Goal: Communication & Community: Answer question/provide support

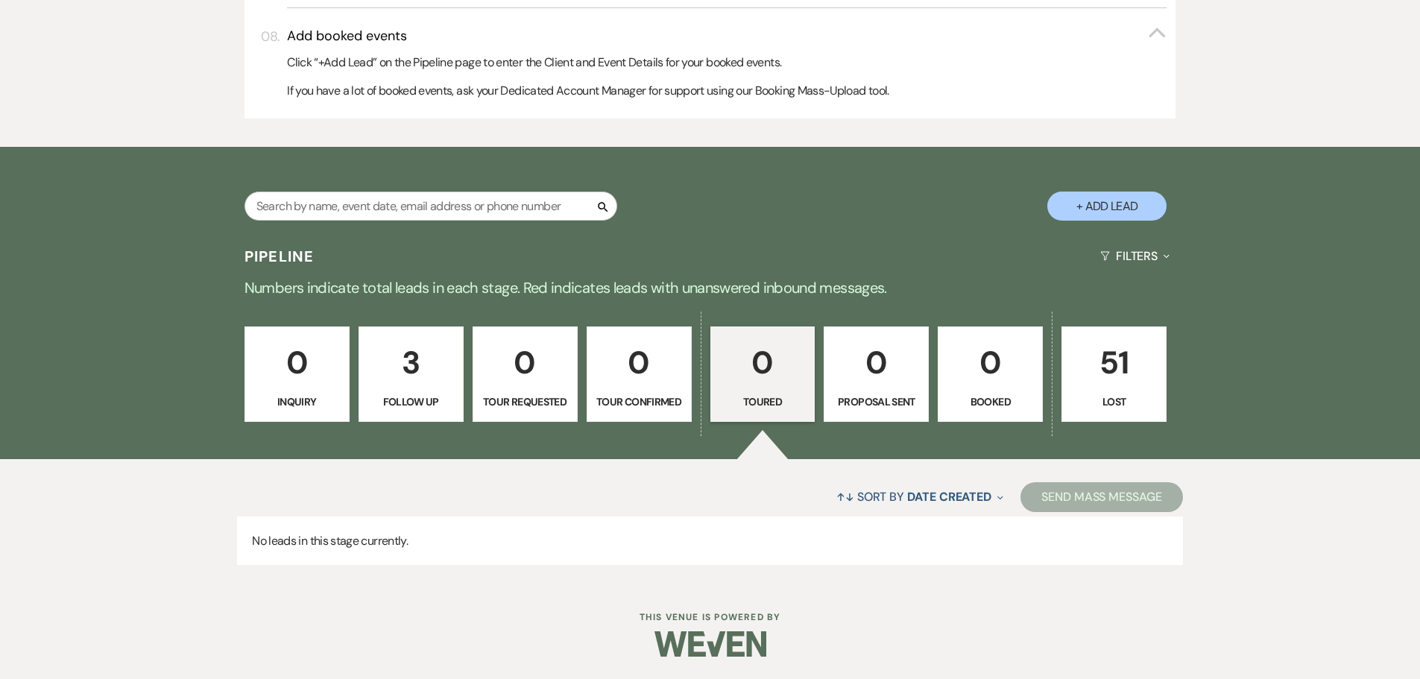
click at [415, 369] on p "3" at bounding box center [411, 363] width 86 height 50
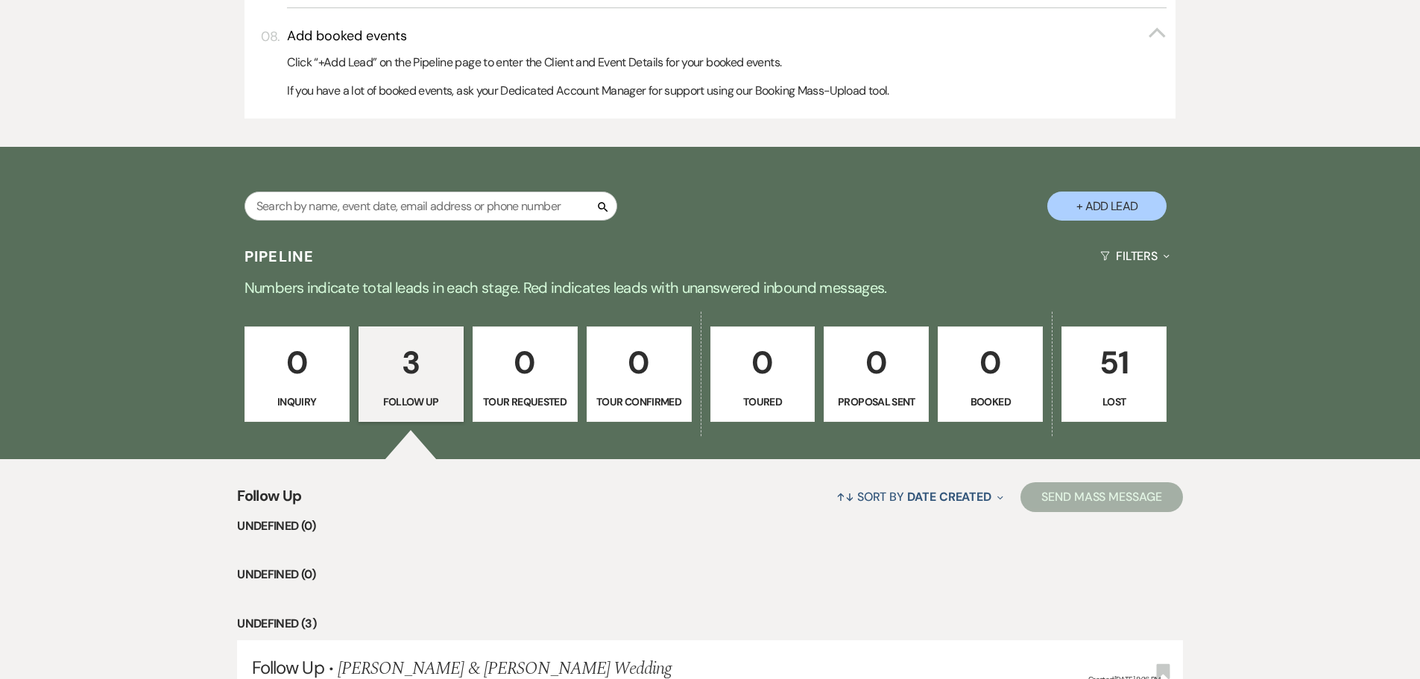
select select "9"
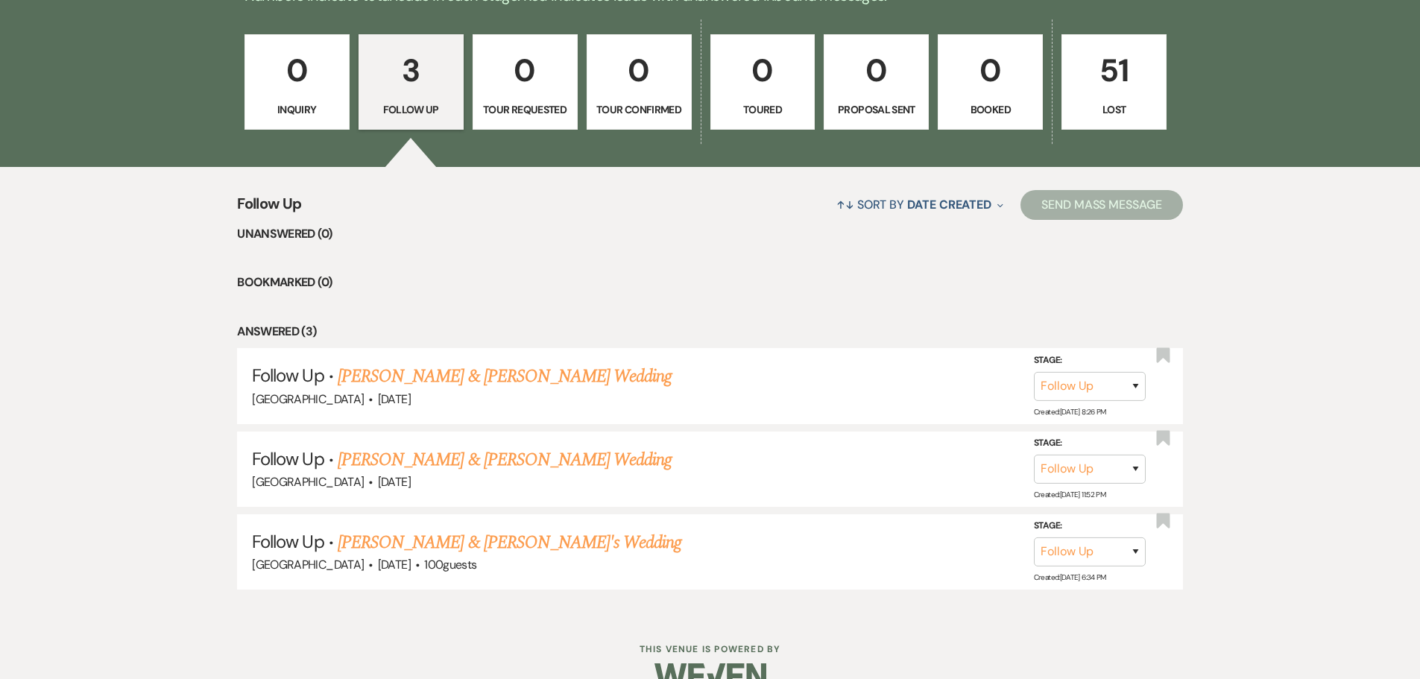
scroll to position [1332, 0]
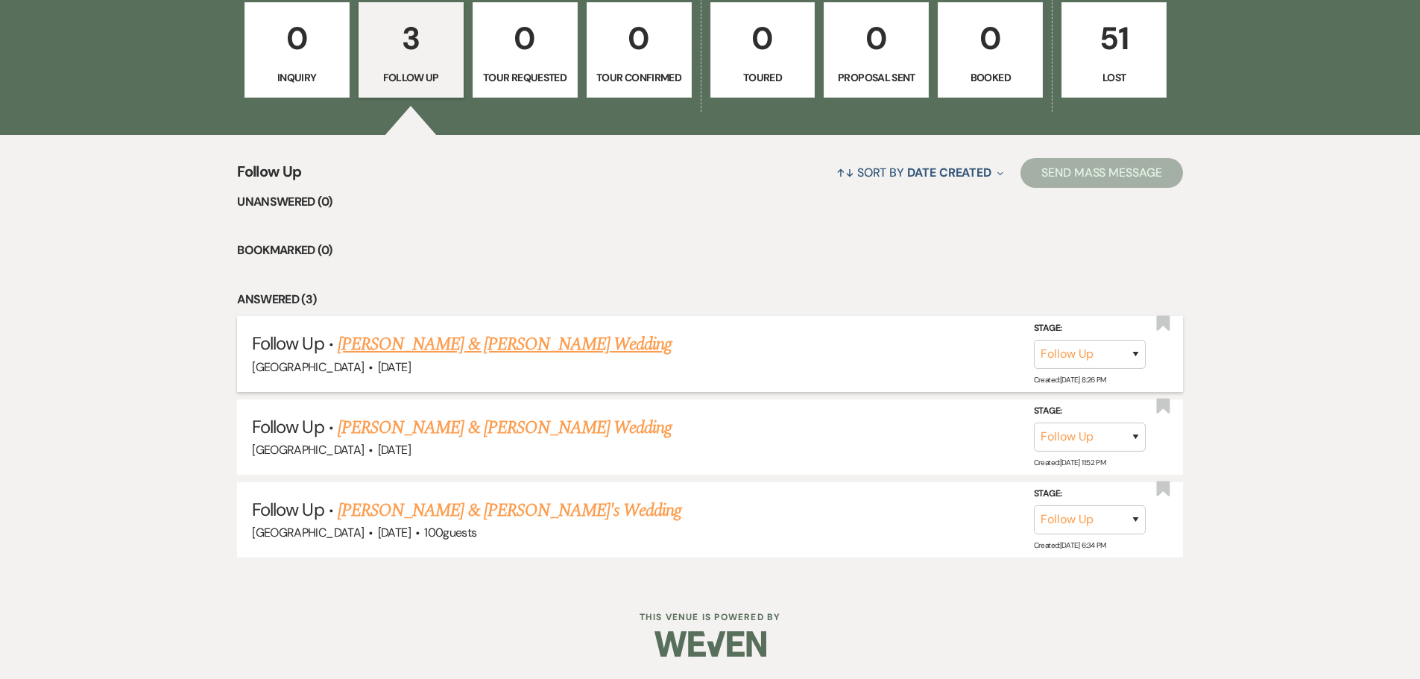
click at [406, 339] on link "[PERSON_NAME] & [PERSON_NAME] Wedding" at bounding box center [505, 344] width 334 height 27
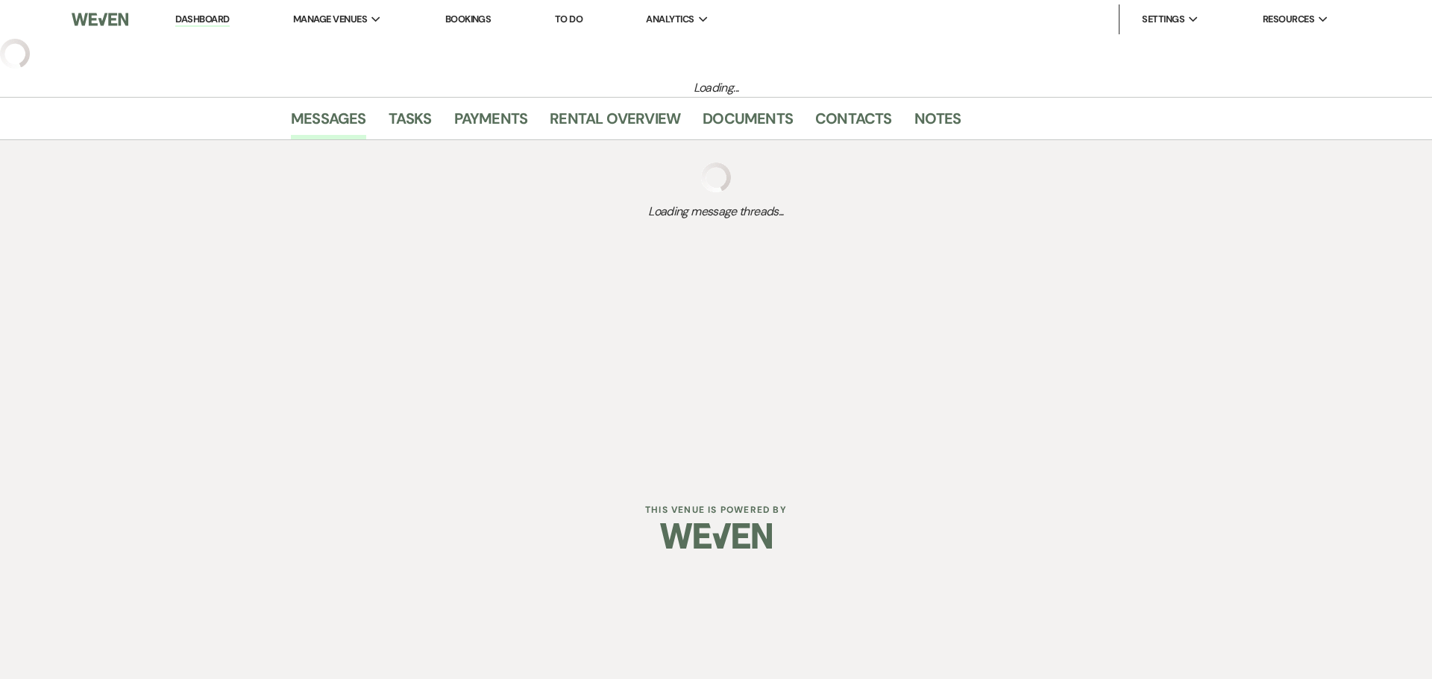
select select "9"
select select "6"
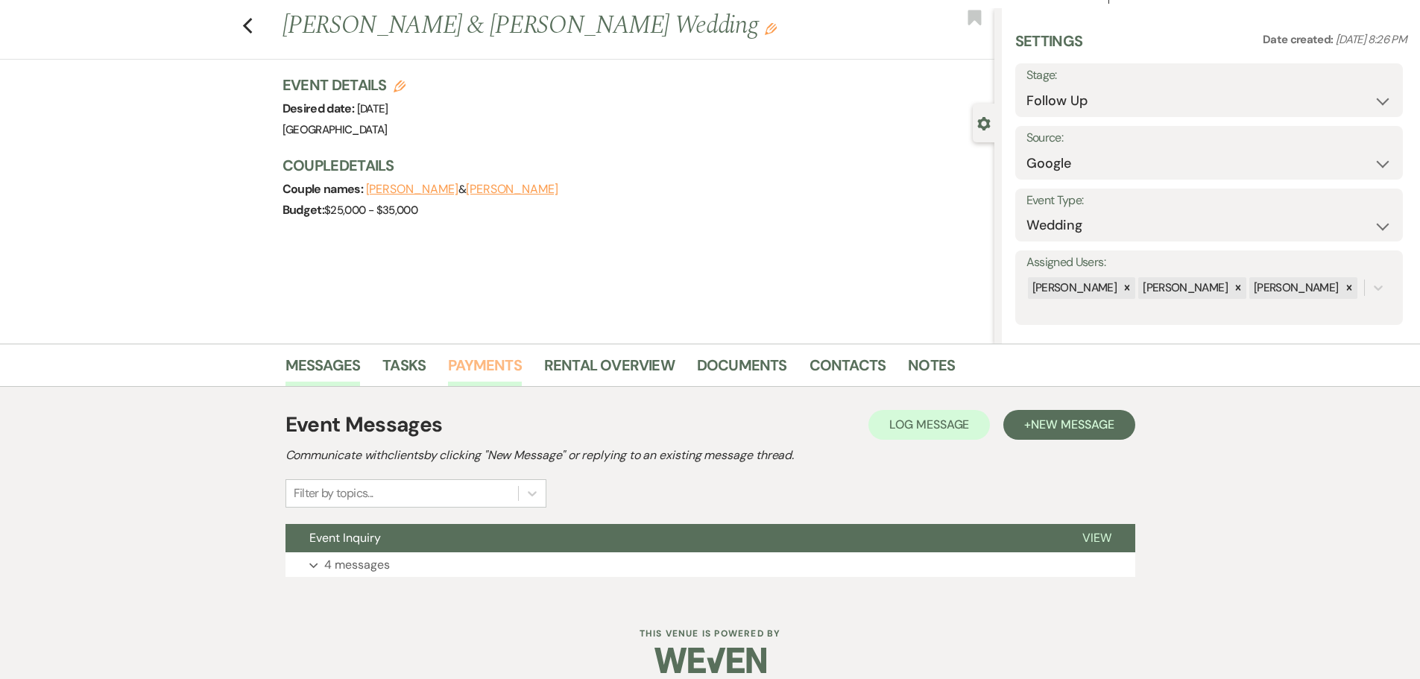
scroll to position [47, 0]
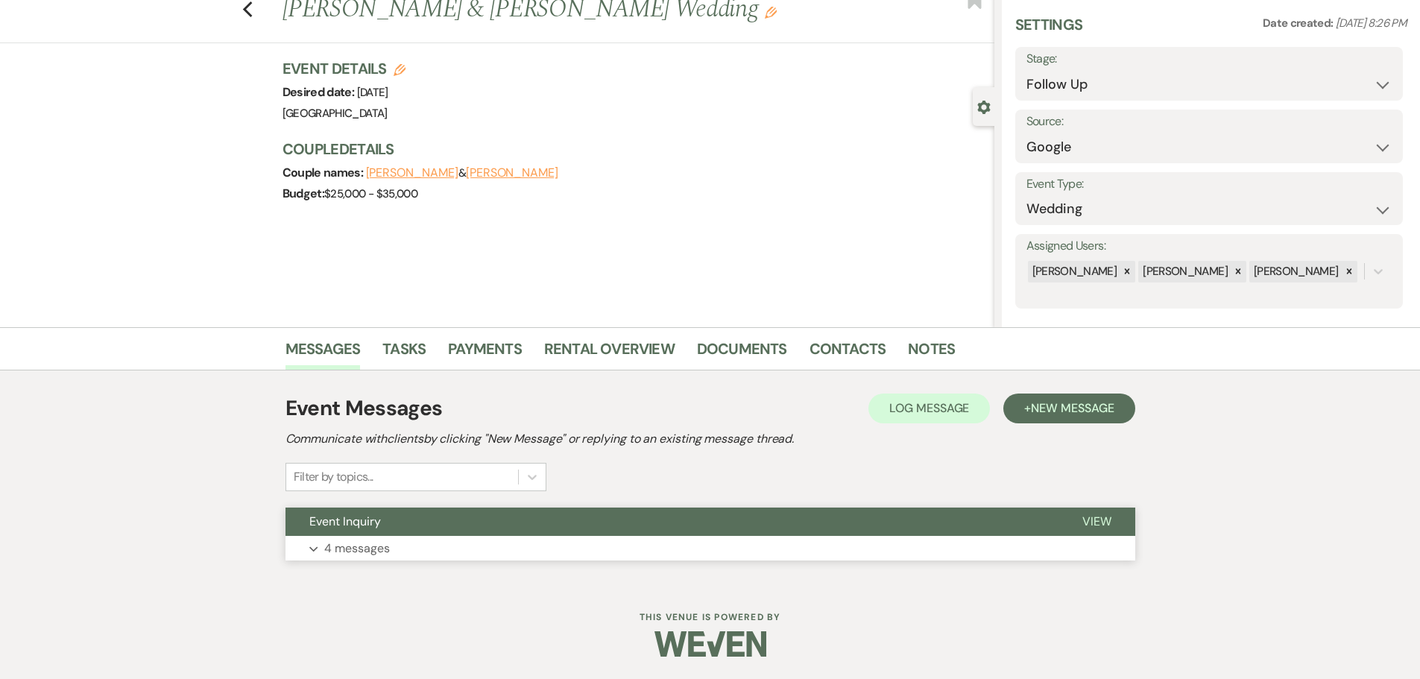
click at [471, 524] on button "Event Inquiry" at bounding box center [672, 522] width 773 height 28
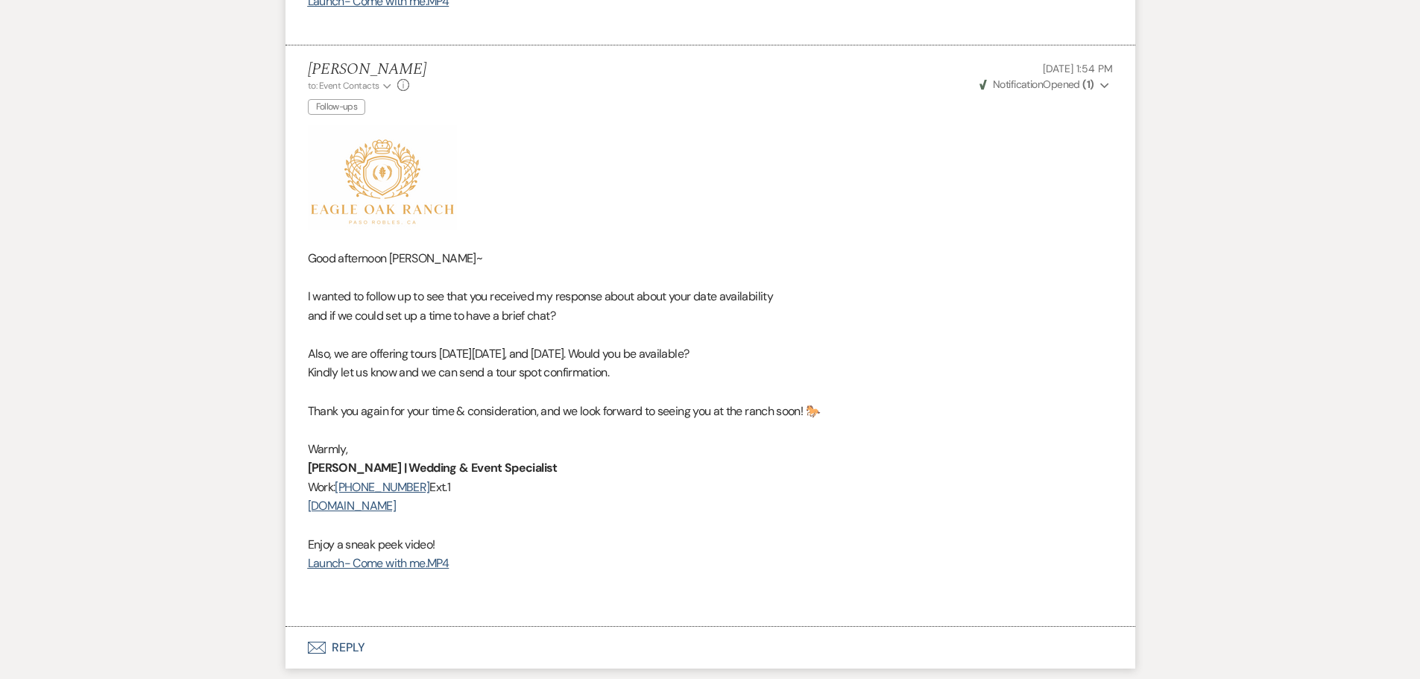
scroll to position [2358, 0]
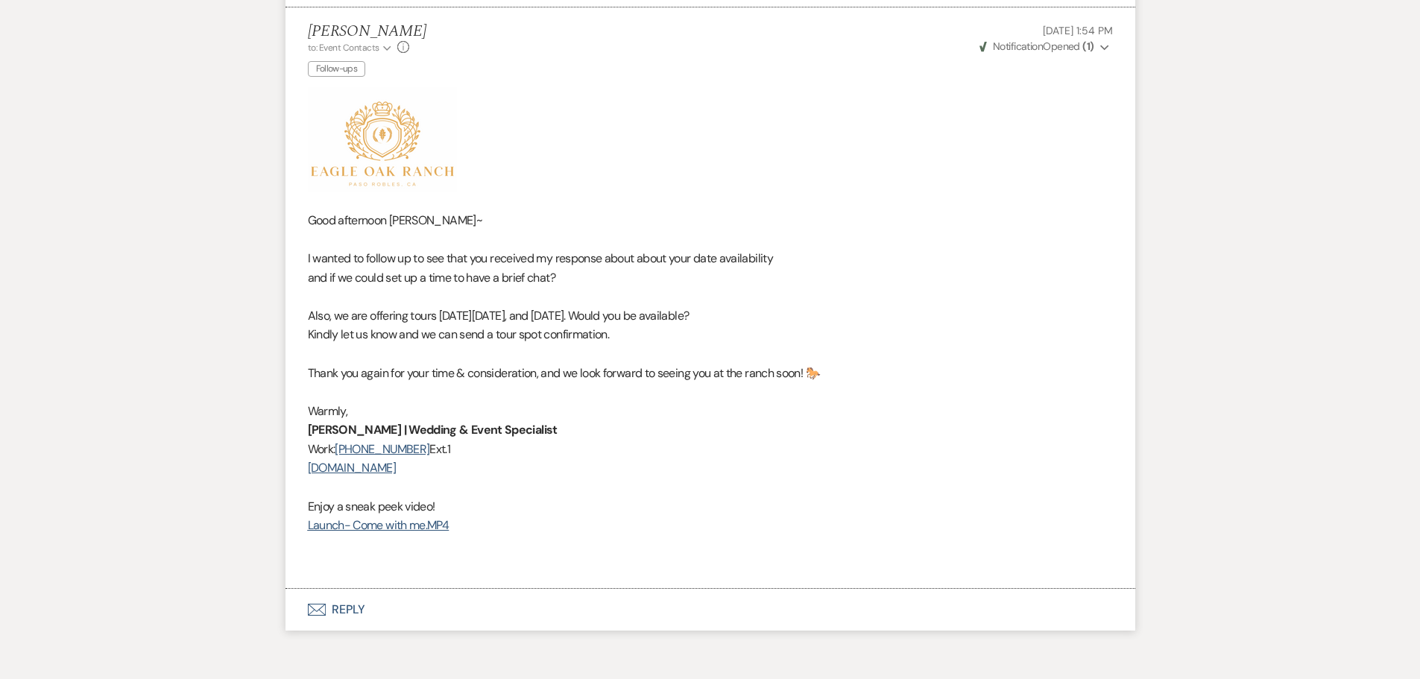
click at [354, 607] on button "Envelope Reply" at bounding box center [711, 610] width 850 height 42
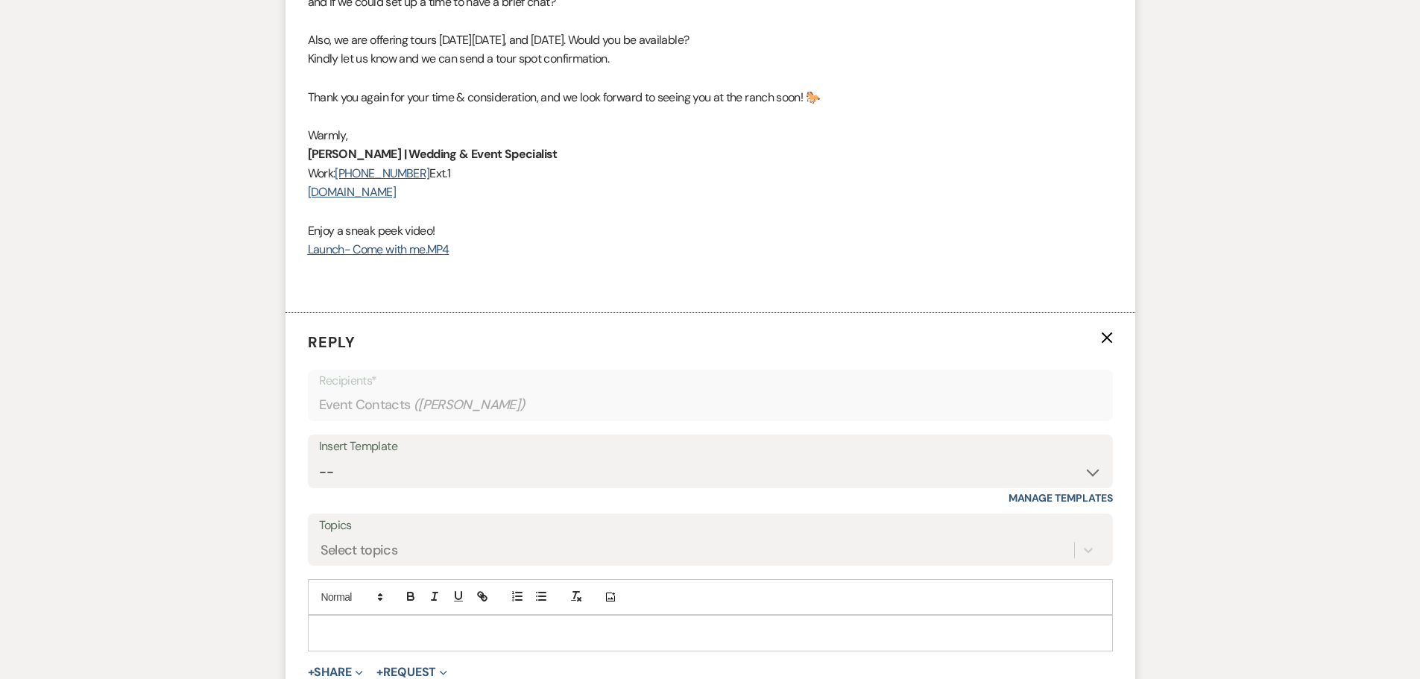
scroll to position [2713, 0]
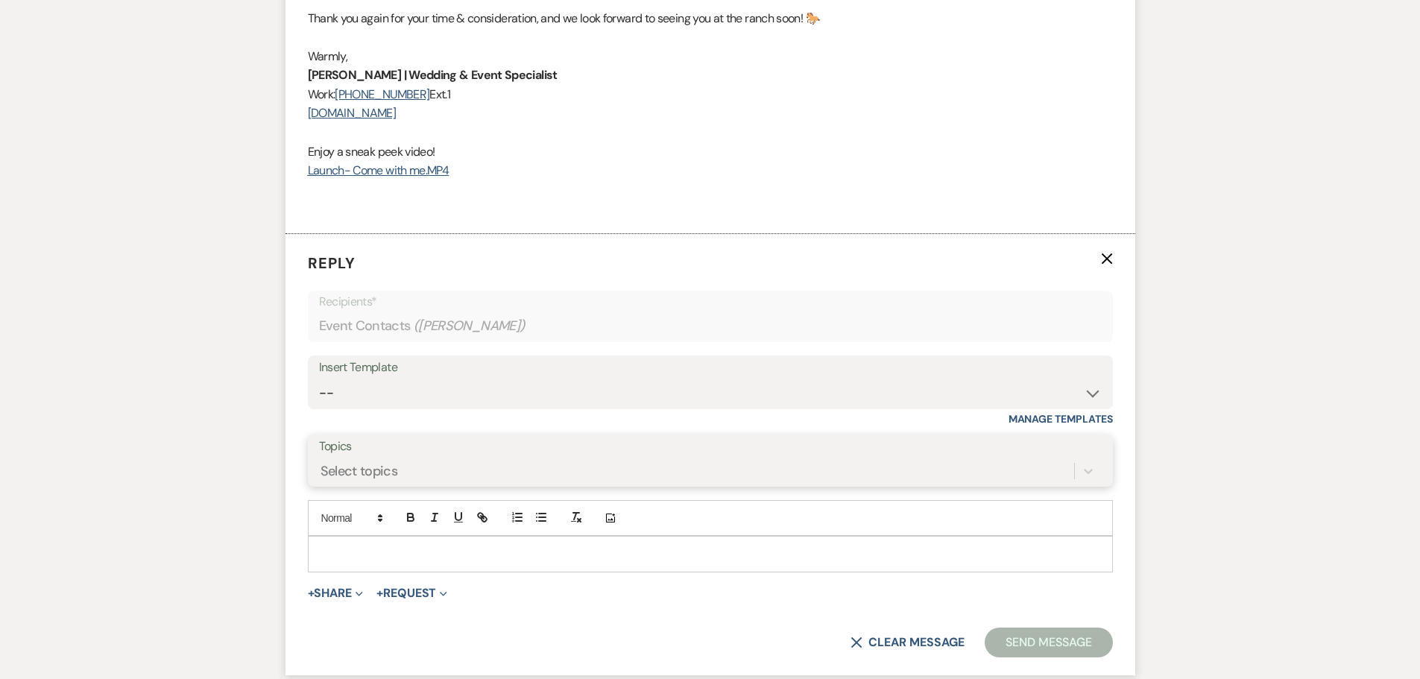
click at [423, 468] on div "Select topics" at bounding box center [710, 471] width 783 height 28
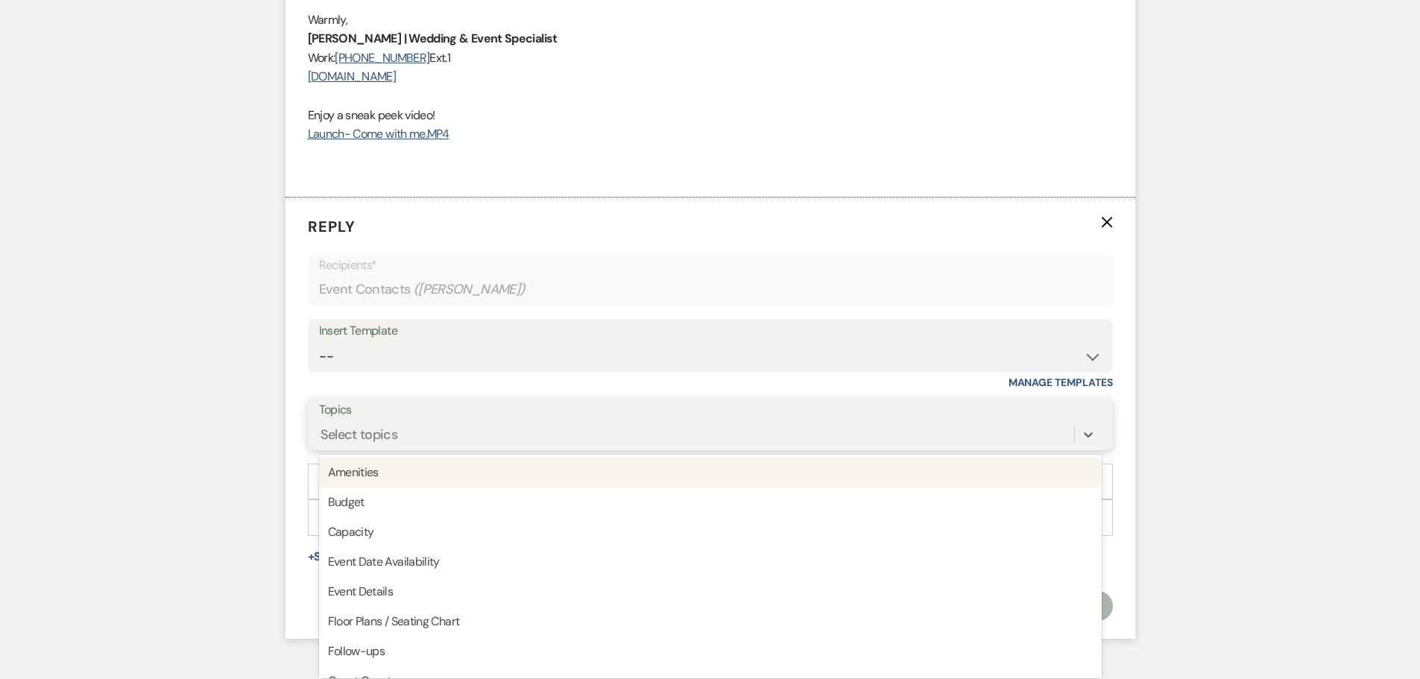
scroll to position [2755, 0]
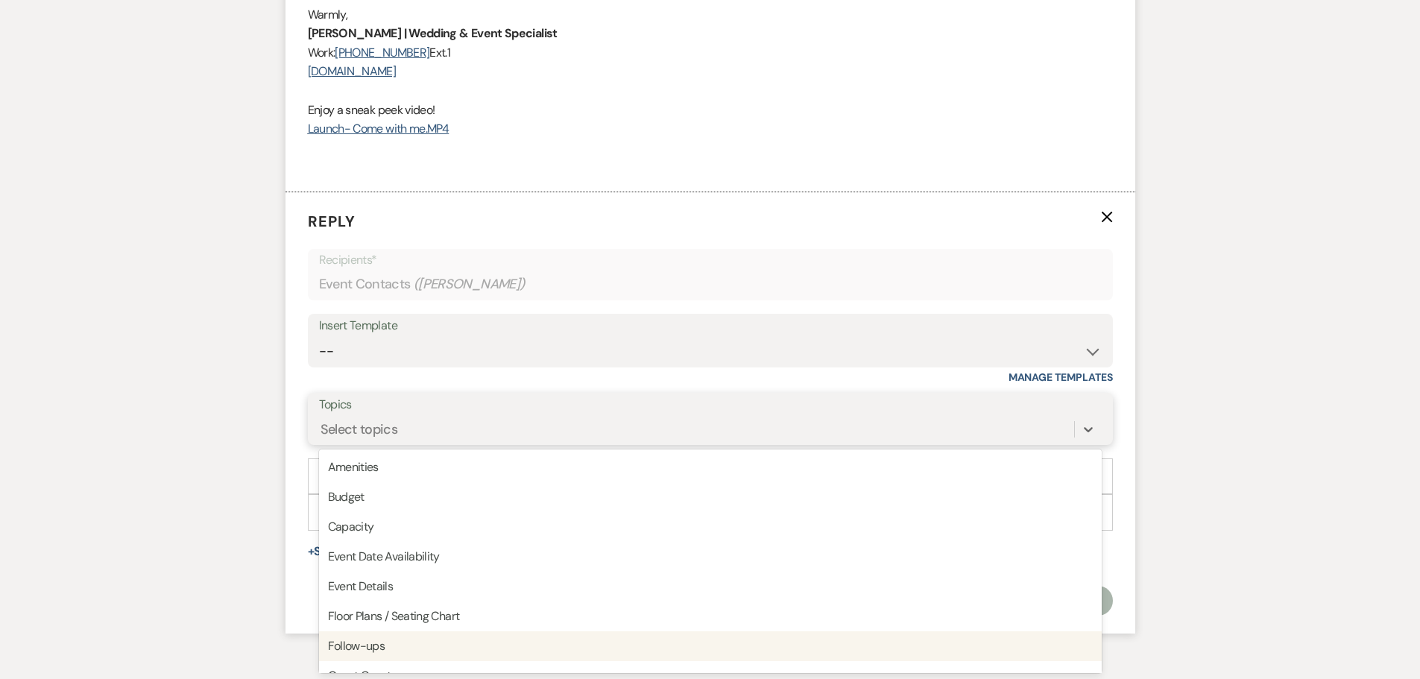
click at [373, 639] on div "Follow-ups" at bounding box center [710, 647] width 783 height 30
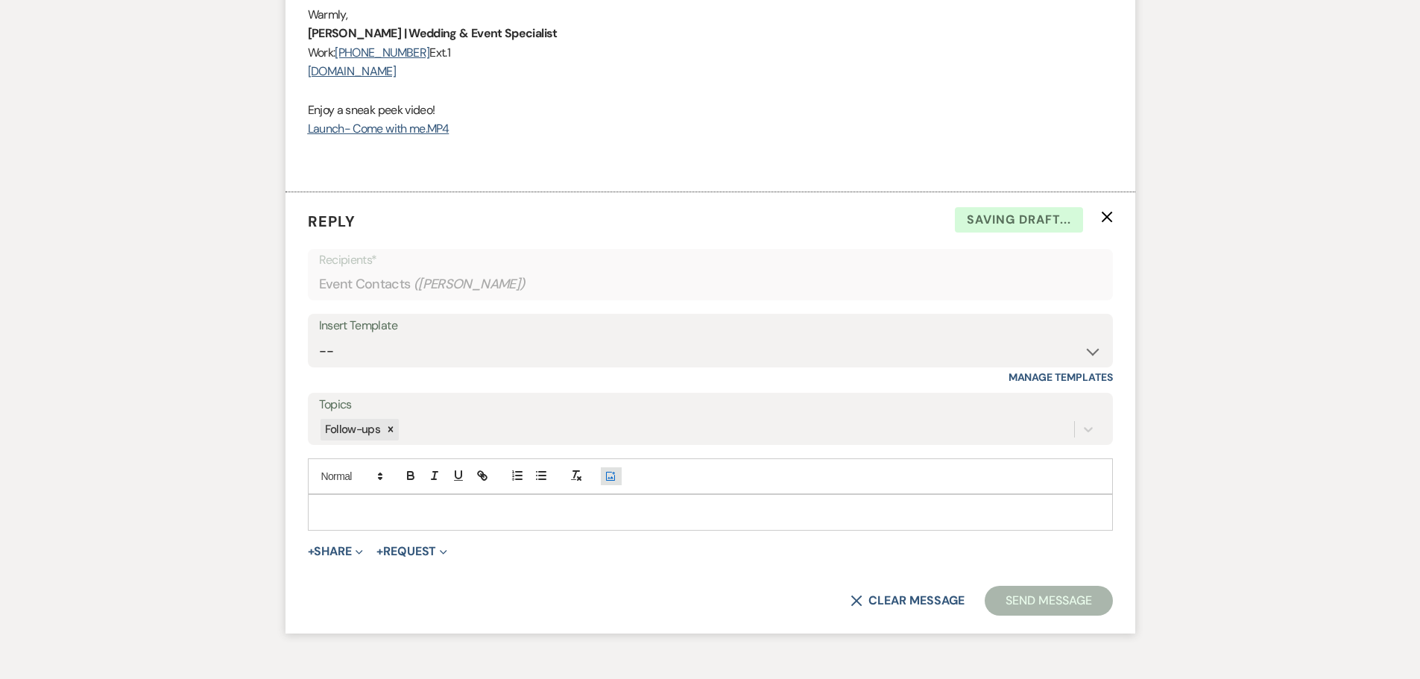
click at [614, 473] on use "button" at bounding box center [610, 476] width 9 height 9
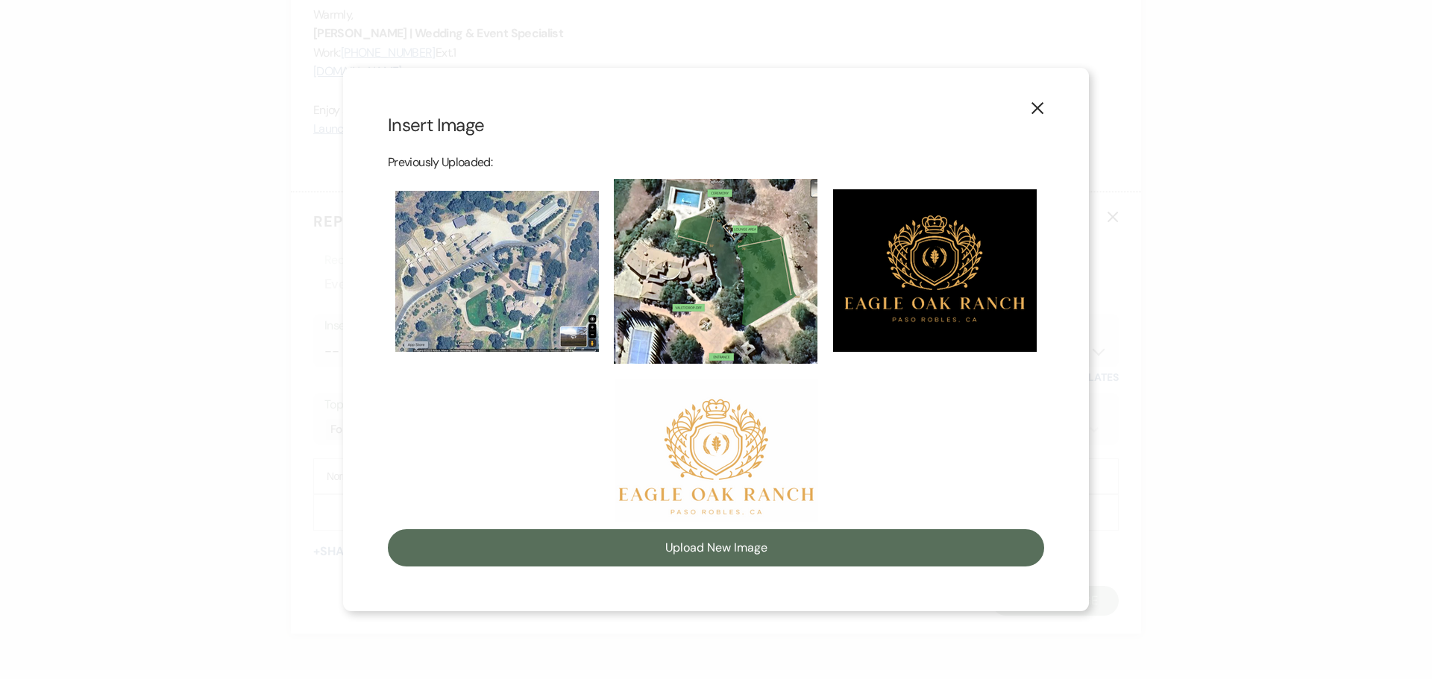
click at [711, 434] on img at bounding box center [716, 450] width 204 height 143
click at [0, 0] on input "checkbox" at bounding box center [0, 0] width 0 height 0
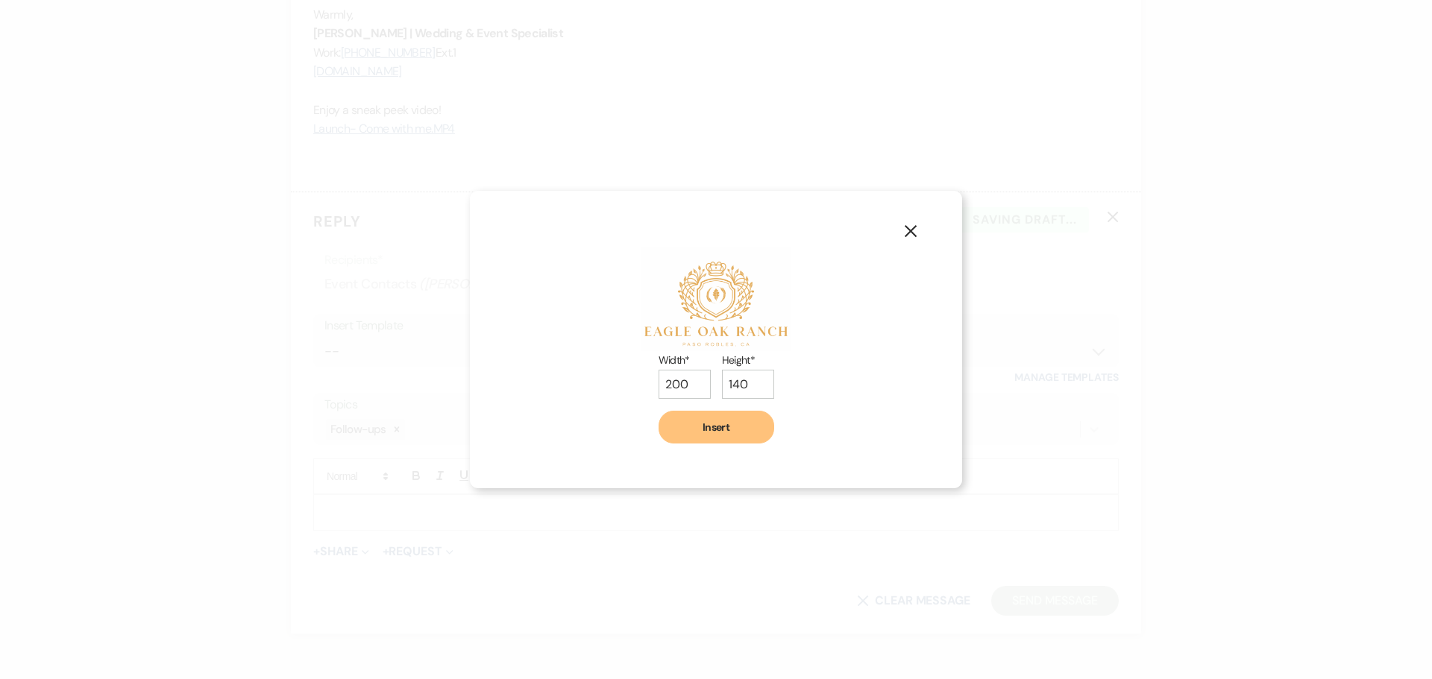
click at [723, 424] on button "Insert" at bounding box center [716, 427] width 116 height 33
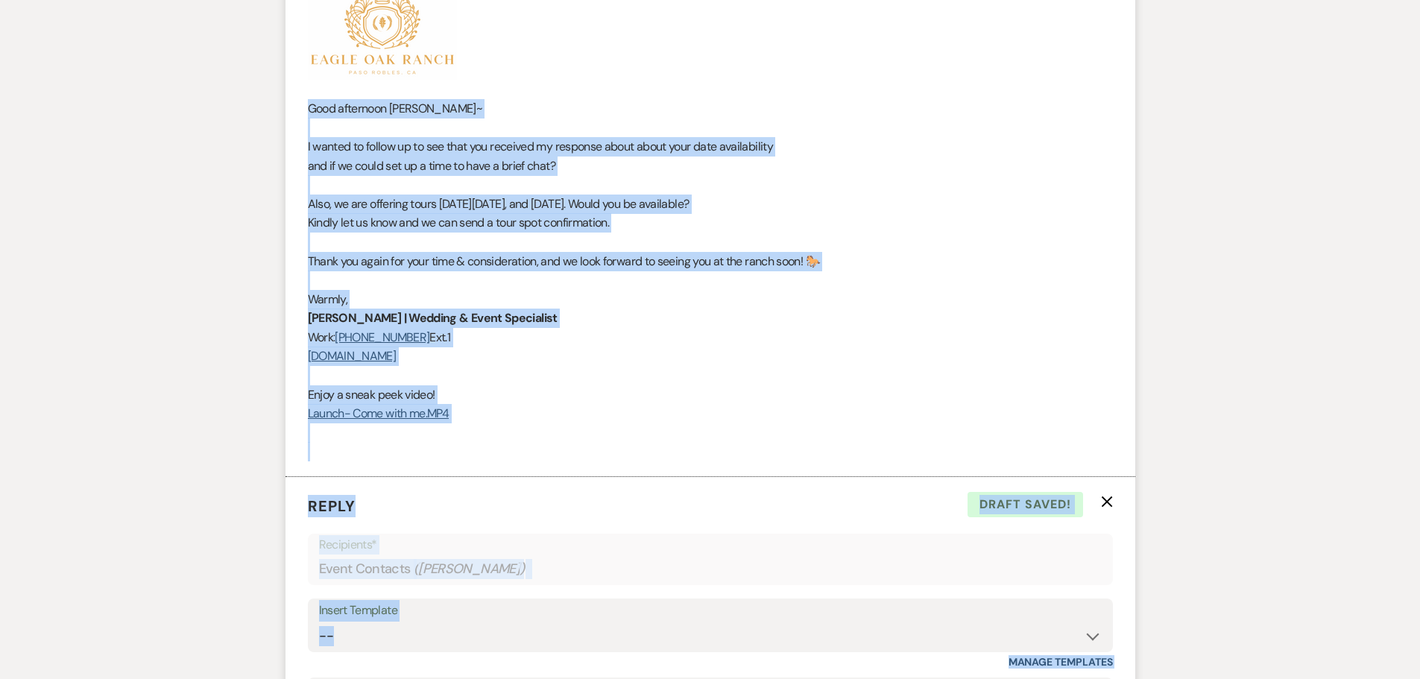
scroll to position [2496, 0]
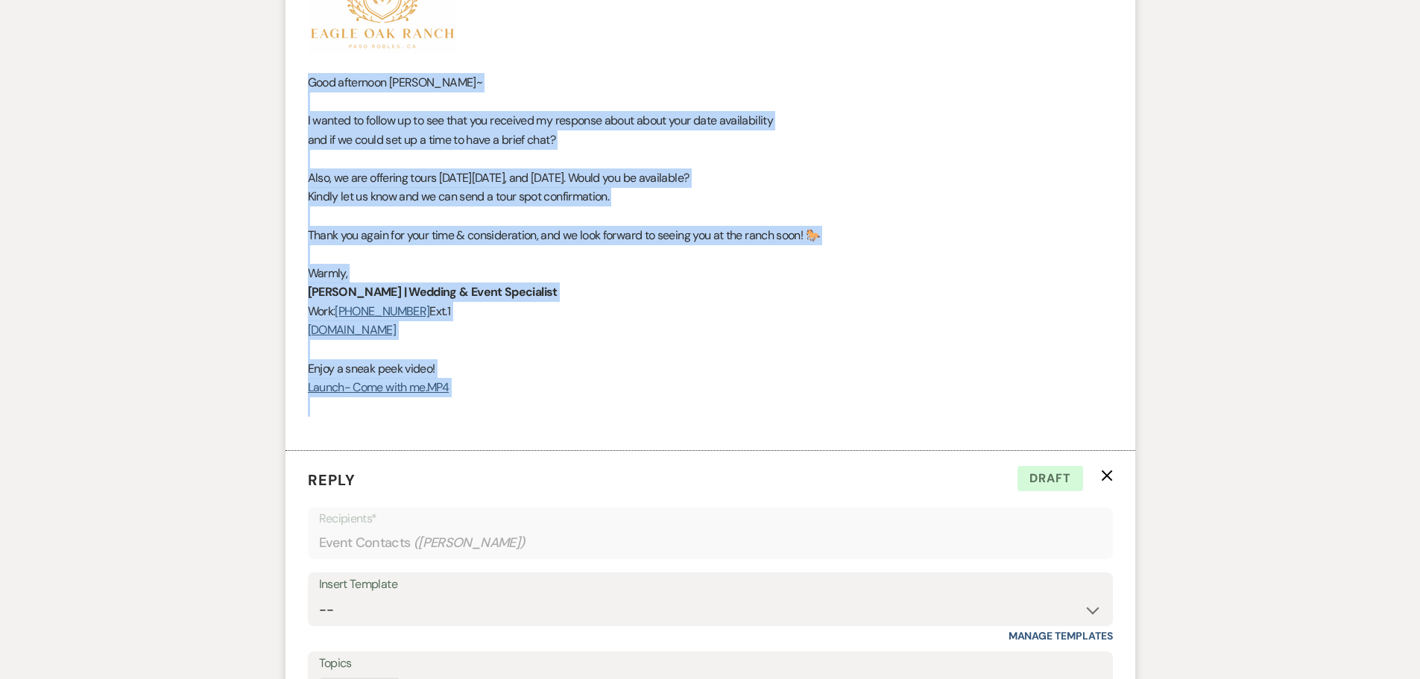
drag, startPoint x: 306, startPoint y: 419, endPoint x: 482, endPoint y: 412, distance: 176.8
click at [482, 412] on li "[PERSON_NAME] to: Event Contacts Expand Info Follow-ups [DATE] 1:54 PM Weven Ch…" at bounding box center [711, 161] width 850 height 582
copy div "Good afternoon [PERSON_NAME]~ I wanted to follow up to see that you received my…"
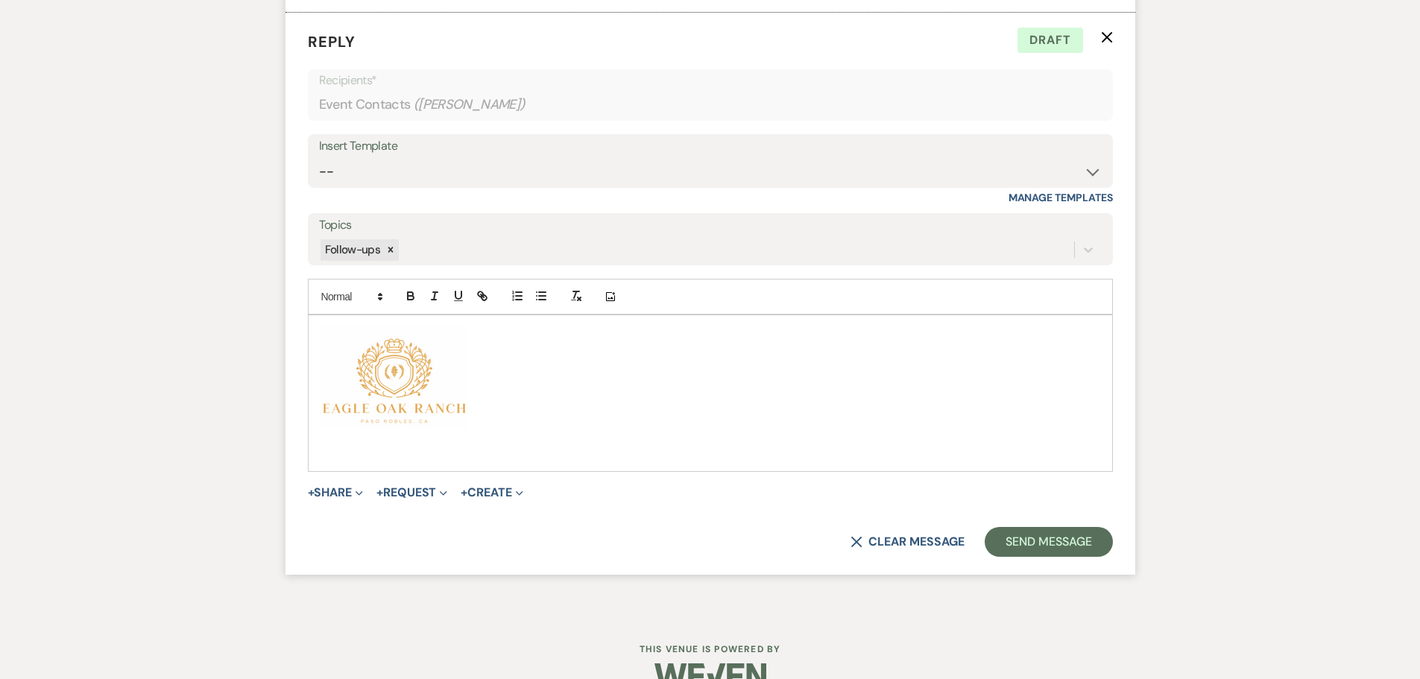
scroll to position [2944, 0]
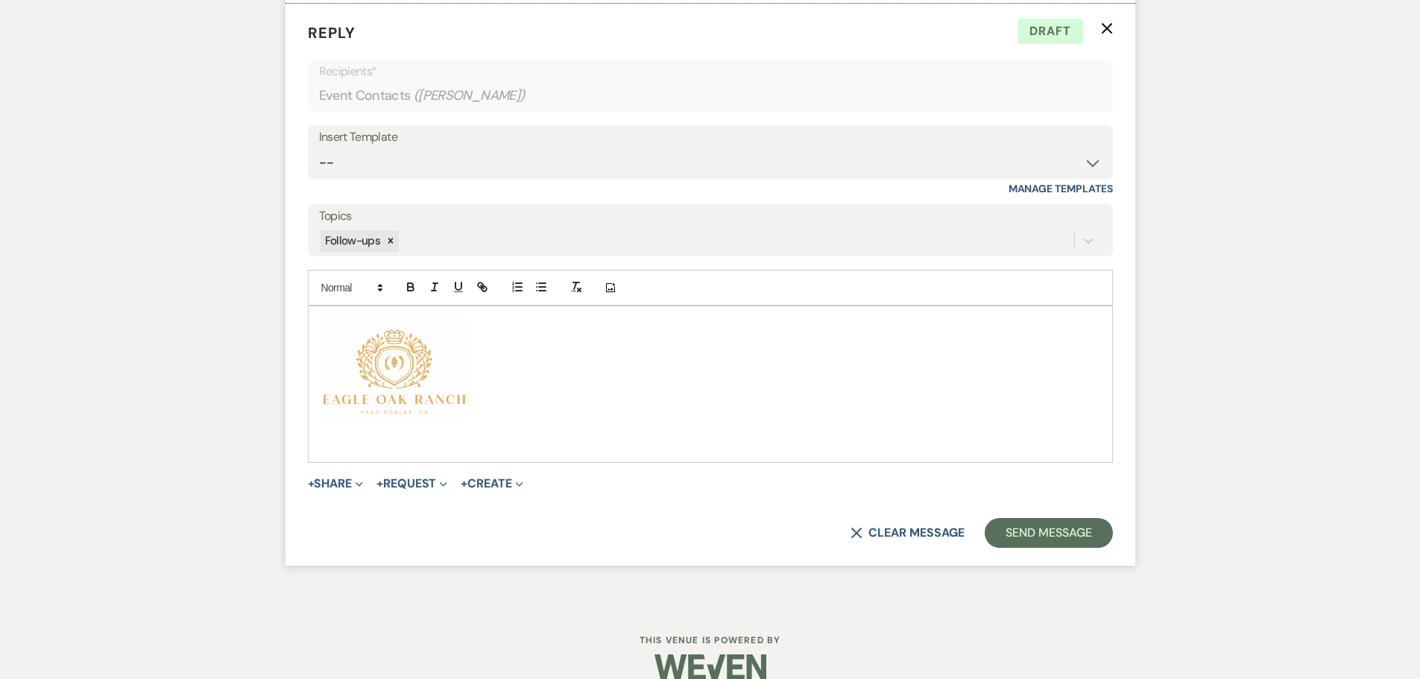
click at [341, 444] on p at bounding box center [710, 445] width 781 height 16
paste div
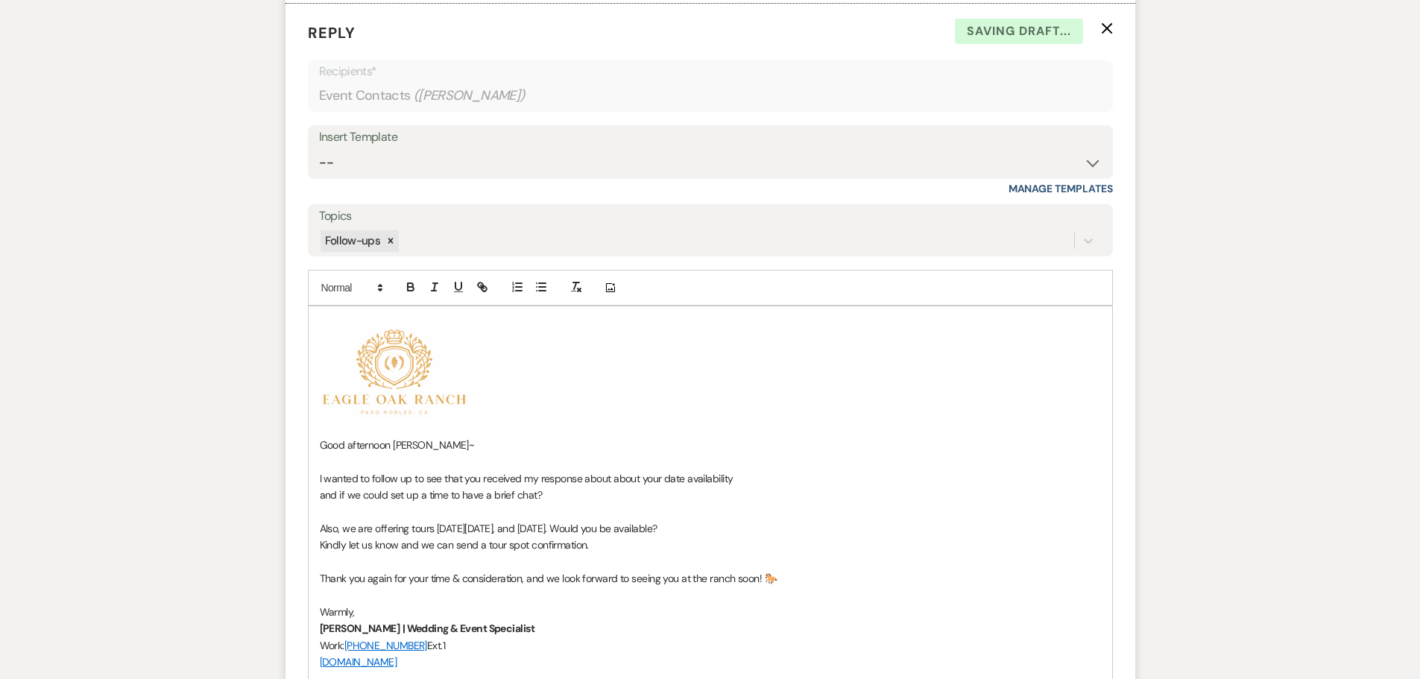
click at [430, 444] on p "Good afternoon [PERSON_NAME]~" at bounding box center [710, 445] width 781 height 16
click at [353, 442] on p "Happy [DATE] Kaelyn ~" at bounding box center [710, 445] width 781 height 16
click at [462, 514] on p at bounding box center [710, 511] width 781 height 16
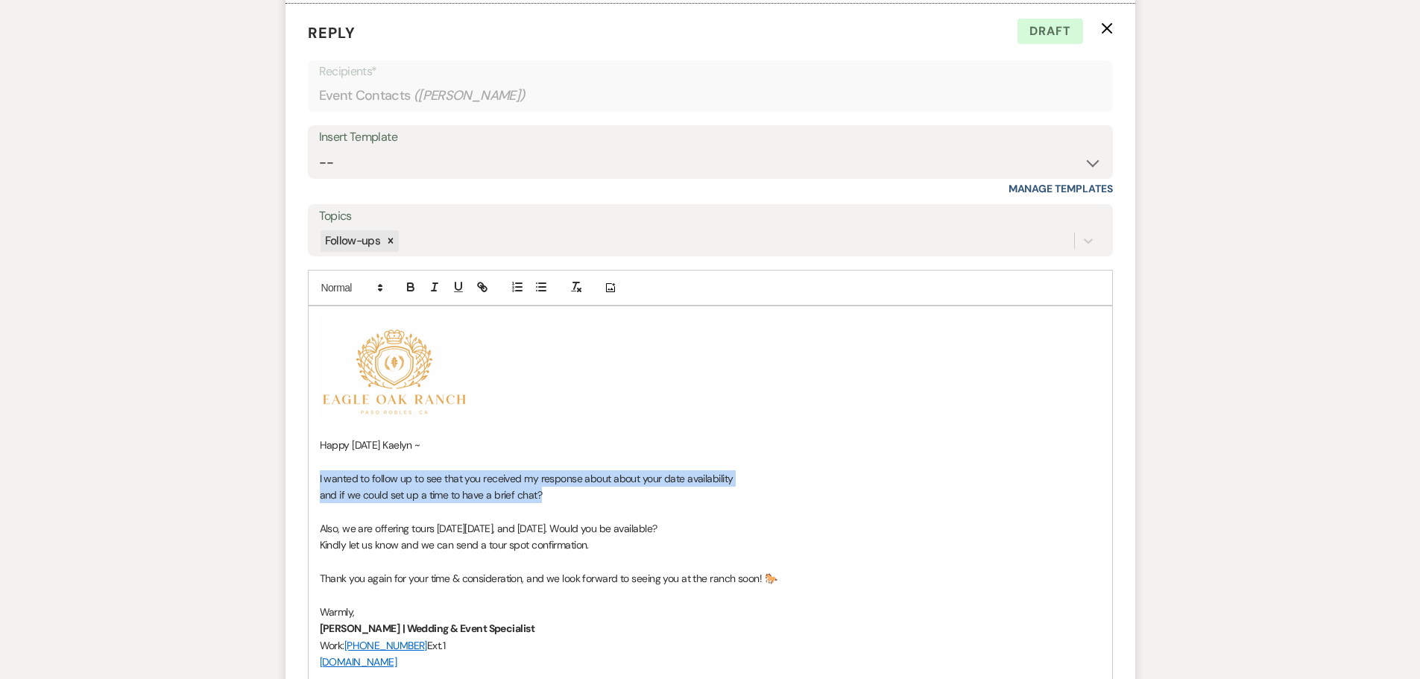
drag, startPoint x: 319, startPoint y: 477, endPoint x: 548, endPoint y: 494, distance: 229.6
click at [548, 494] on div "﻿ ﻿ Happy [DATE] [PERSON_NAME] ~ I wanted to follow up to see that you received…" at bounding box center [711, 525] width 804 height 439
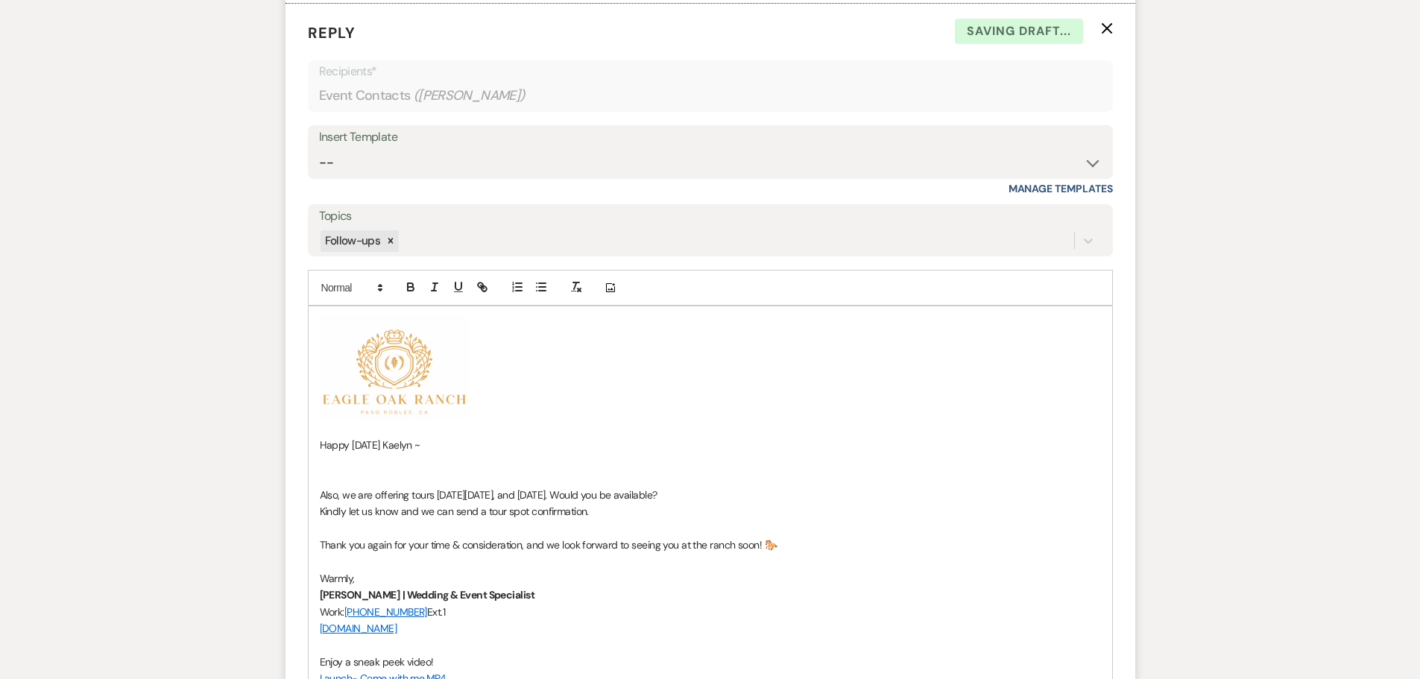
click at [371, 463] on p at bounding box center [710, 461] width 781 height 16
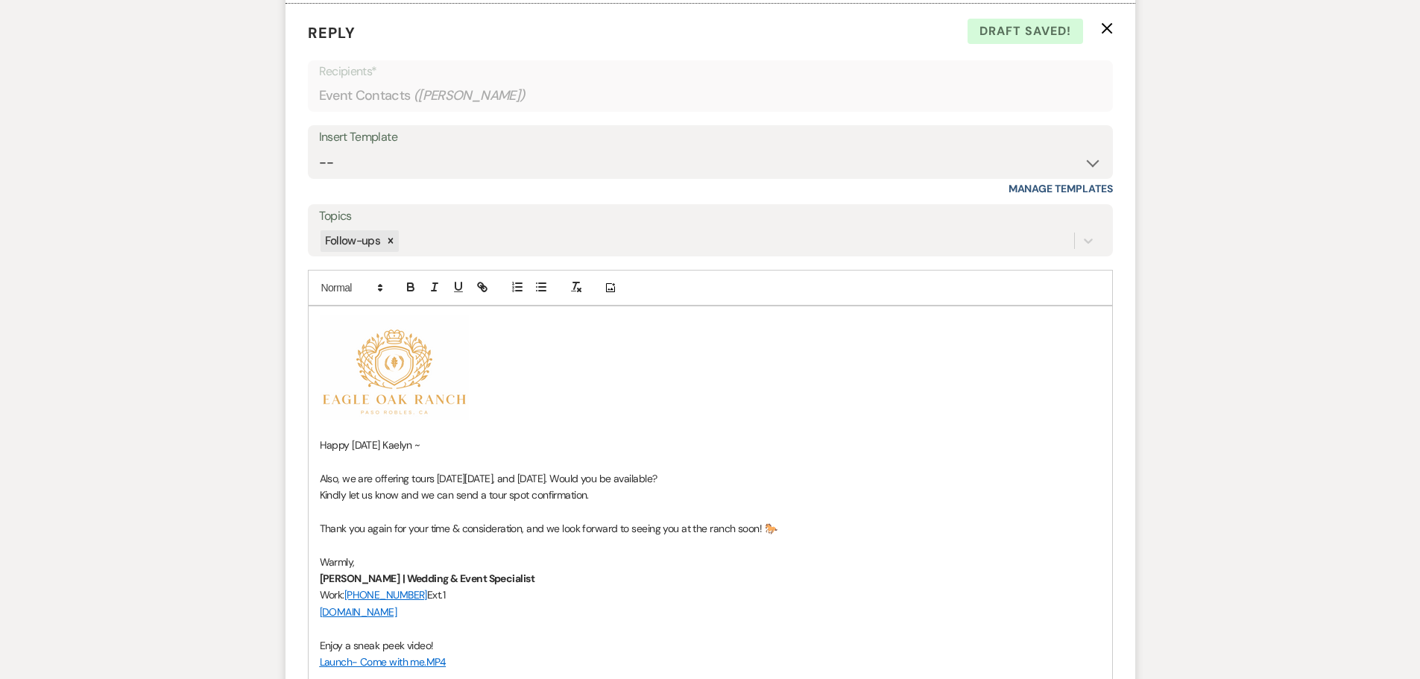
drag, startPoint x: 780, startPoint y: 478, endPoint x: 545, endPoint y: 484, distance: 235.0
click at [545, 484] on p "Also, we are offering tours [DATE][DATE], and [DATE]. Would you be available?" at bounding box center [710, 479] width 781 height 16
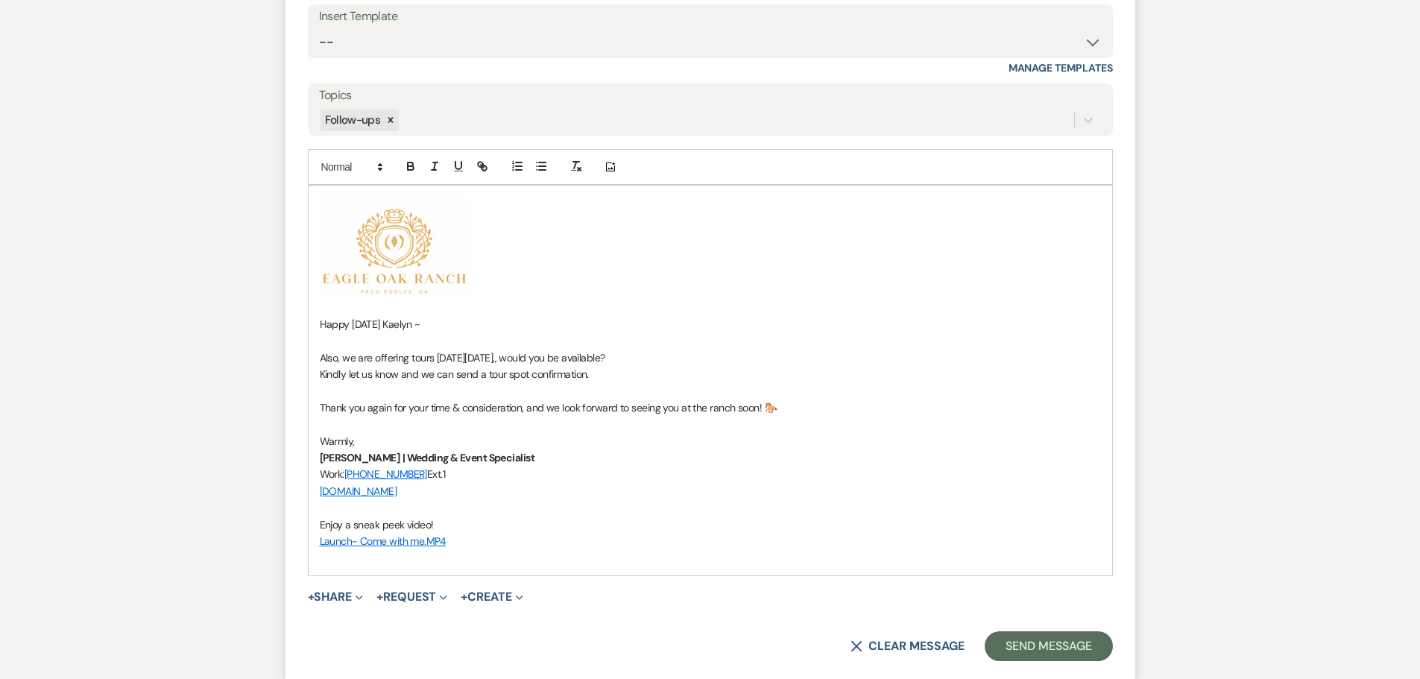
scroll to position [3052, 0]
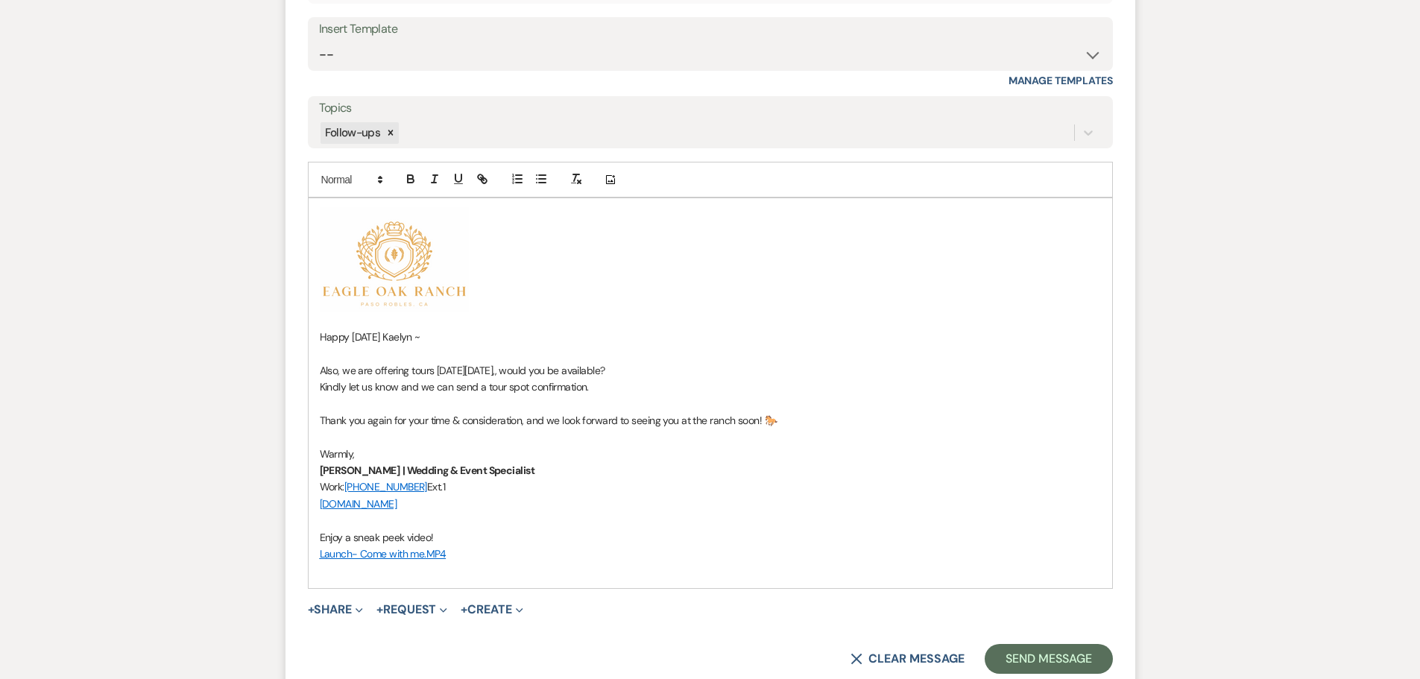
click at [328, 350] on p at bounding box center [710, 353] width 781 height 16
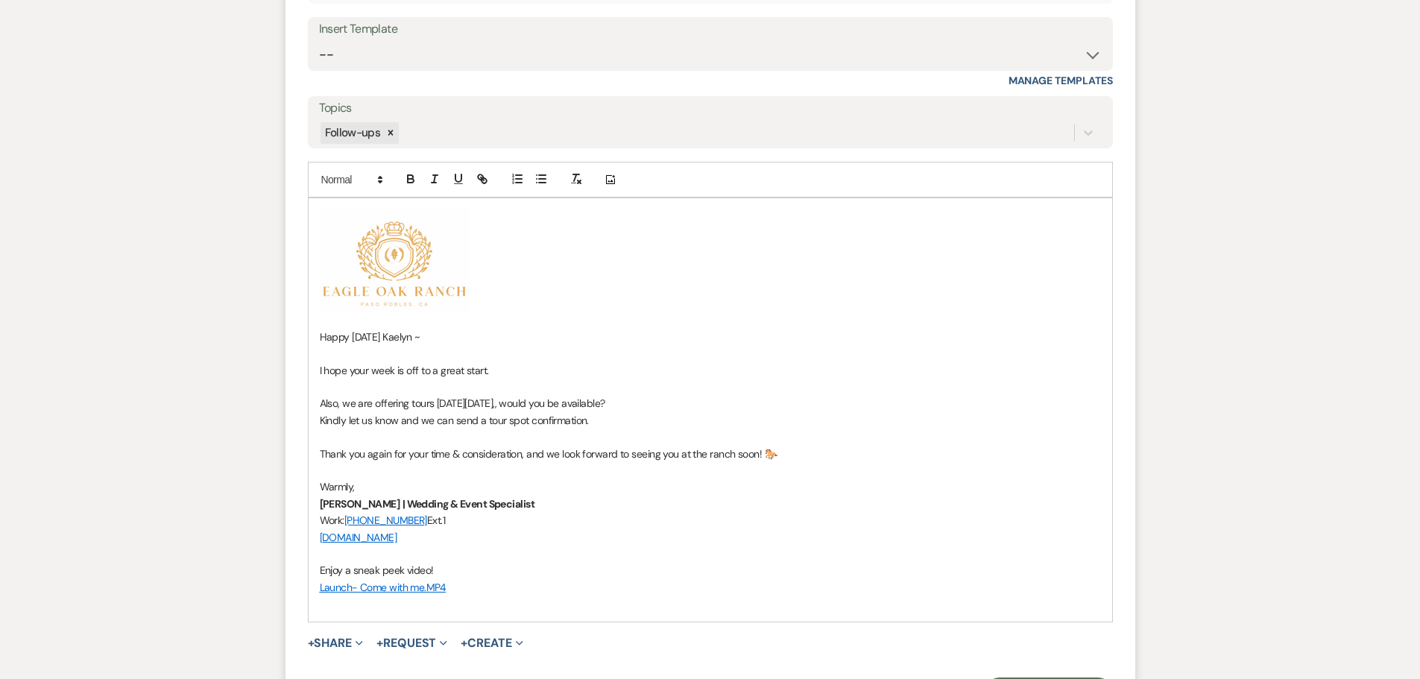
click at [344, 404] on p "Also, we are offering tours [DATE][DATE],, would you be available?" at bounding box center [710, 403] width 781 height 16
click at [330, 403] on p "we are offering tours [DATE][DATE],, would you be available?" at bounding box center [710, 403] width 781 height 16
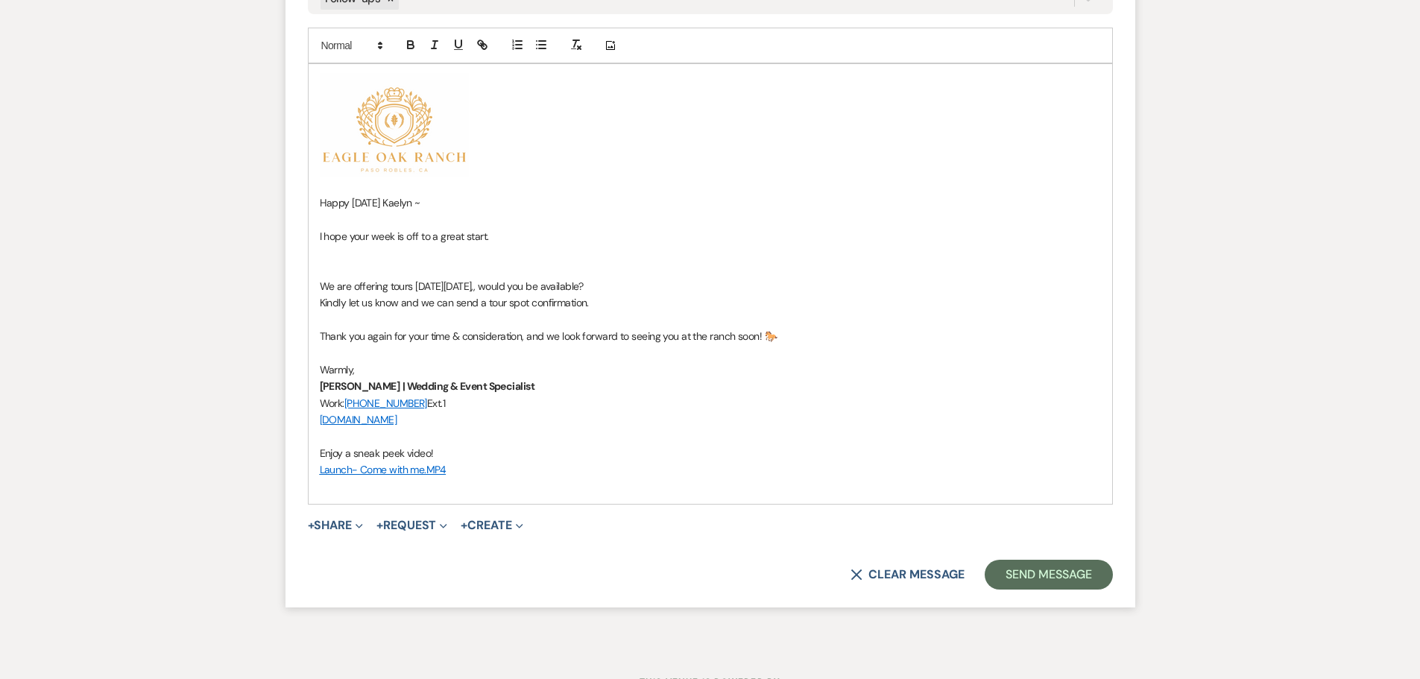
scroll to position [3201, 0]
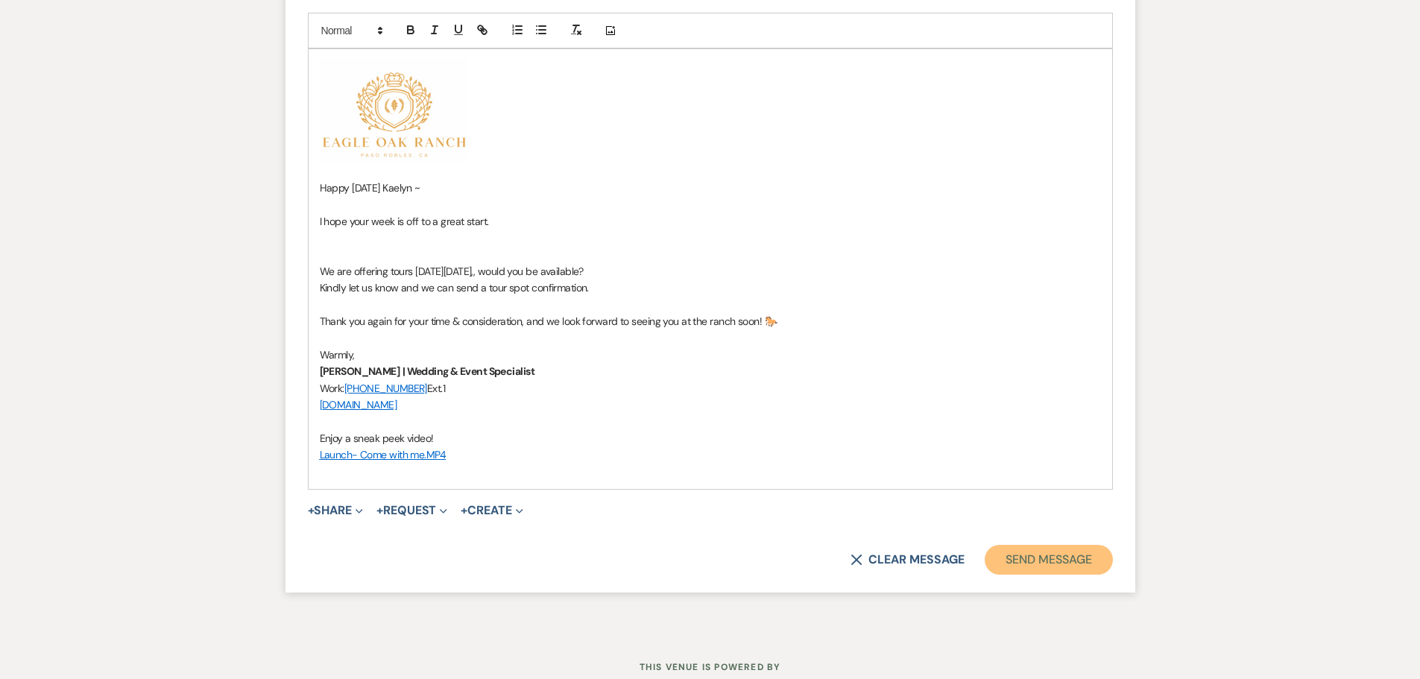
click at [1000, 561] on button "Send Message" at bounding box center [1049, 560] width 128 height 30
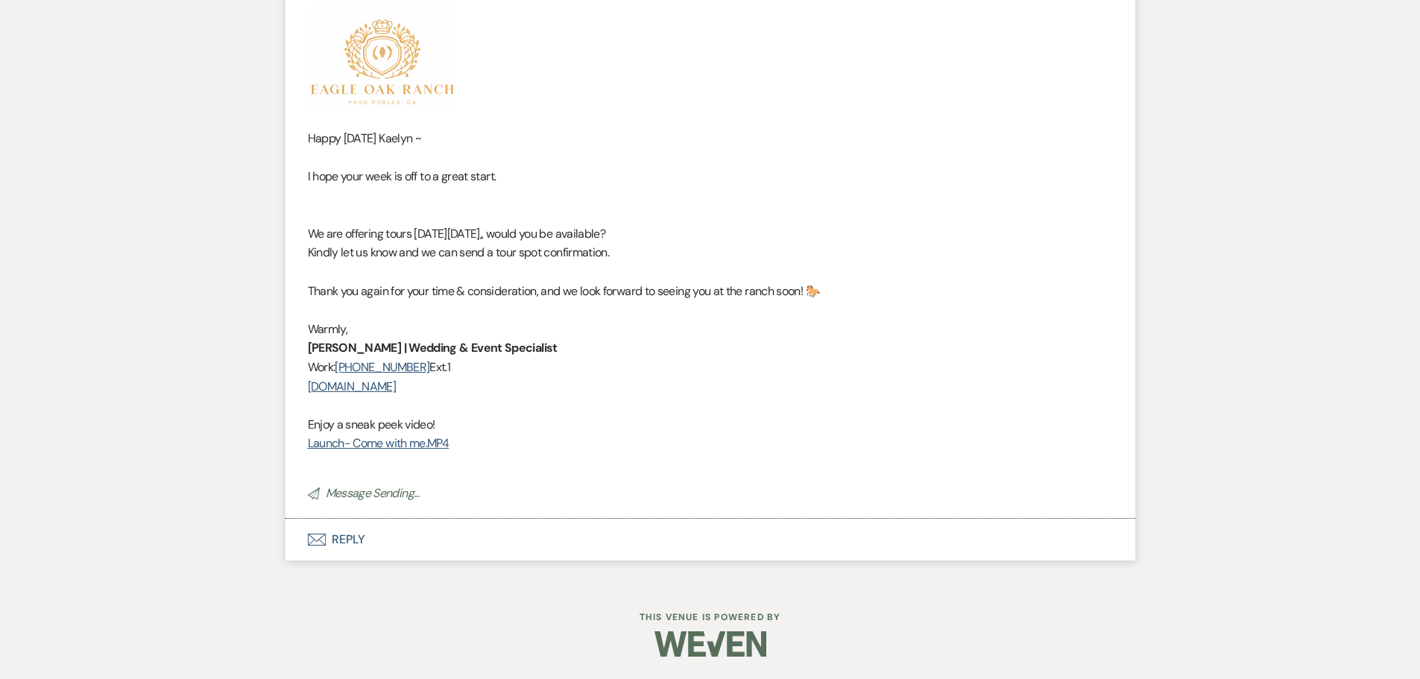
scroll to position [3022, 0]
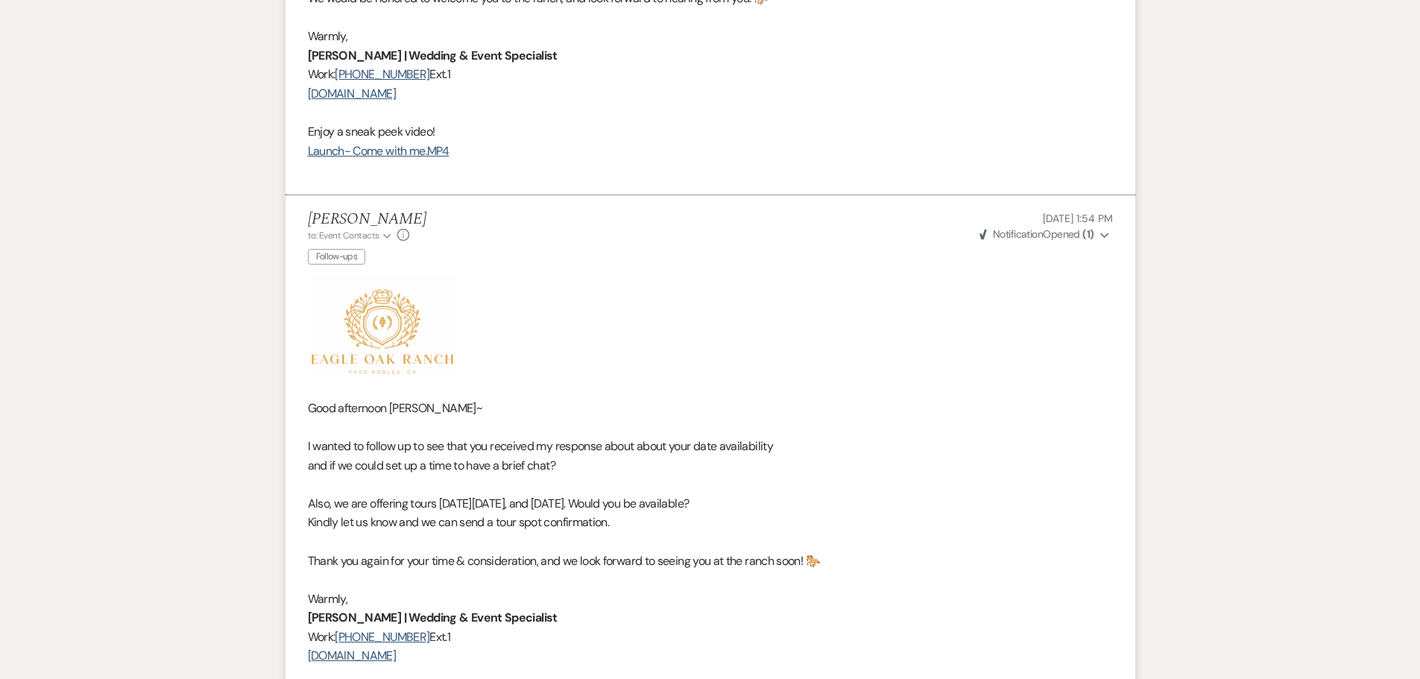
select select "9"
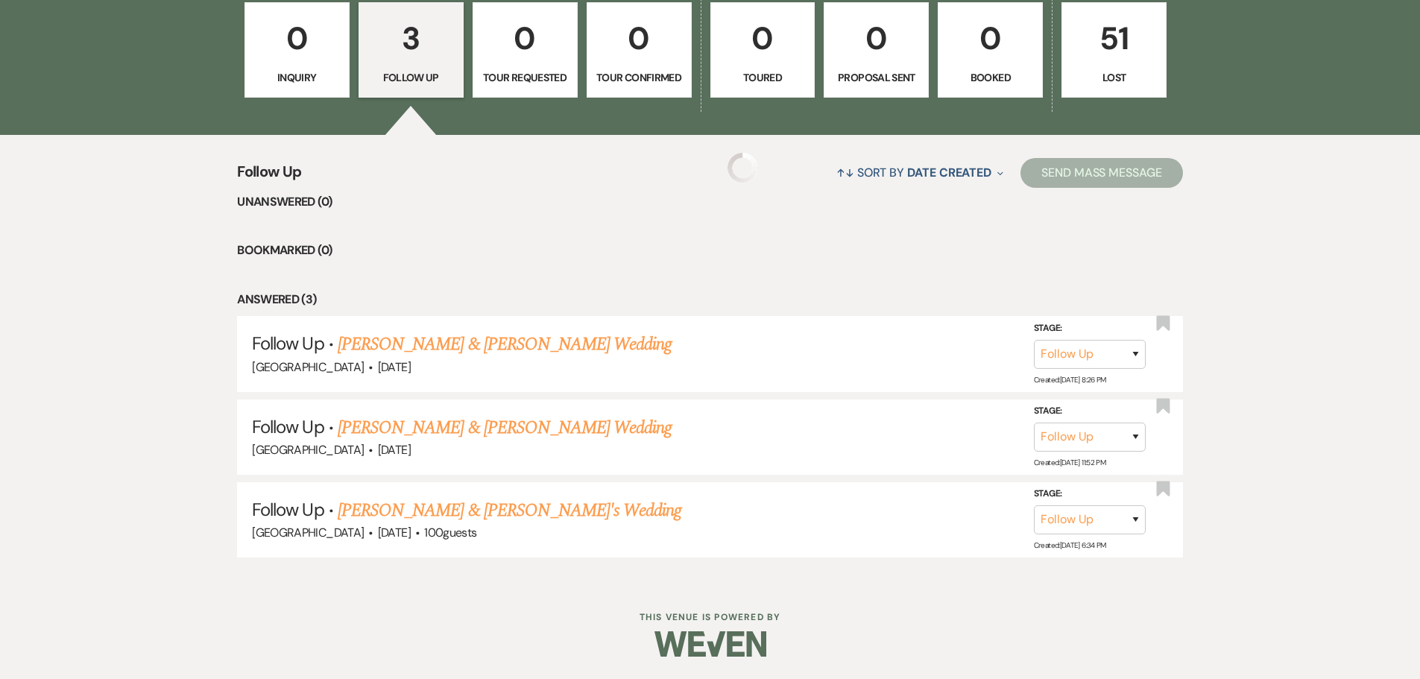
scroll to position [1332, 0]
click at [1135, 355] on select "Inquiry Follow Up Tour Requested Tour Confirmed Toured Proposal Sent Booked Lost" at bounding box center [1090, 354] width 112 height 29
click at [1136, 355] on select "Inquiry Follow Up Tour Requested Tour Confirmed Toured Proposal Sent Booked Lost" at bounding box center [1090, 354] width 112 height 29
click at [507, 427] on link "[PERSON_NAME] & [PERSON_NAME] Wedding" at bounding box center [505, 428] width 334 height 27
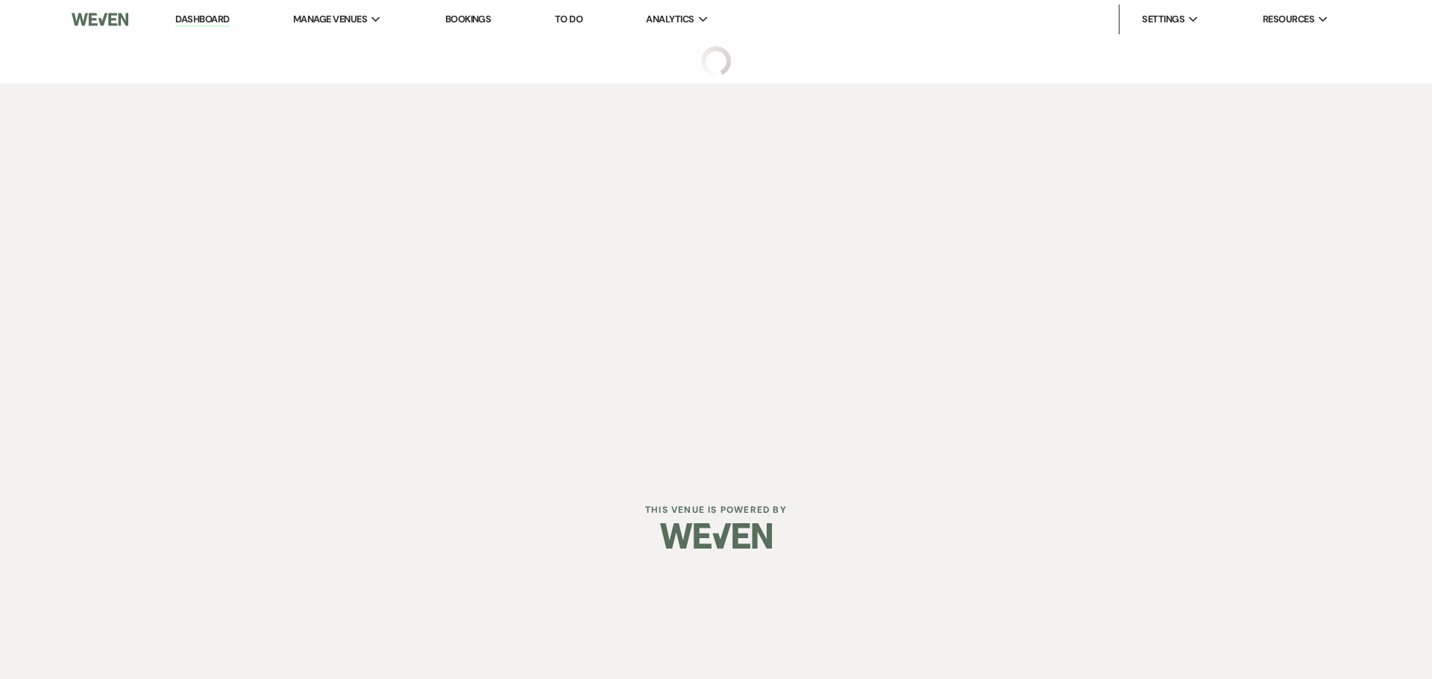
select select "9"
select select "5"
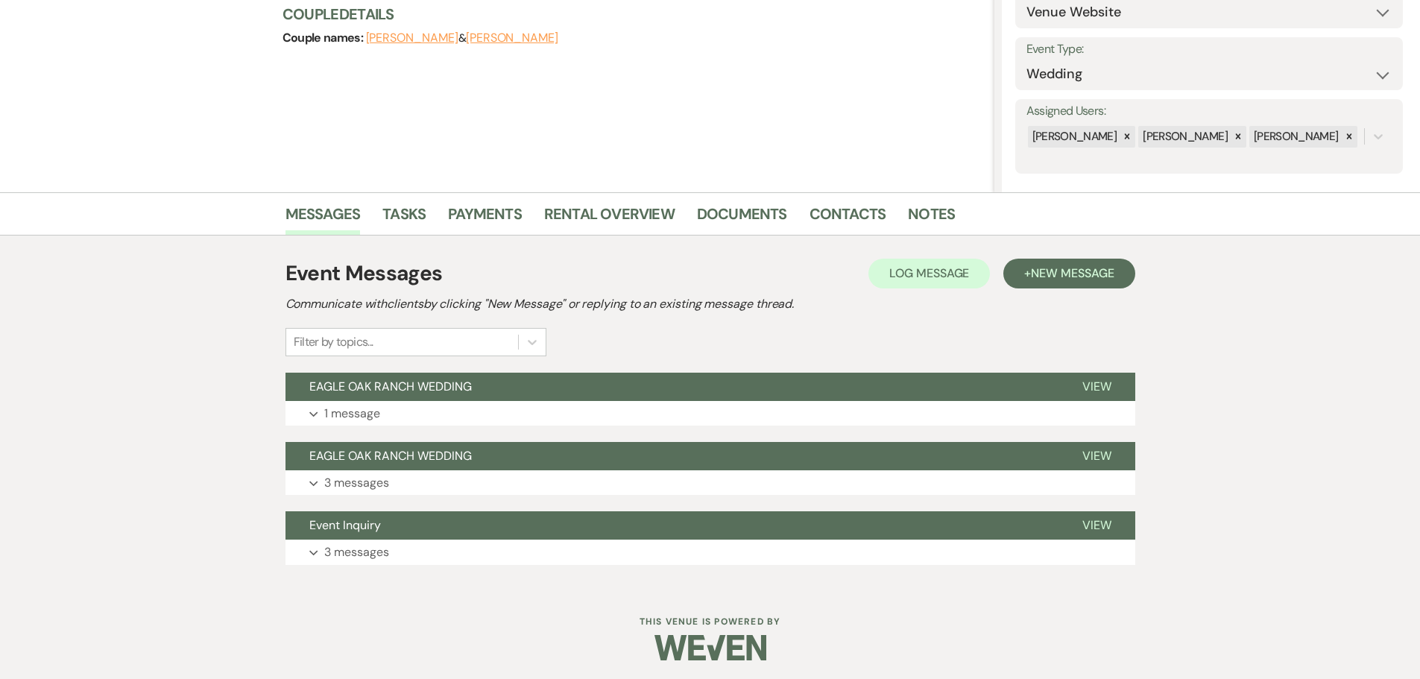
scroll to position [186, 0]
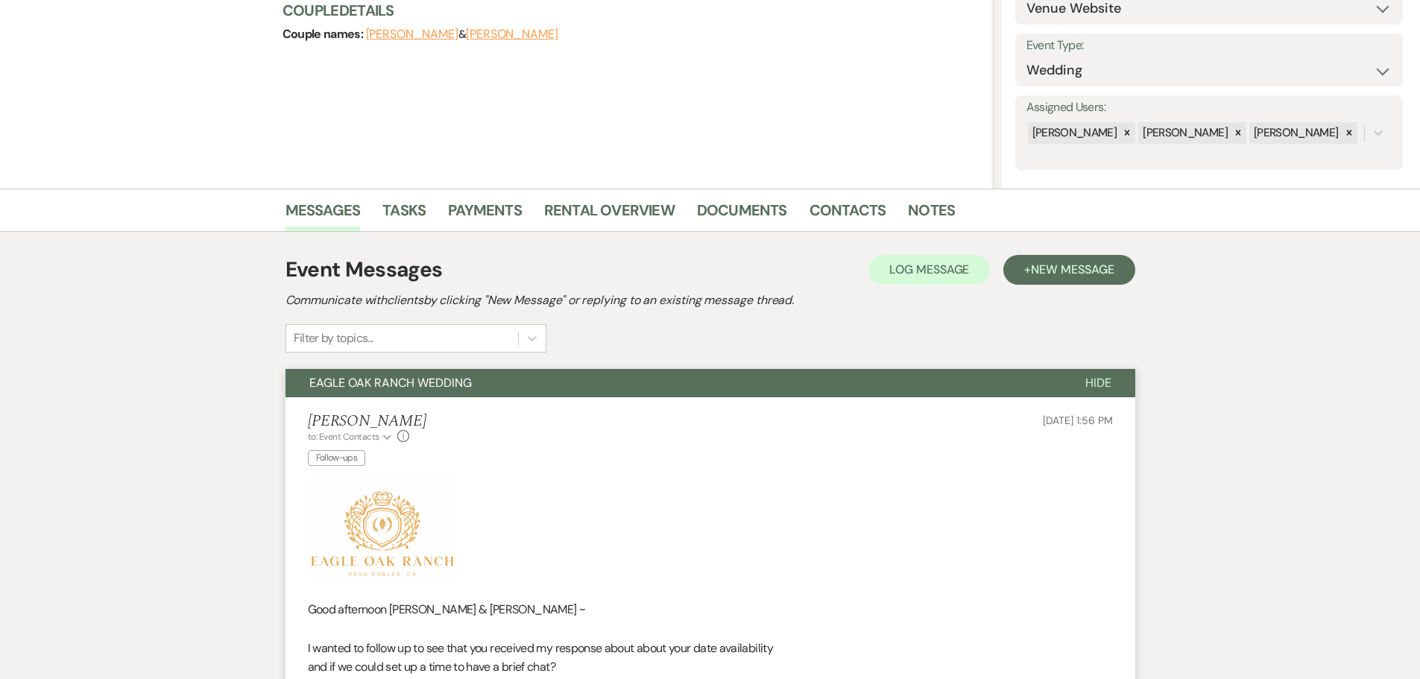
click at [498, 391] on button "EAGLE OAK RANCH WEDDING" at bounding box center [674, 383] width 776 height 28
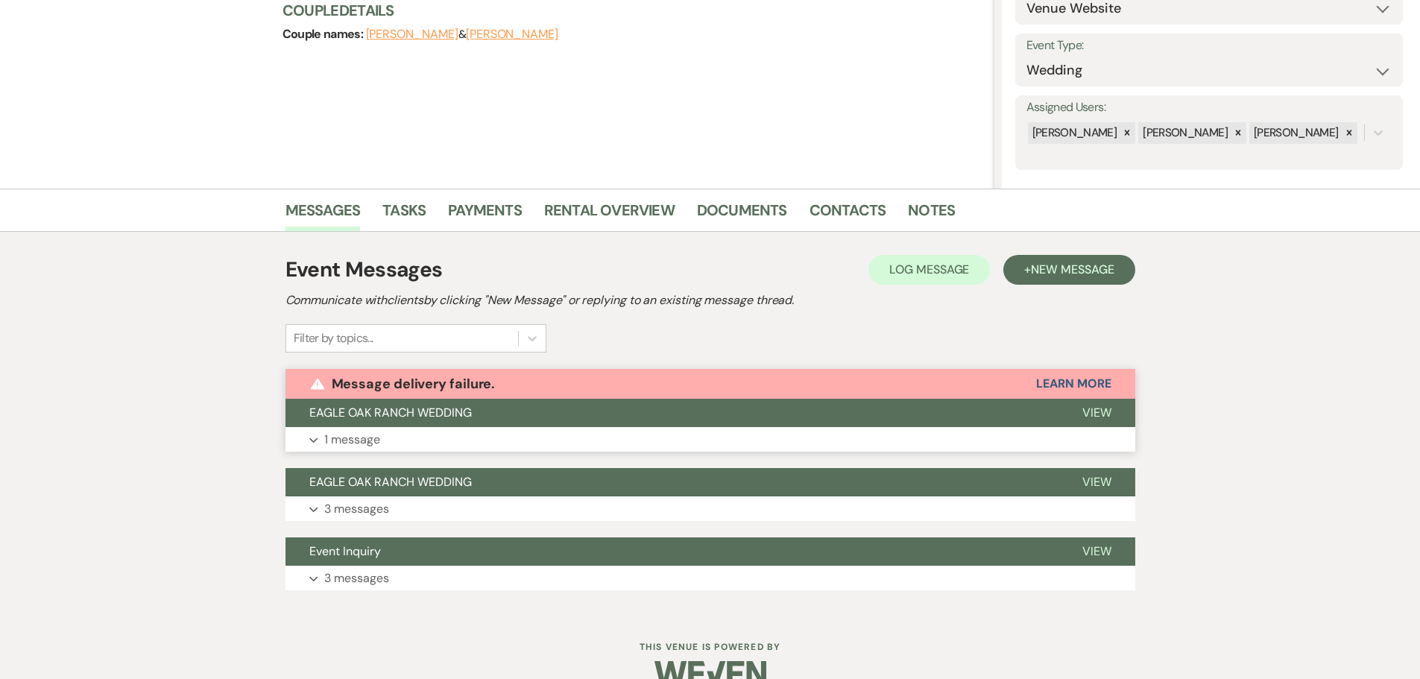
click at [543, 383] on div "Warning Message delivery failure. Learn More" at bounding box center [711, 384] width 850 height 30
click at [498, 427] on button "Expand 1 message" at bounding box center [711, 439] width 850 height 25
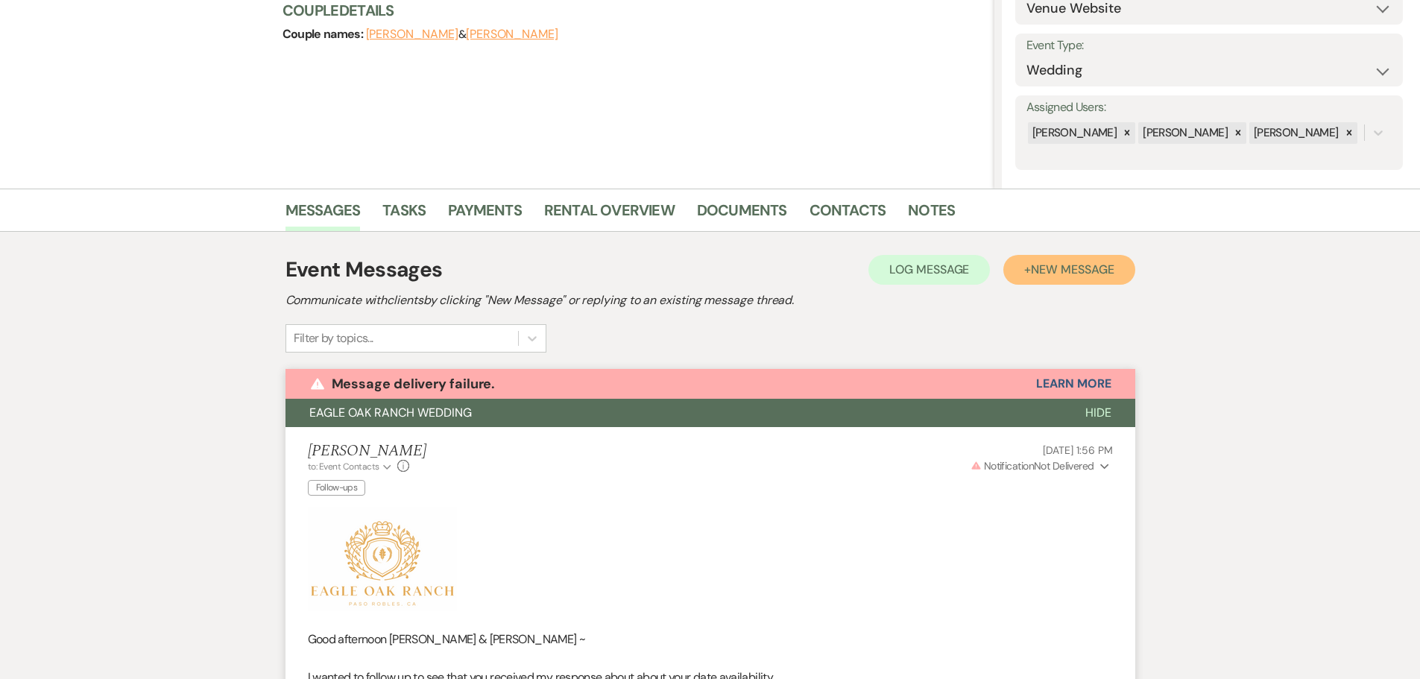
click at [1069, 272] on span "New Message" at bounding box center [1072, 270] width 83 height 16
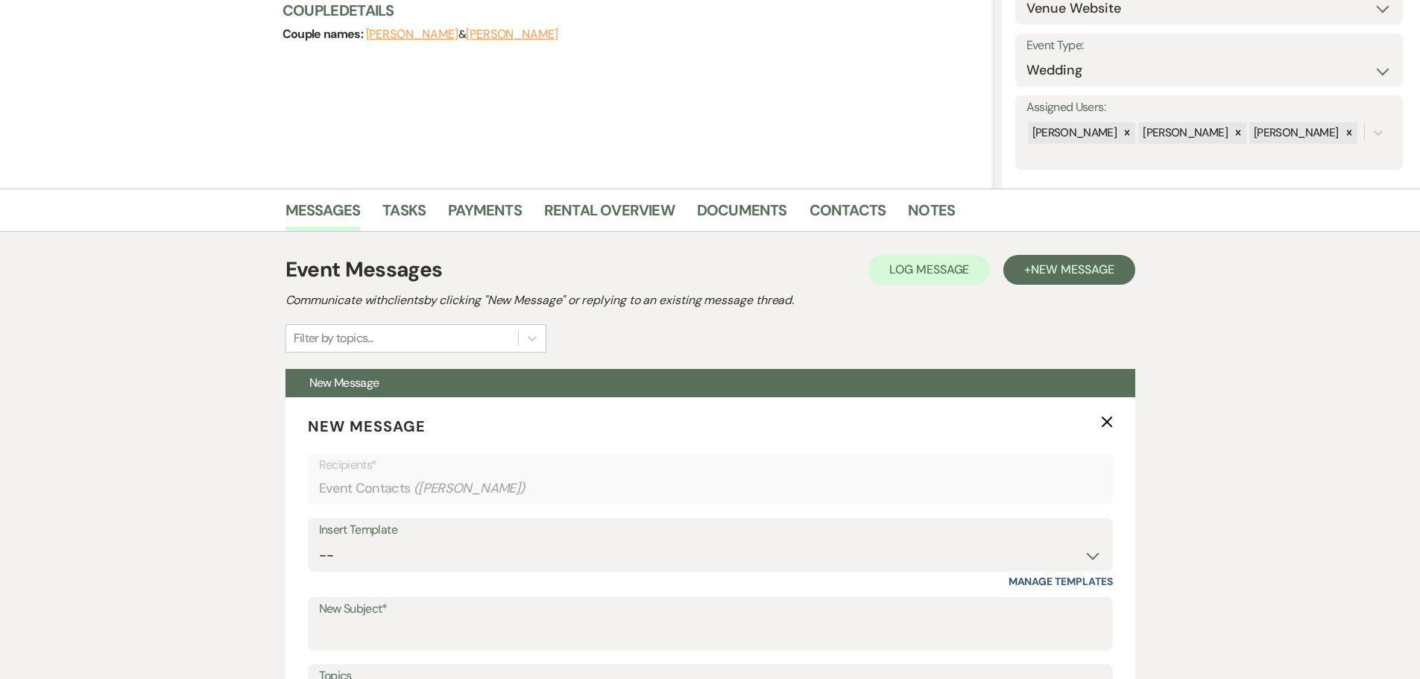
click at [720, 333] on div "Event Messages Log Log Message + New Message Communicate with clients by clicki…" at bounding box center [711, 303] width 850 height 98
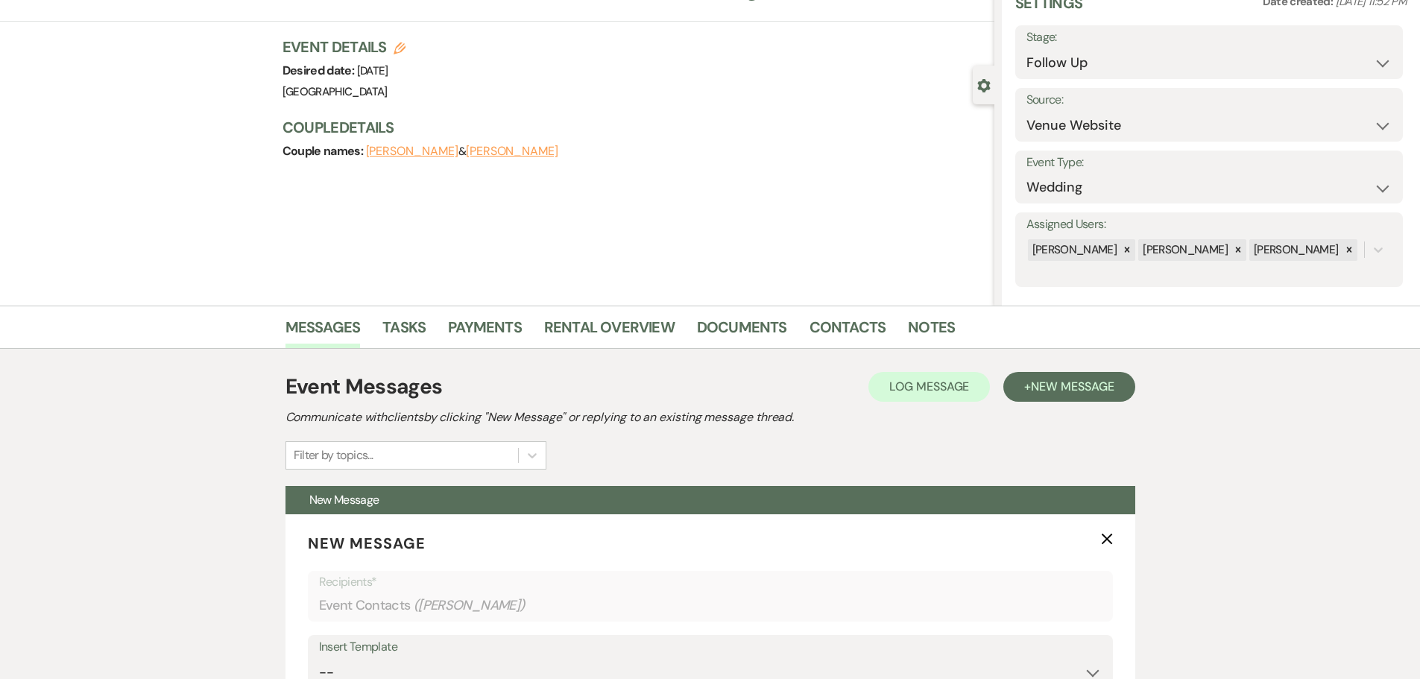
scroll to position [0, 0]
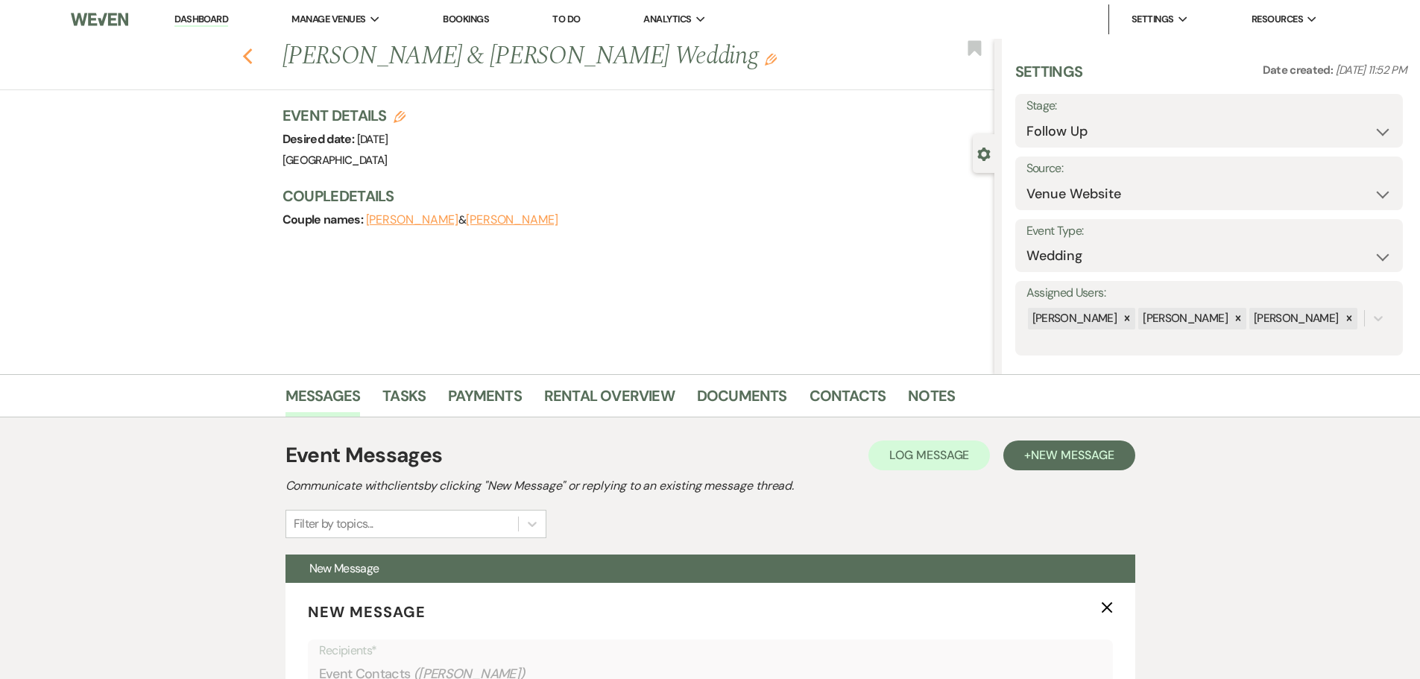
click at [252, 63] on use "button" at bounding box center [247, 56] width 10 height 16
select select "9"
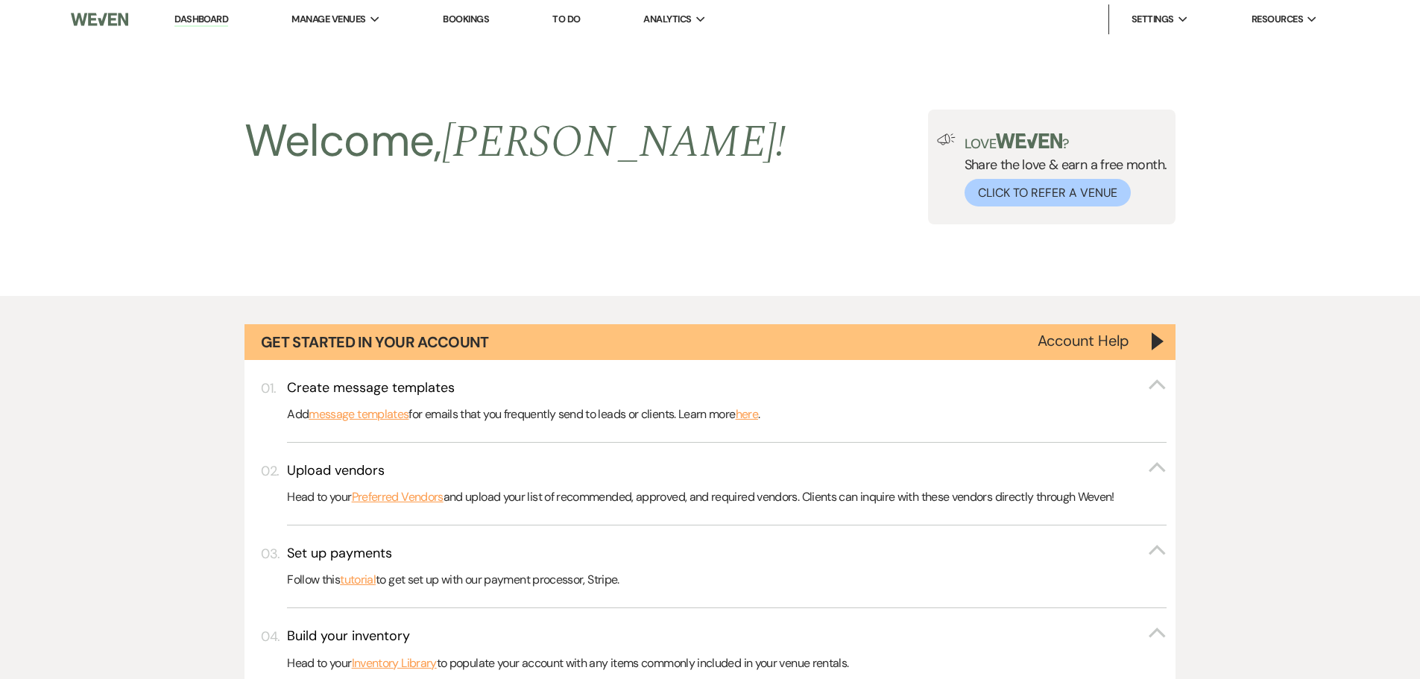
scroll to position [1332, 0]
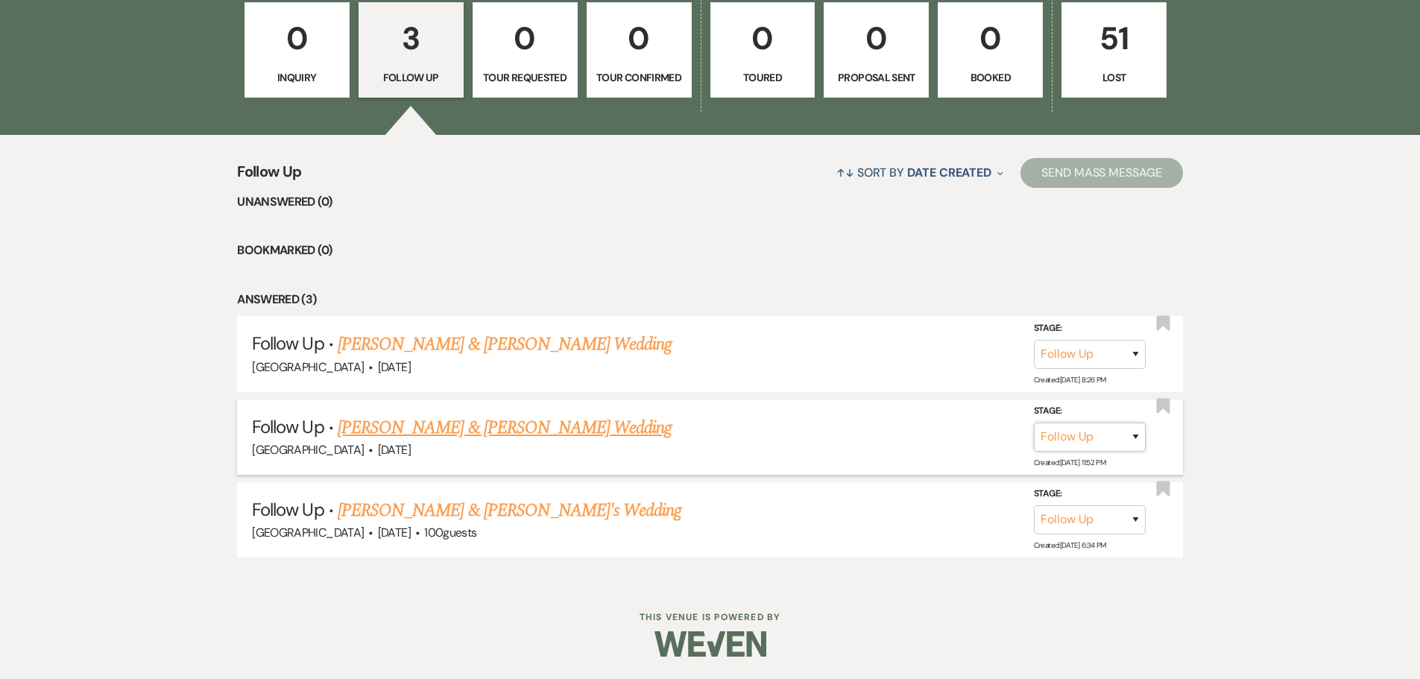
click at [1134, 435] on select "Inquiry Follow Up Tour Requested Tour Confirmed Toured Proposal Sent Booked Lost" at bounding box center [1090, 437] width 112 height 29
select select "8"
click at [1034, 423] on select "Inquiry Follow Up Tour Requested Tour Confirmed Toured Proposal Sent Booked Lost" at bounding box center [1090, 437] width 112 height 29
click at [933, 435] on select "Booked Elsewhere Budget Date Unavailable No Response Not a Good Match Capacity …" at bounding box center [880, 437] width 128 height 29
select select "3"
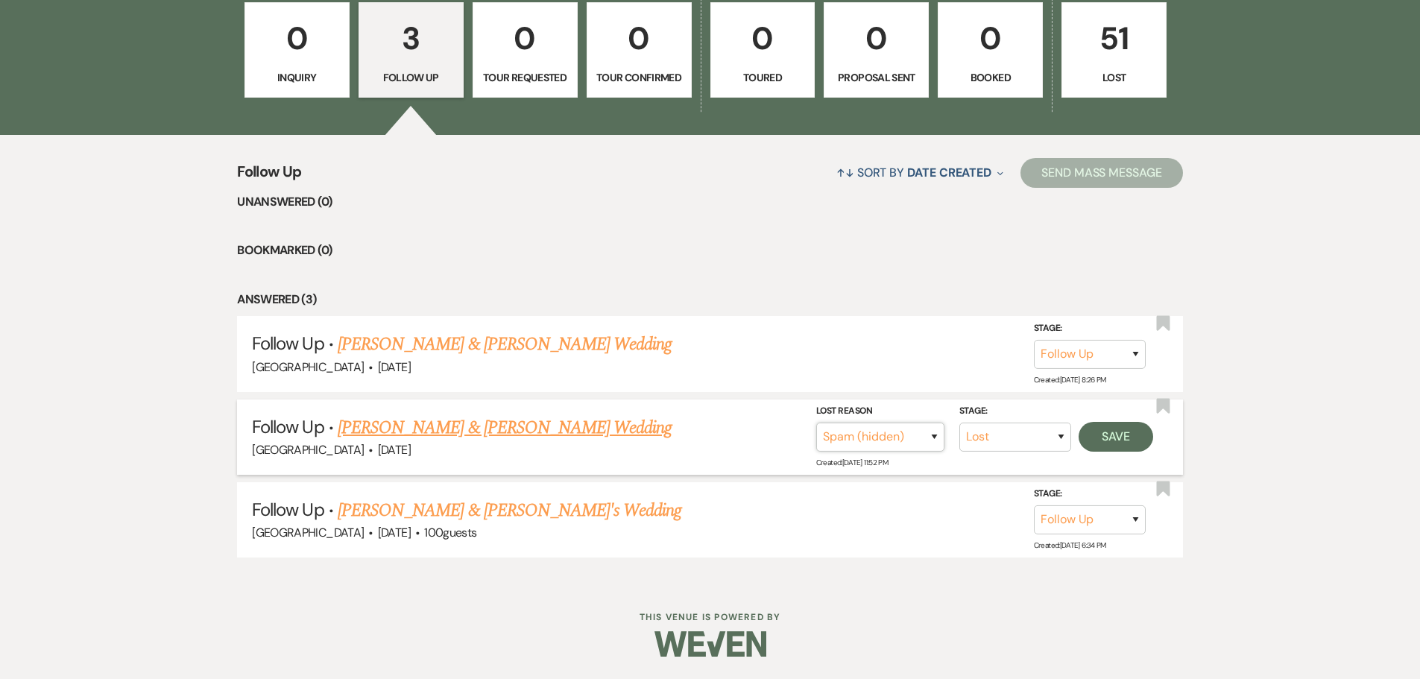
click at [816, 423] on select "Booked Elsewhere Budget Date Unavailable No Response Not a Good Match Capacity …" at bounding box center [880, 437] width 128 height 29
click at [1130, 443] on button "Save" at bounding box center [1116, 437] width 75 height 30
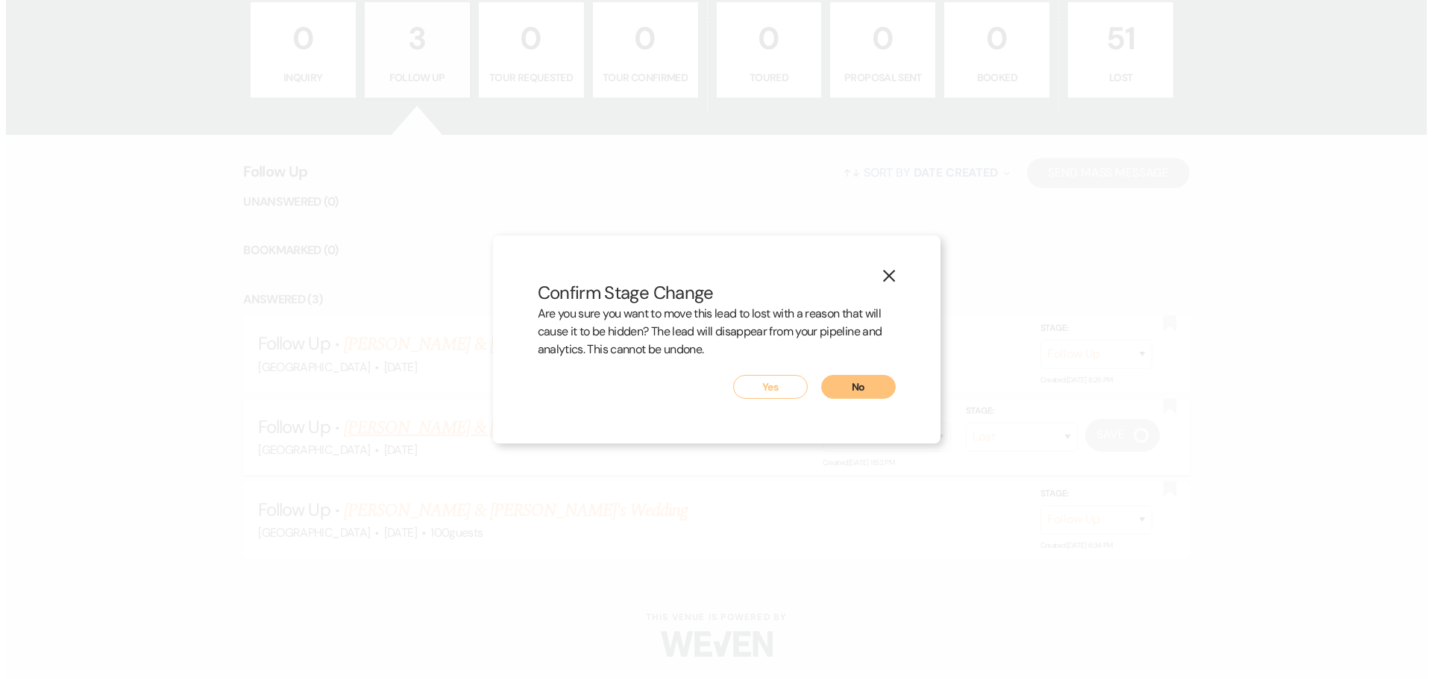
scroll to position [1332, 0]
click at [787, 387] on button "Yes" at bounding box center [769, 387] width 75 height 24
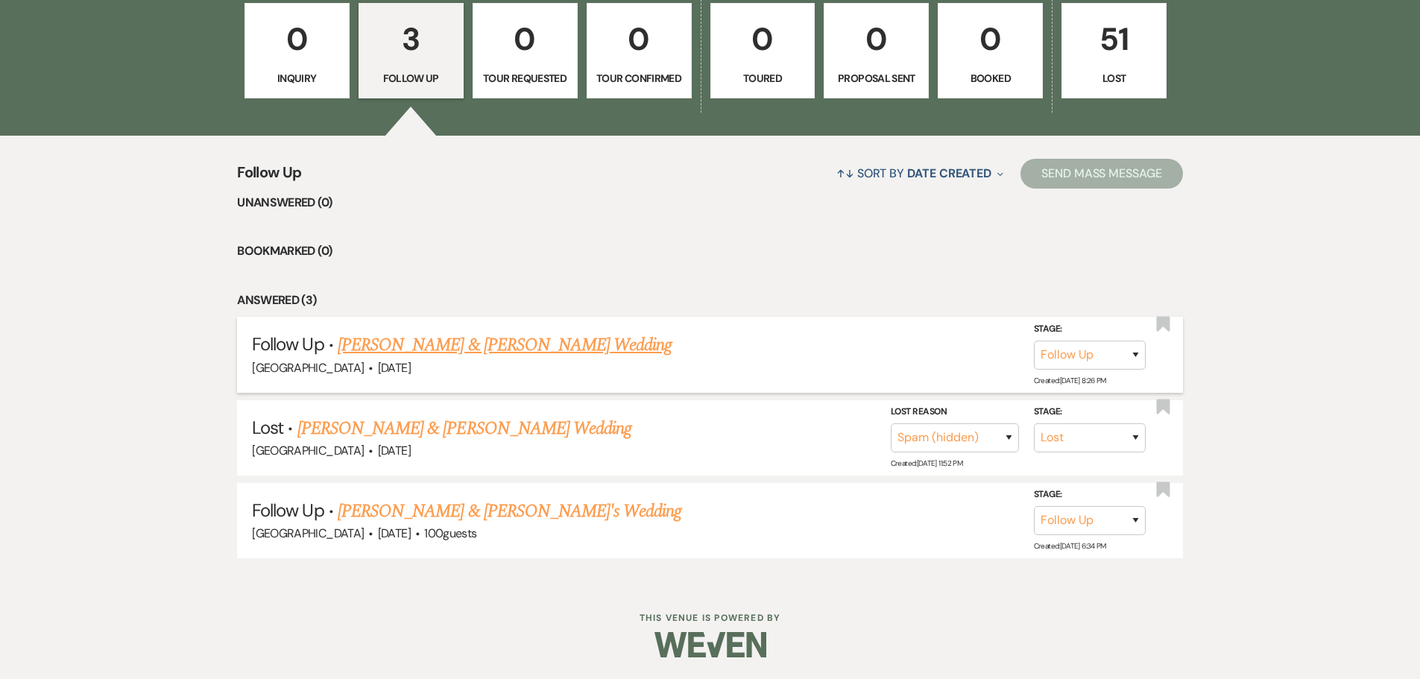
scroll to position [1249, 0]
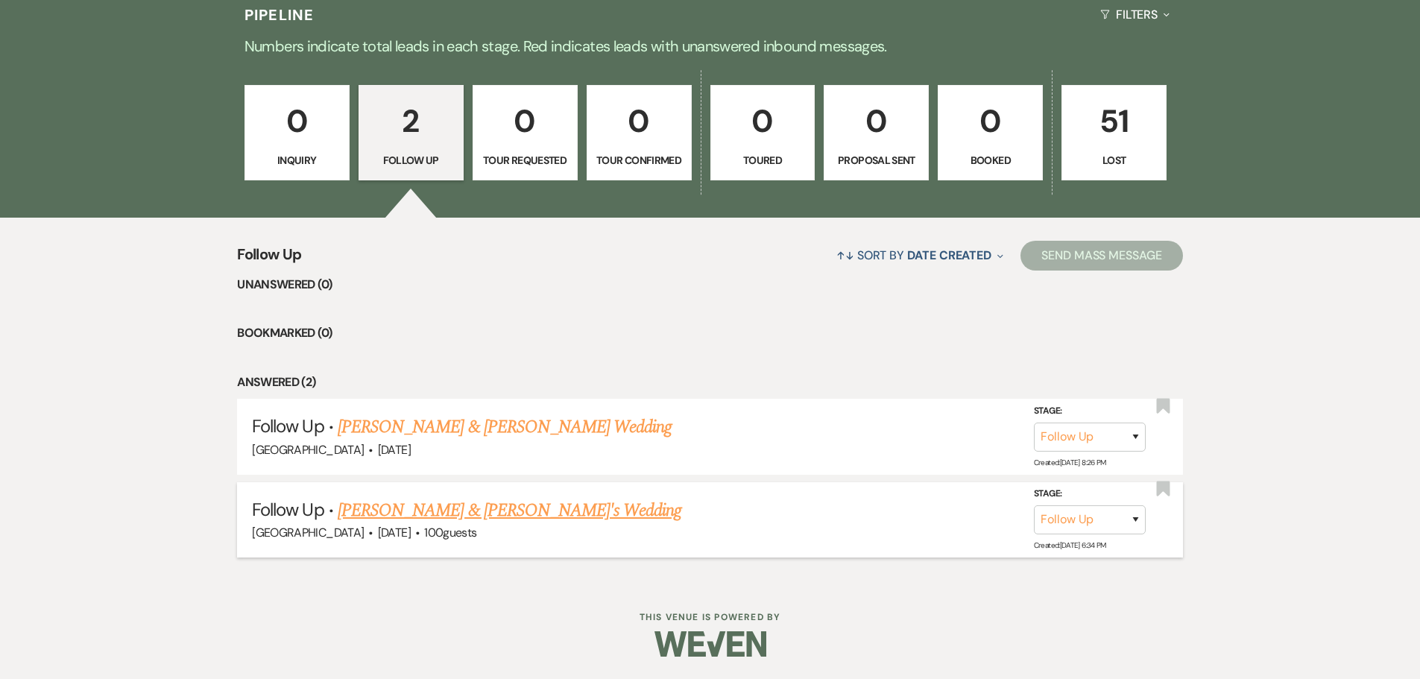
click at [389, 512] on link "[PERSON_NAME] & [PERSON_NAME]'s Wedding" at bounding box center [510, 510] width 344 height 27
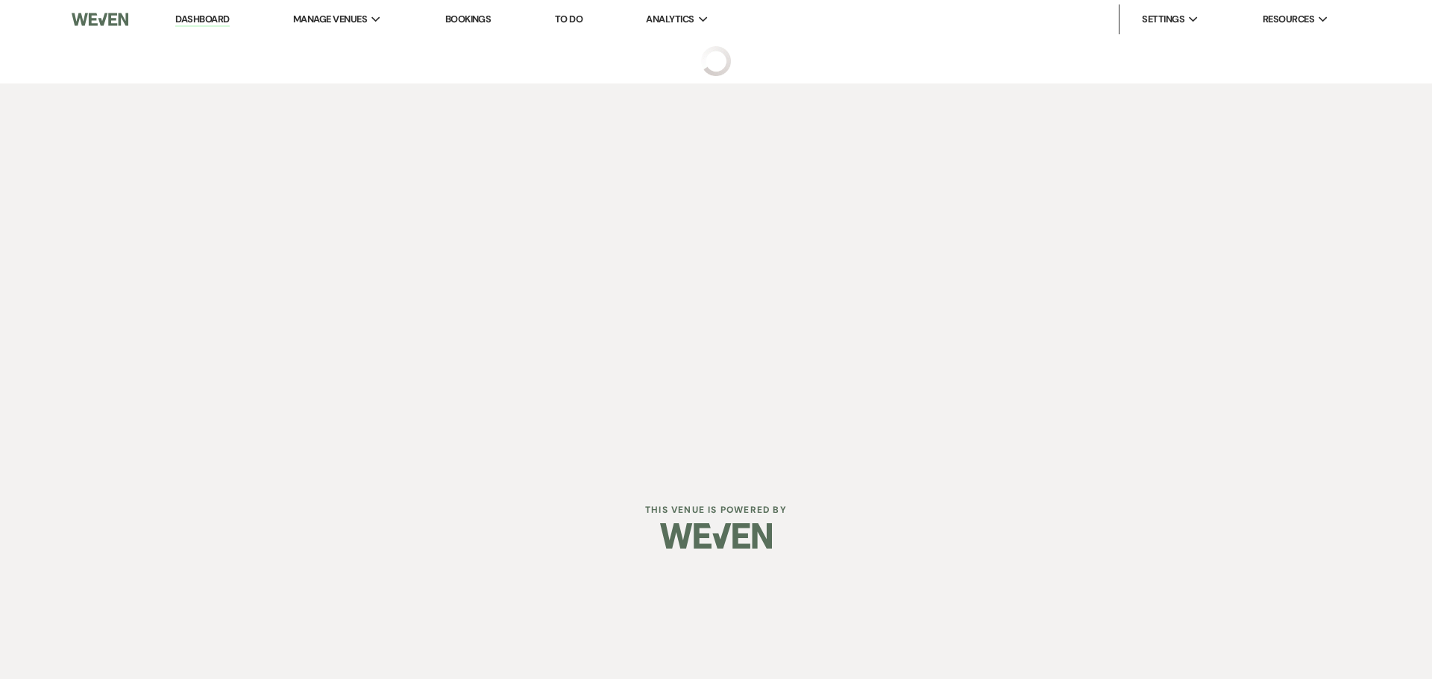
select select "9"
select select "5"
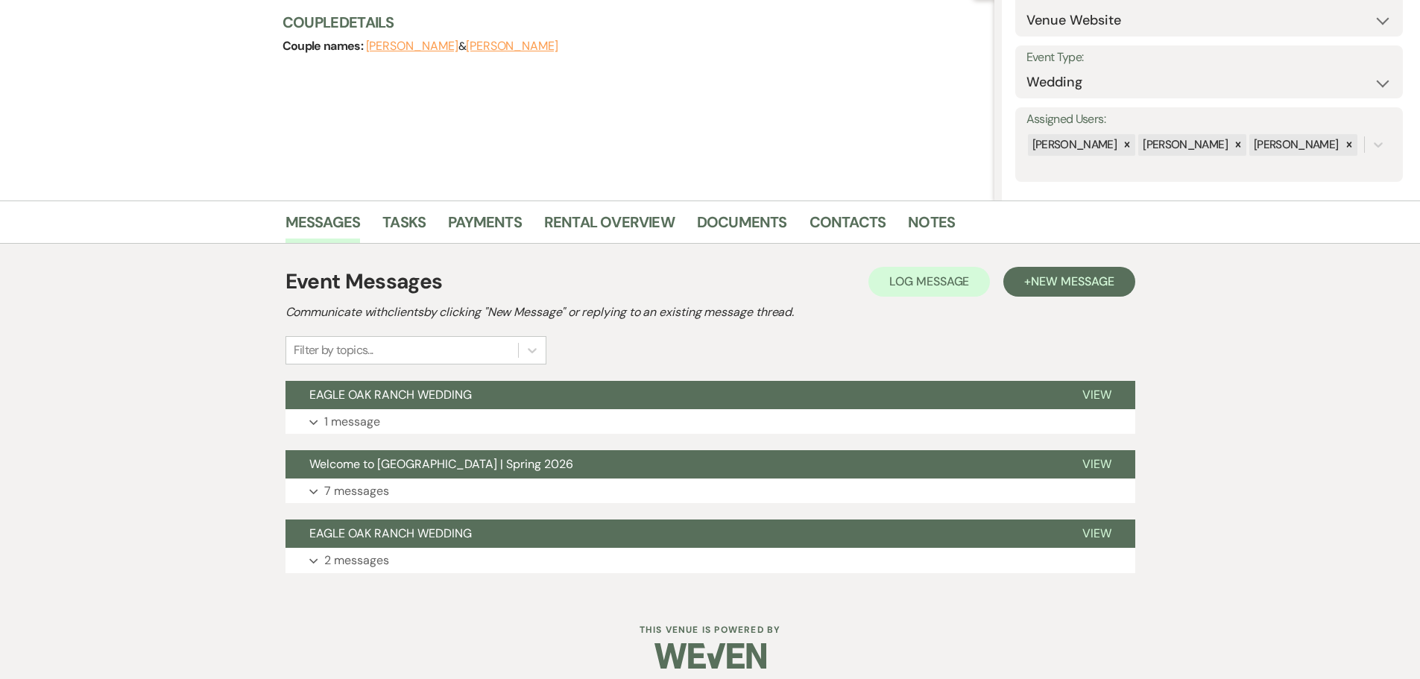
scroll to position [186, 0]
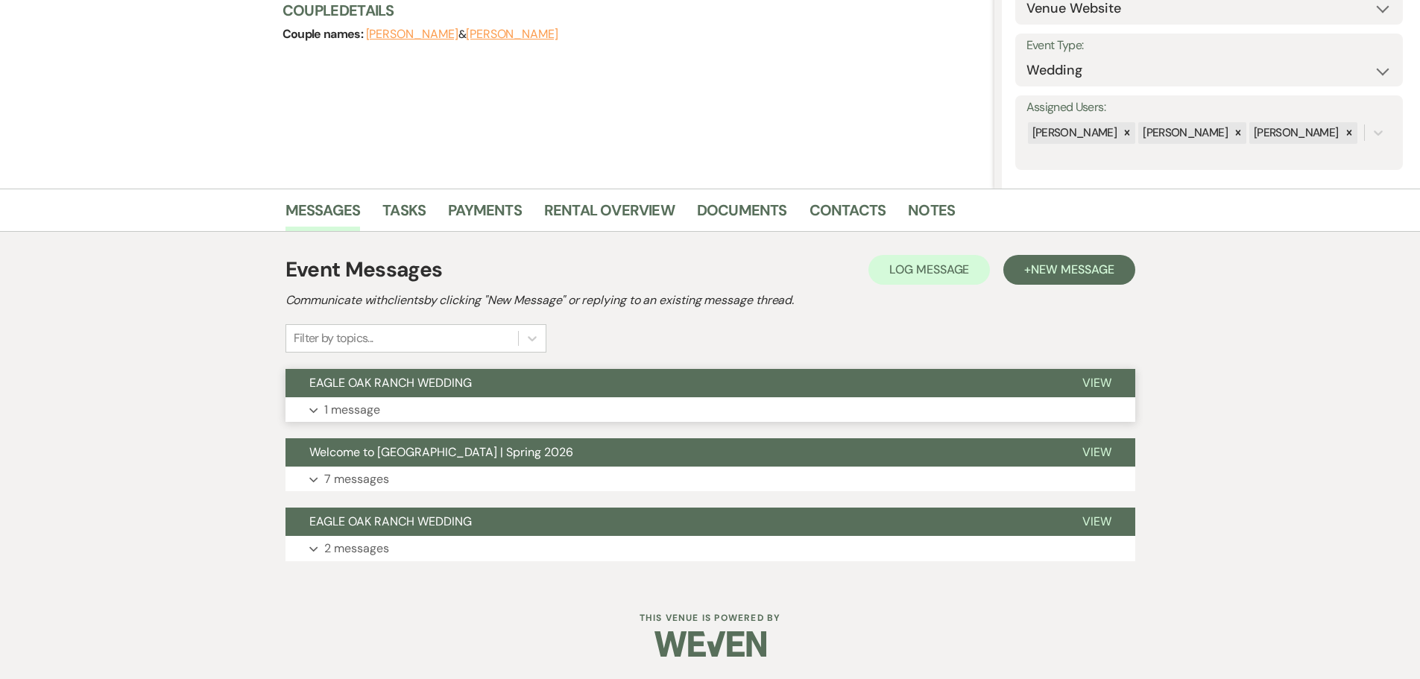
click at [556, 383] on button "EAGLE OAK RANCH WEDDING" at bounding box center [672, 383] width 773 height 28
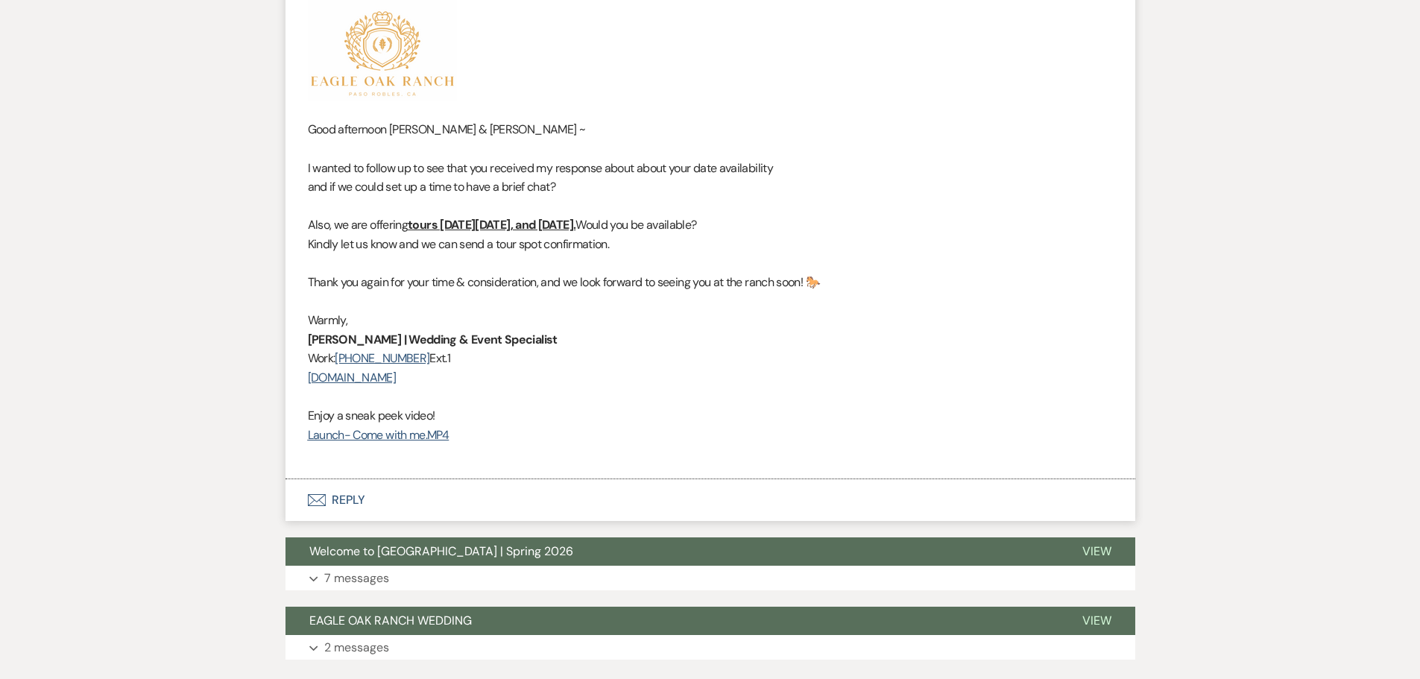
scroll to position [671, 0]
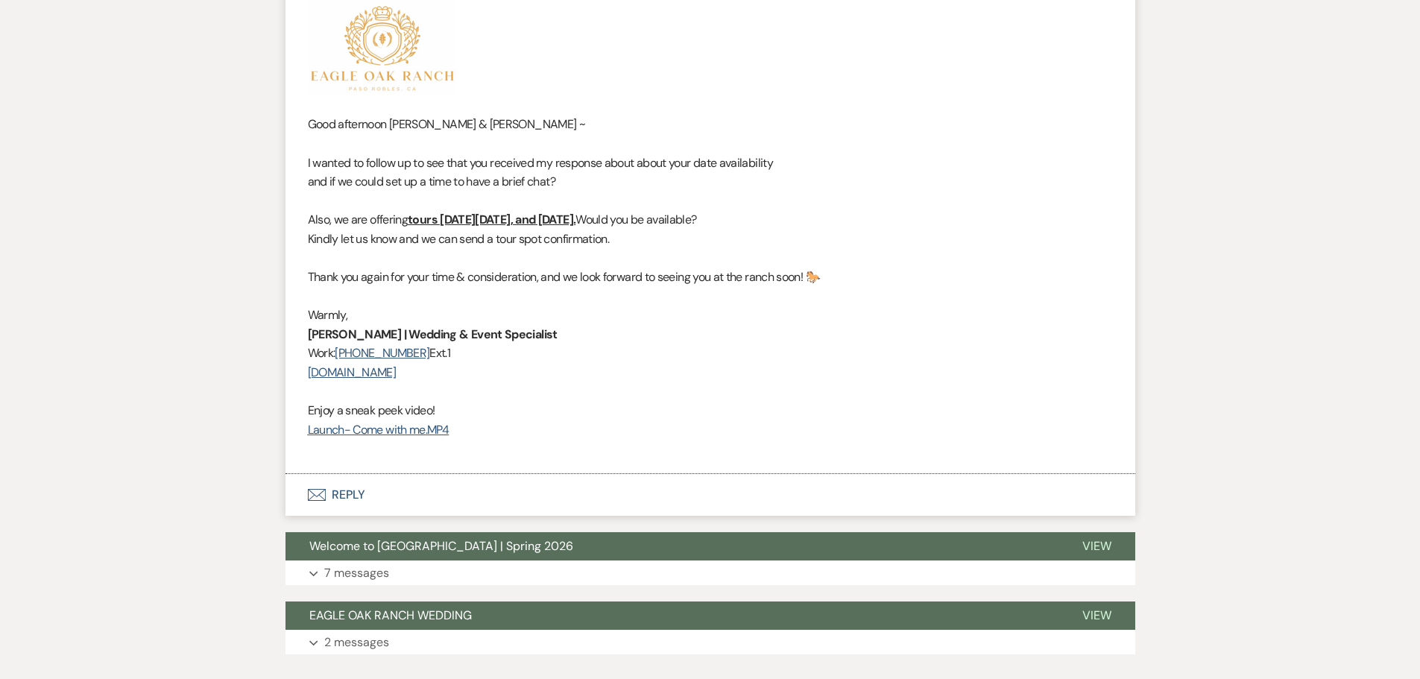
click at [358, 492] on button "Envelope Reply" at bounding box center [711, 495] width 850 height 42
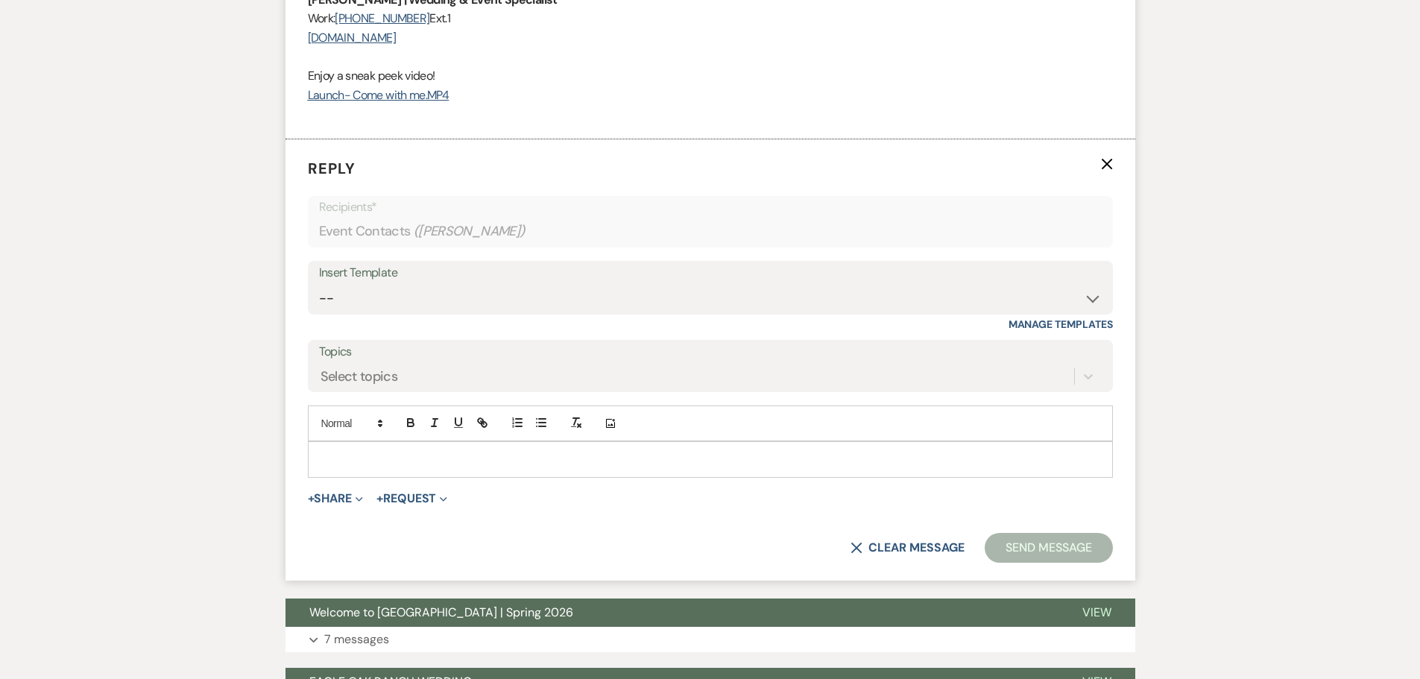
scroll to position [1027, 0]
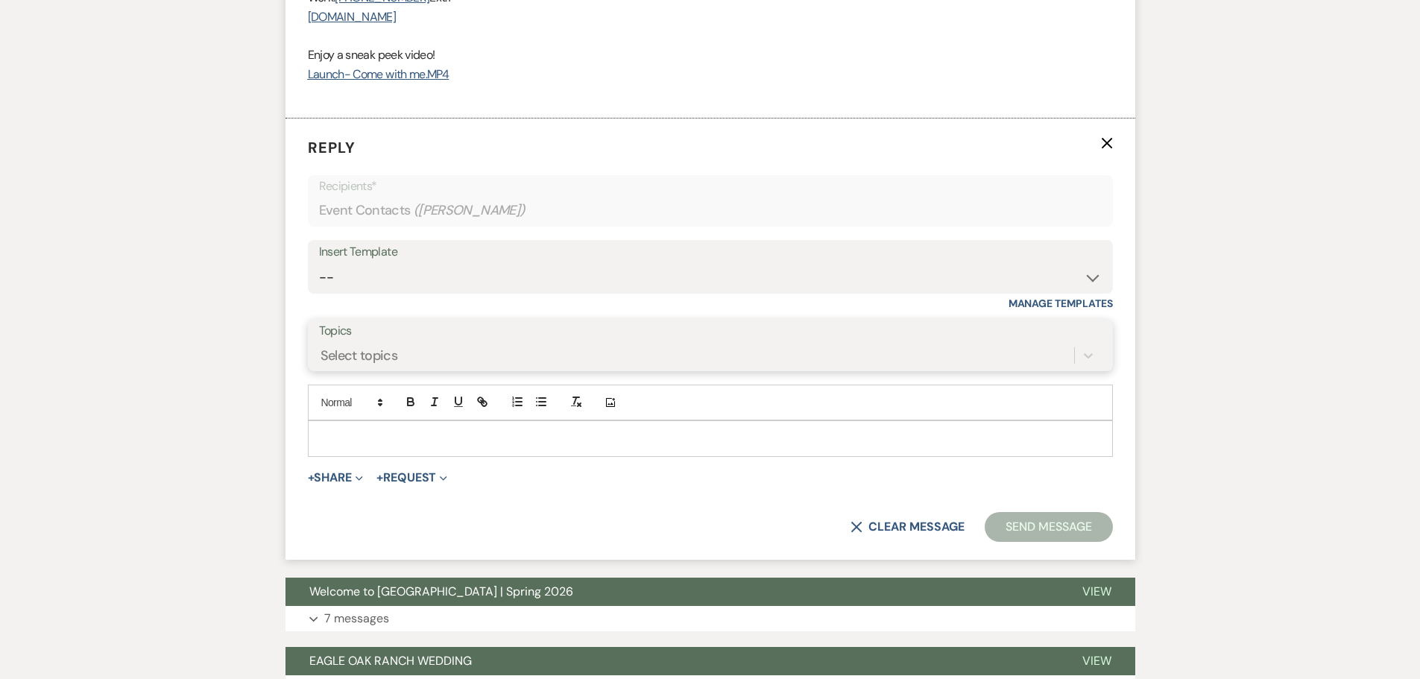
click at [394, 347] on div "Select topics" at bounding box center [360, 356] width 78 height 20
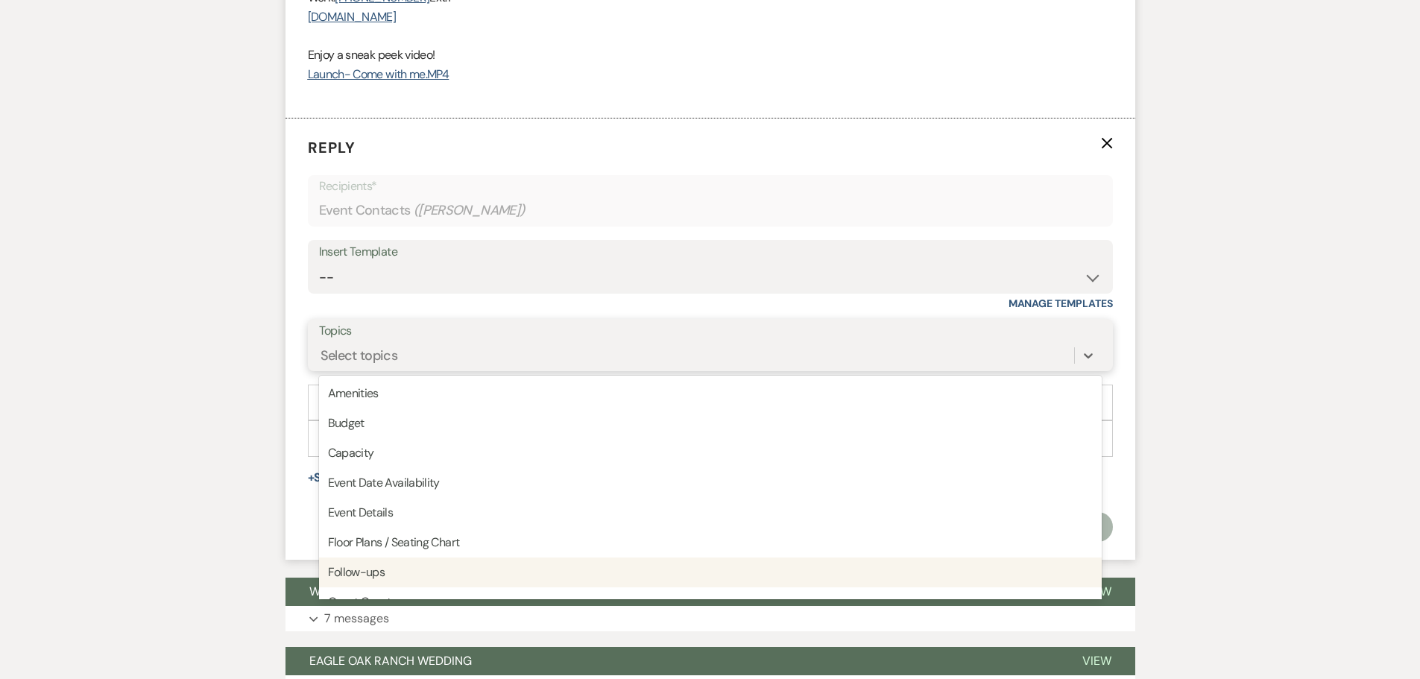
click at [394, 574] on div "Follow-ups" at bounding box center [710, 573] width 783 height 30
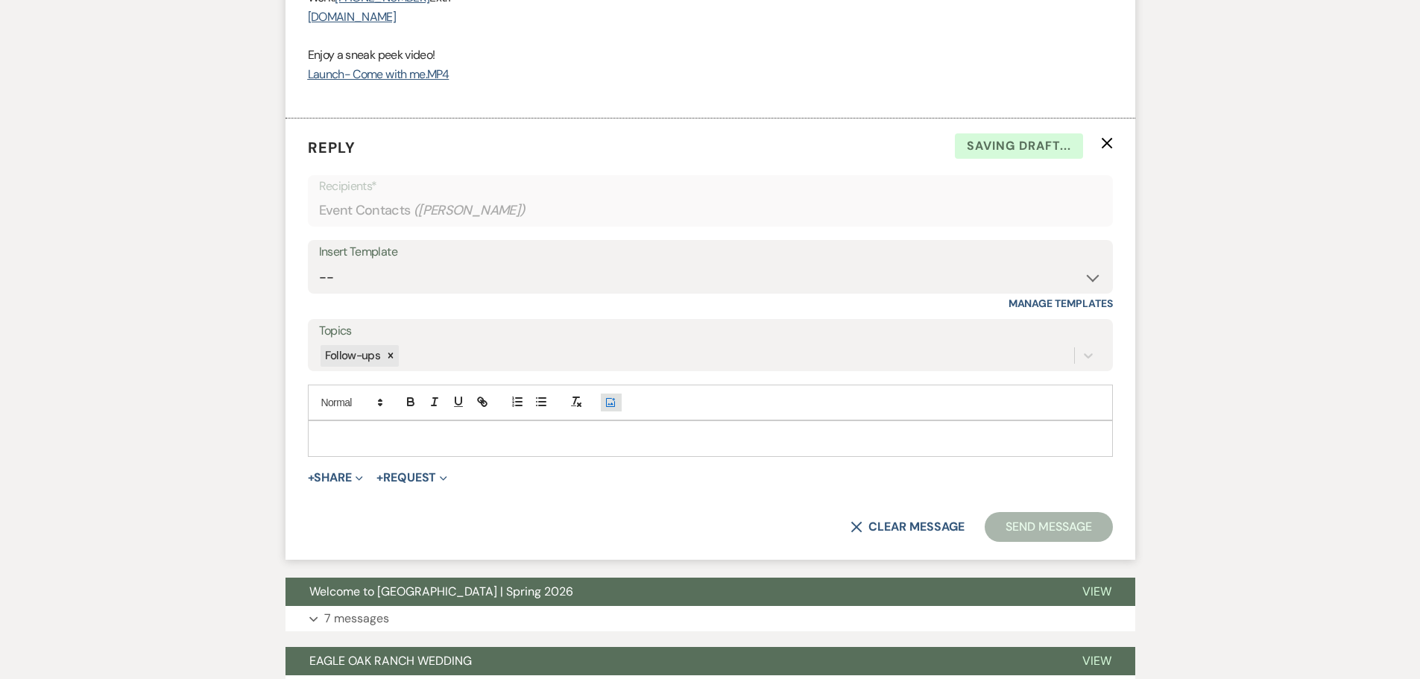
click at [614, 402] on icon "Add Photo" at bounding box center [611, 402] width 12 height 13
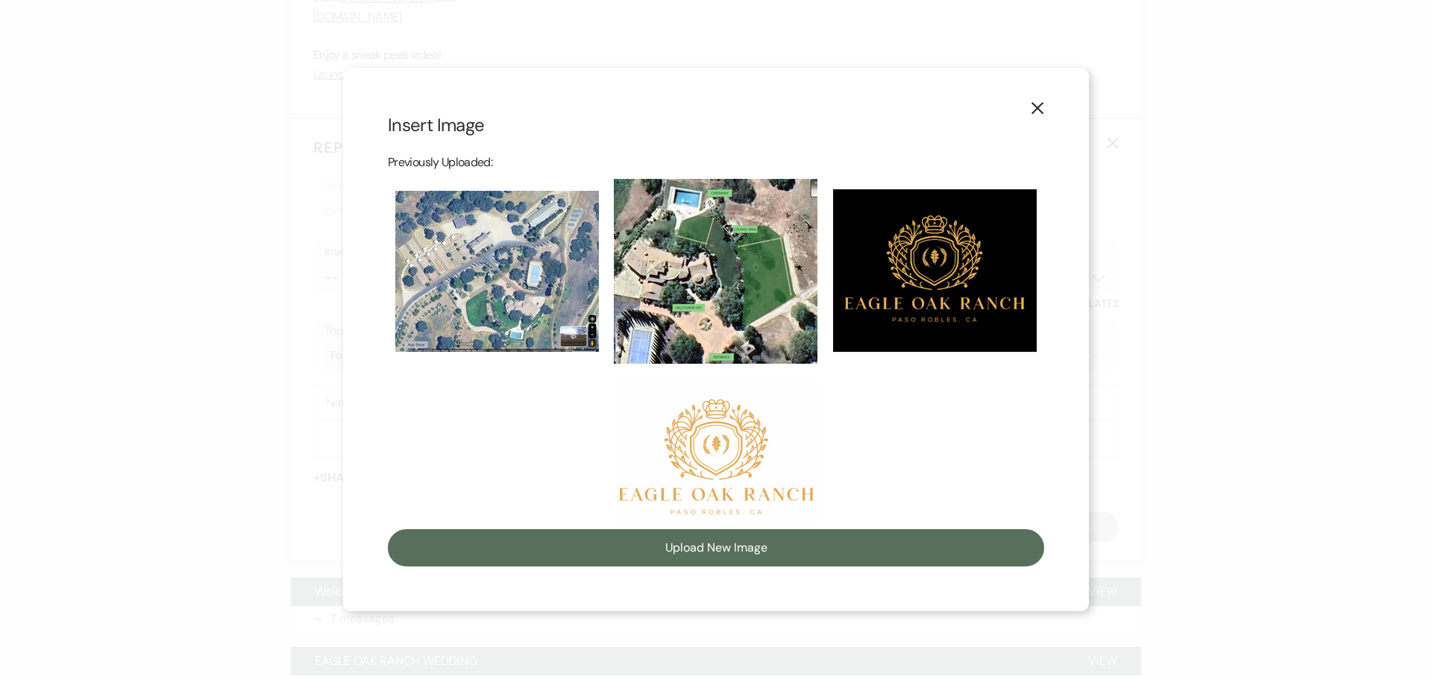
click at [708, 455] on img at bounding box center [716, 450] width 204 height 143
click at [0, 0] on input "checkbox" at bounding box center [0, 0] width 0 height 0
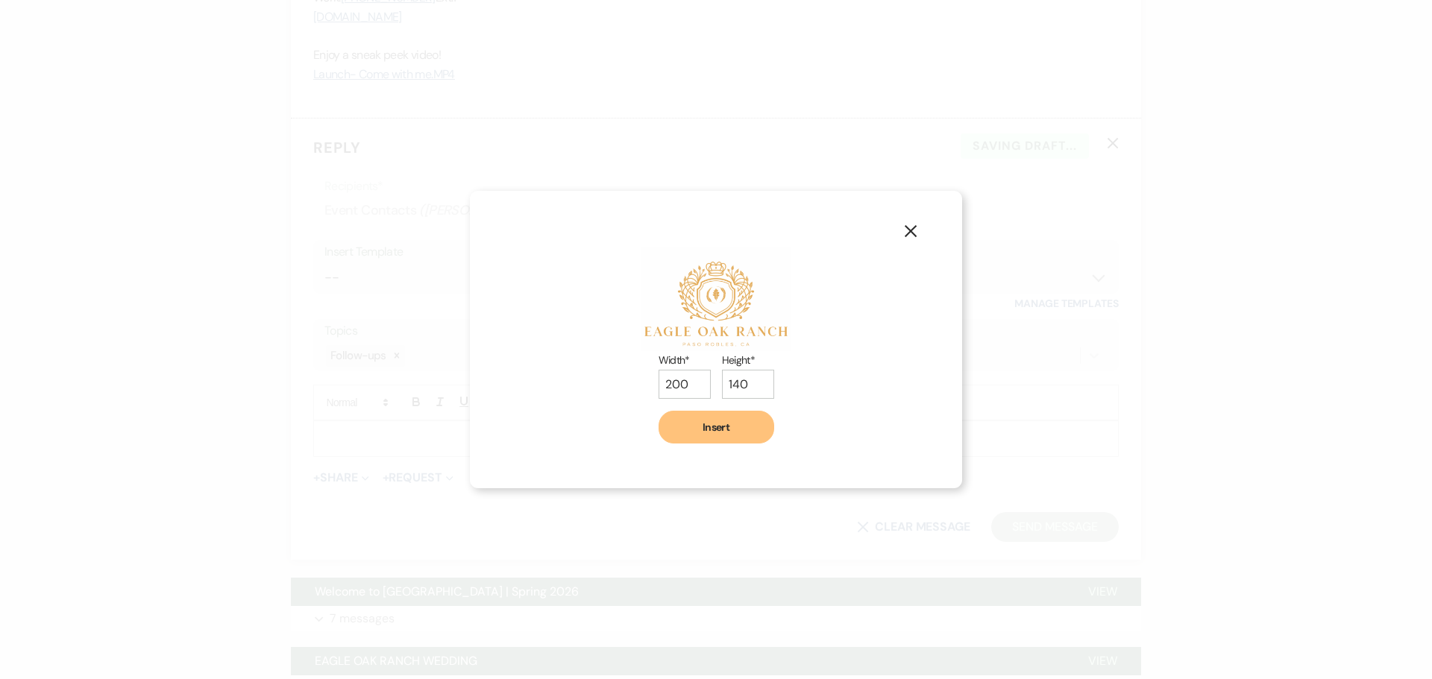
click at [716, 425] on button "Insert" at bounding box center [716, 427] width 116 height 33
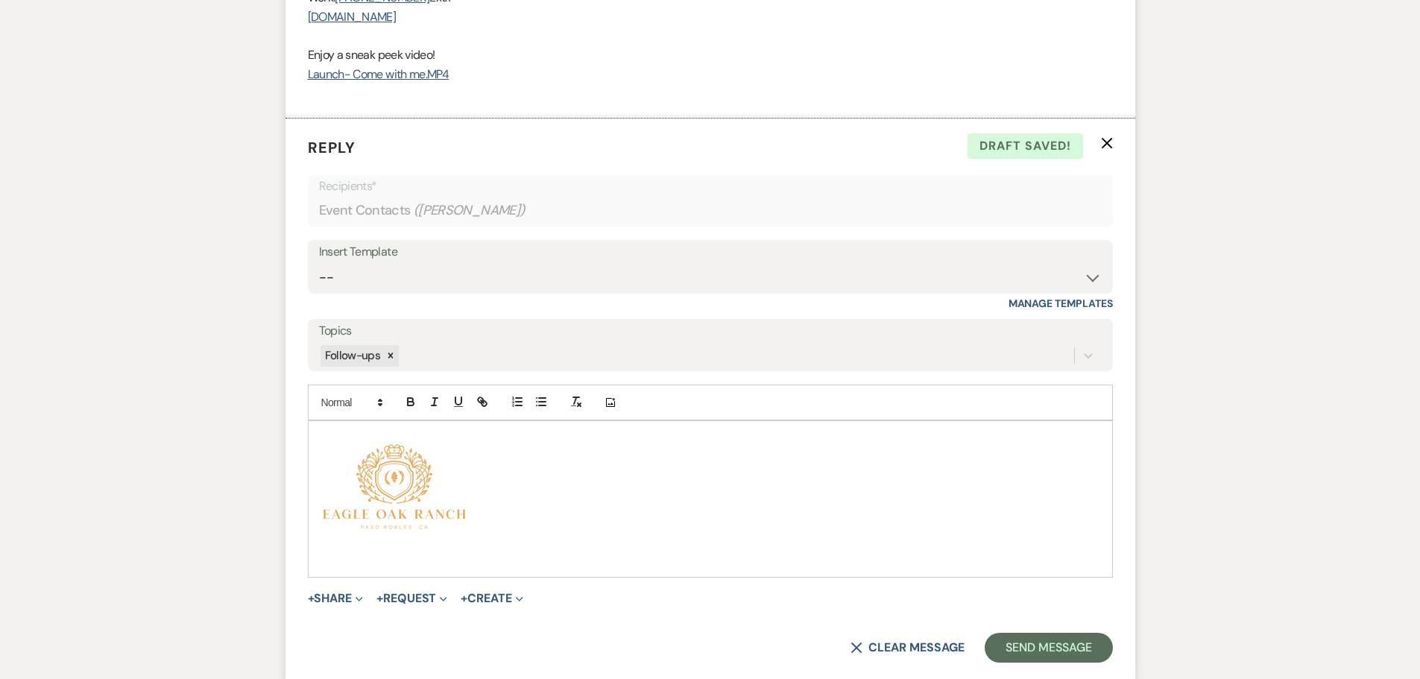
scroll to position [1249, 0]
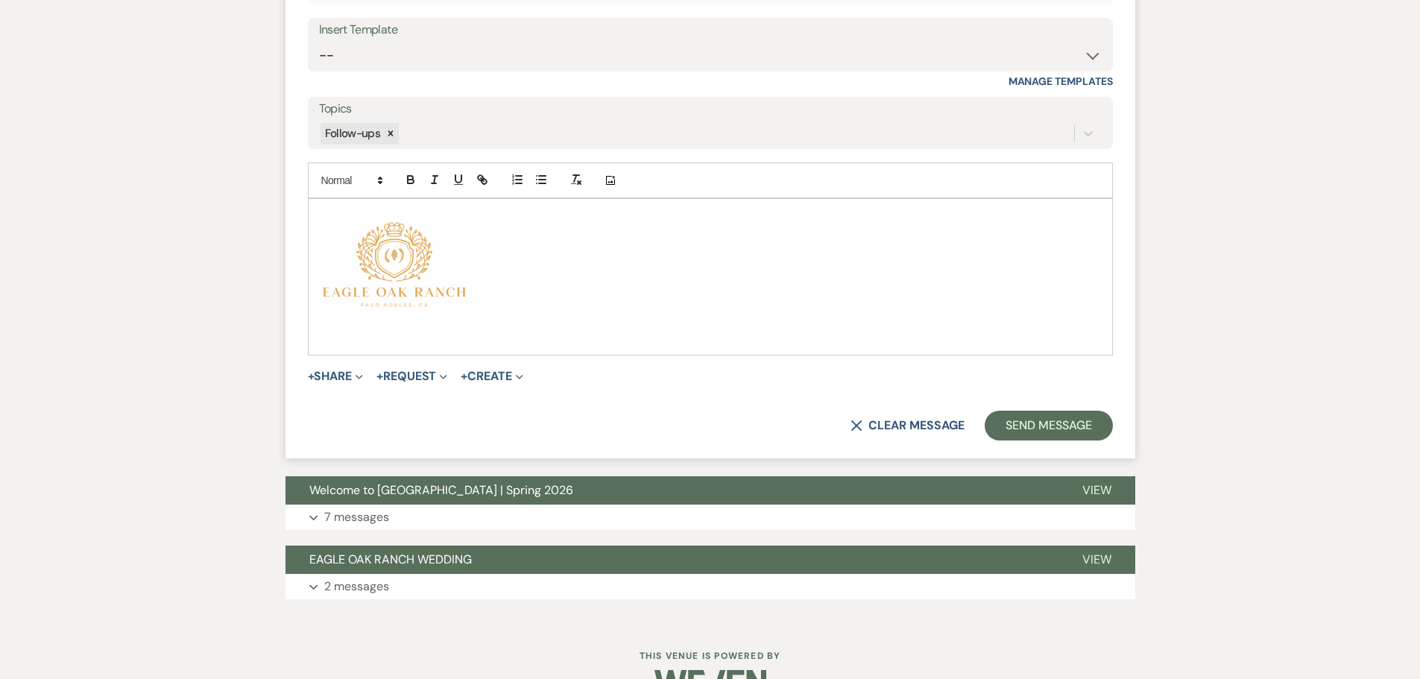
select select "9"
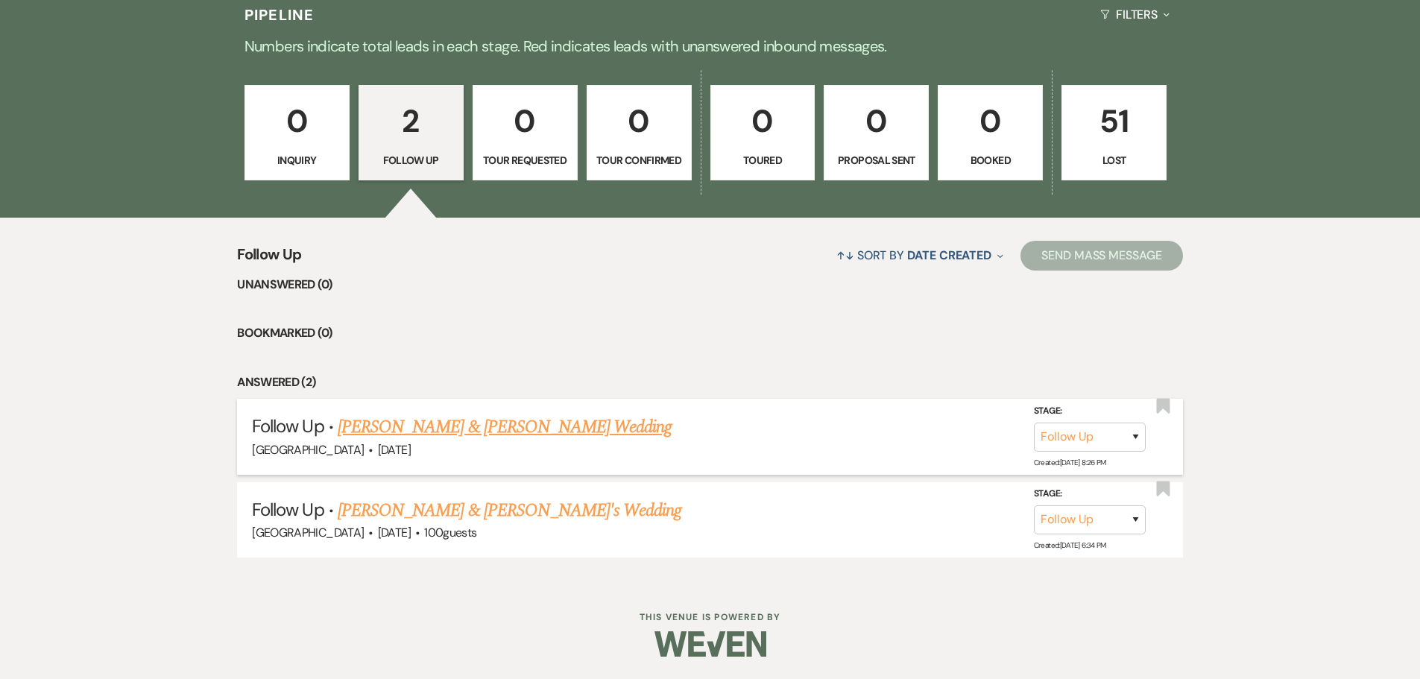
click at [415, 431] on link "[PERSON_NAME] & [PERSON_NAME] Wedding" at bounding box center [505, 427] width 334 height 27
select select "9"
select select "6"
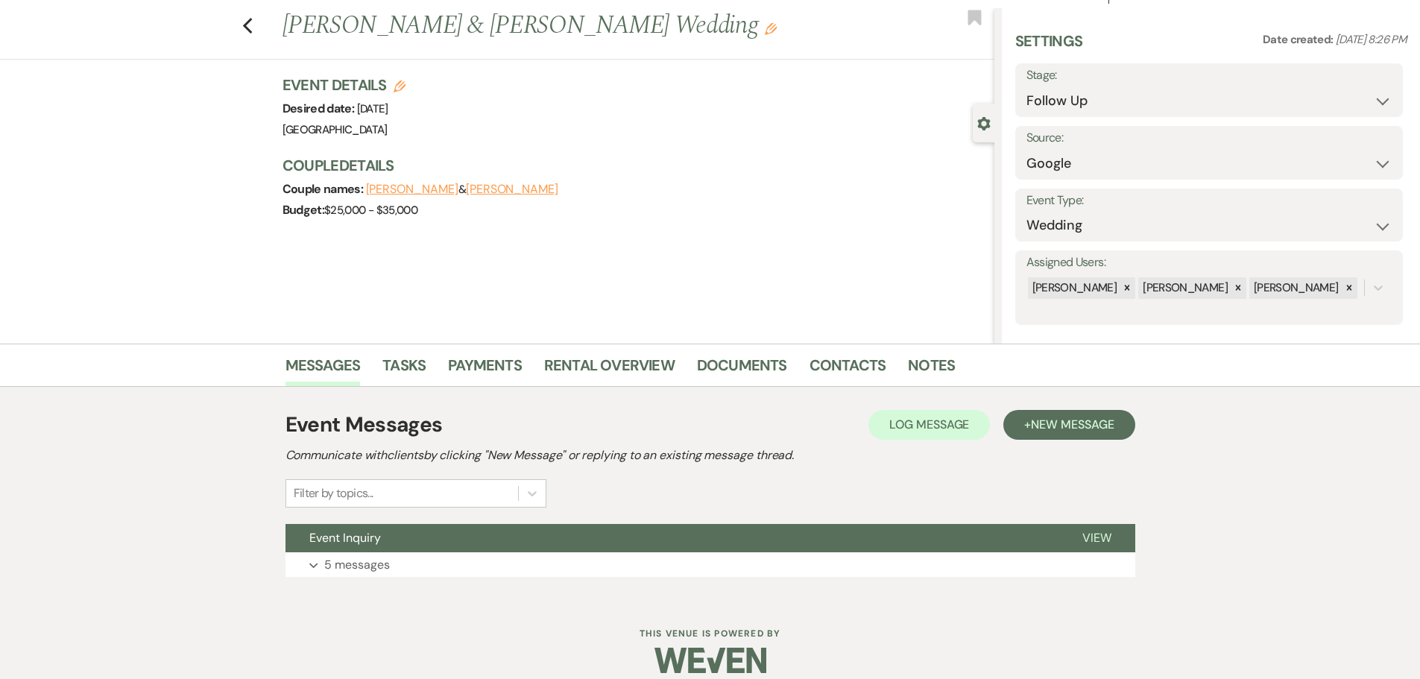
scroll to position [47, 0]
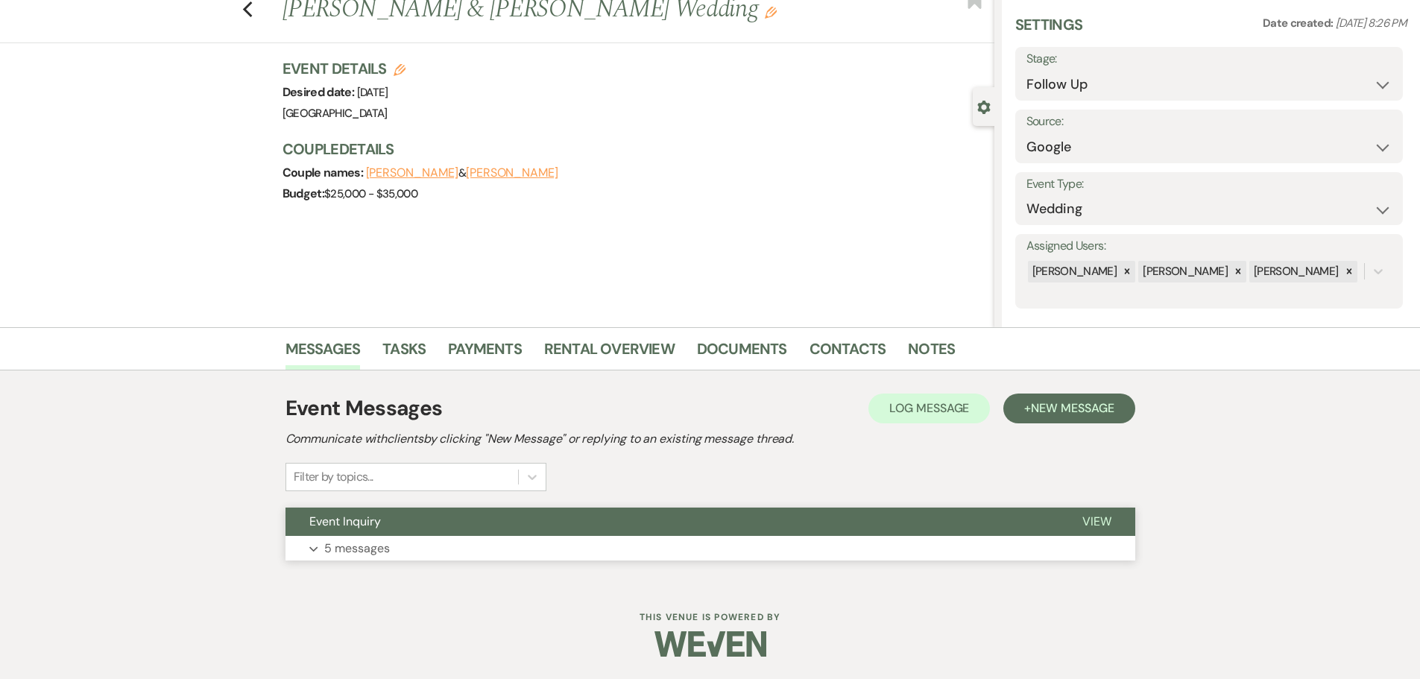
click at [412, 524] on button "Event Inquiry" at bounding box center [672, 522] width 773 height 28
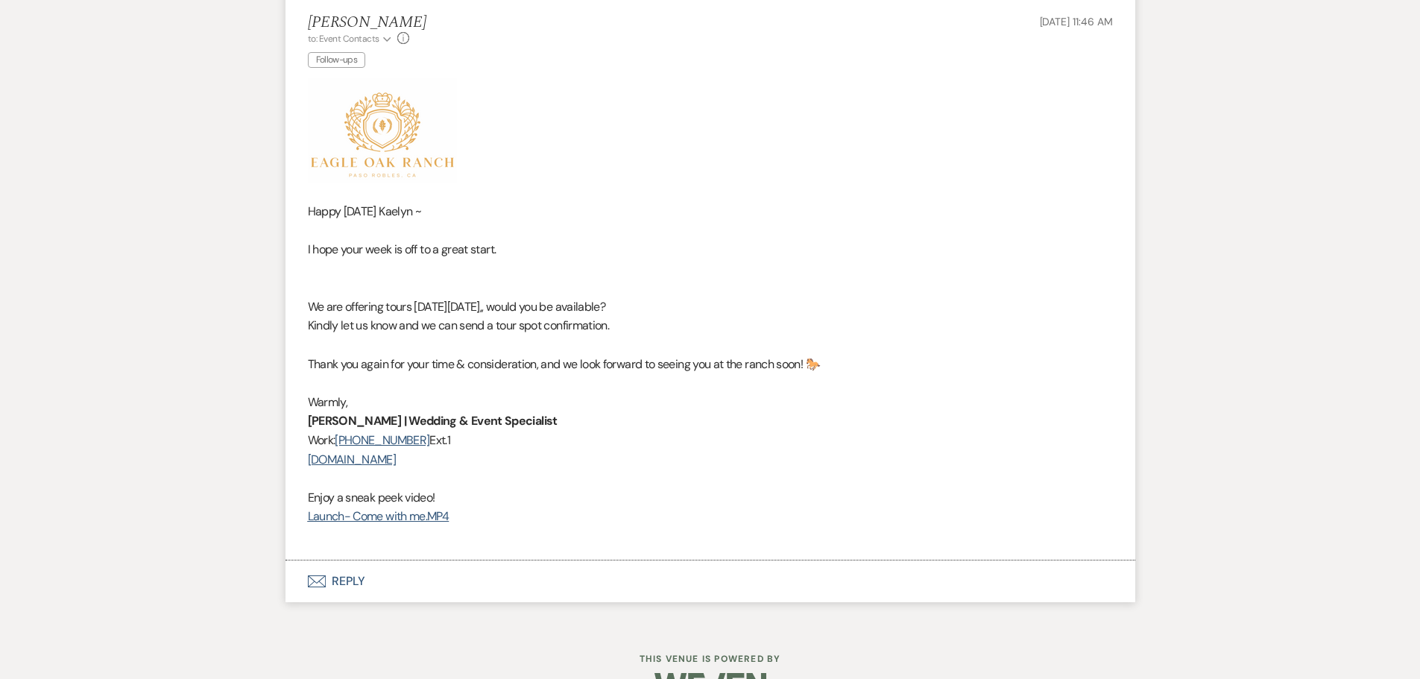
scroll to position [2955, 0]
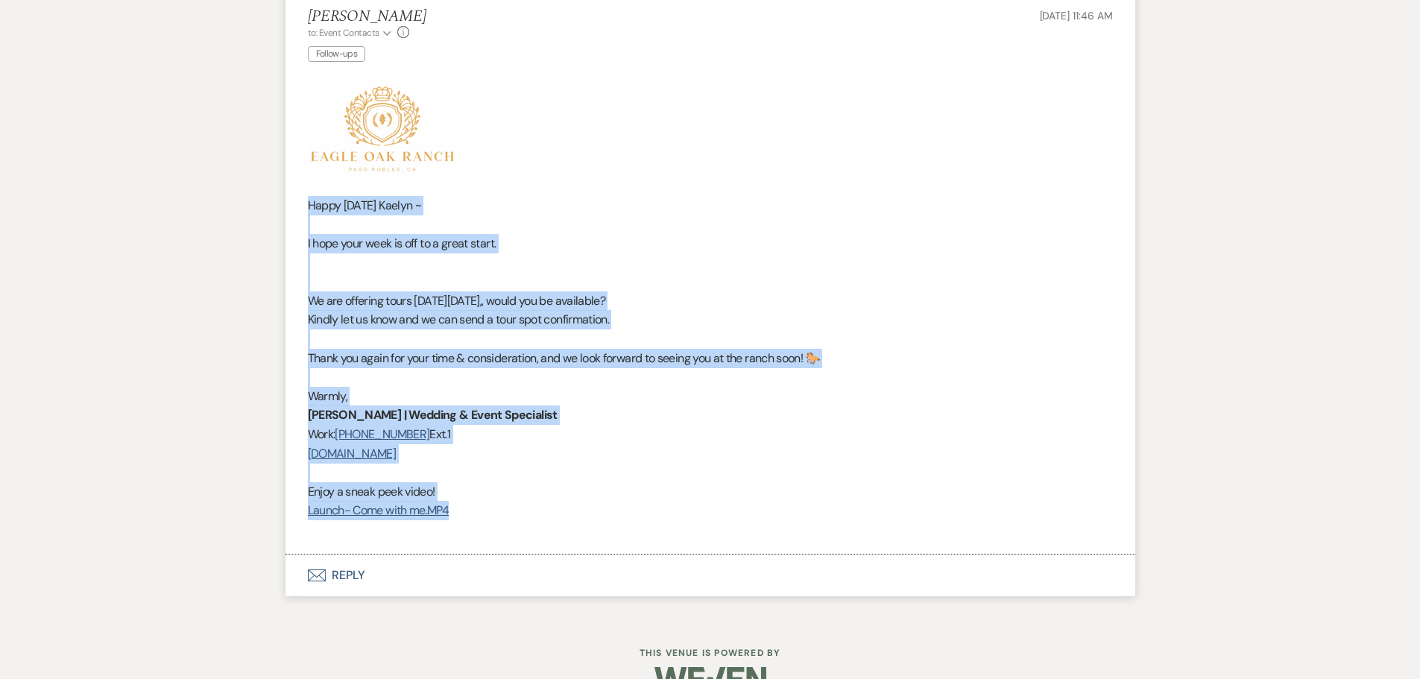
drag, startPoint x: 307, startPoint y: 201, endPoint x: 585, endPoint y: 512, distance: 417.2
click at [585, 512] on div "Happy [DATE] [PERSON_NAME] ~ I hope your week is off to a great start. We are o…" at bounding box center [710, 305] width 805 height 467
copy div "Happy [DATE] [PERSON_NAME] ~ I hope your week is off to a great start. We are o…"
select select "9"
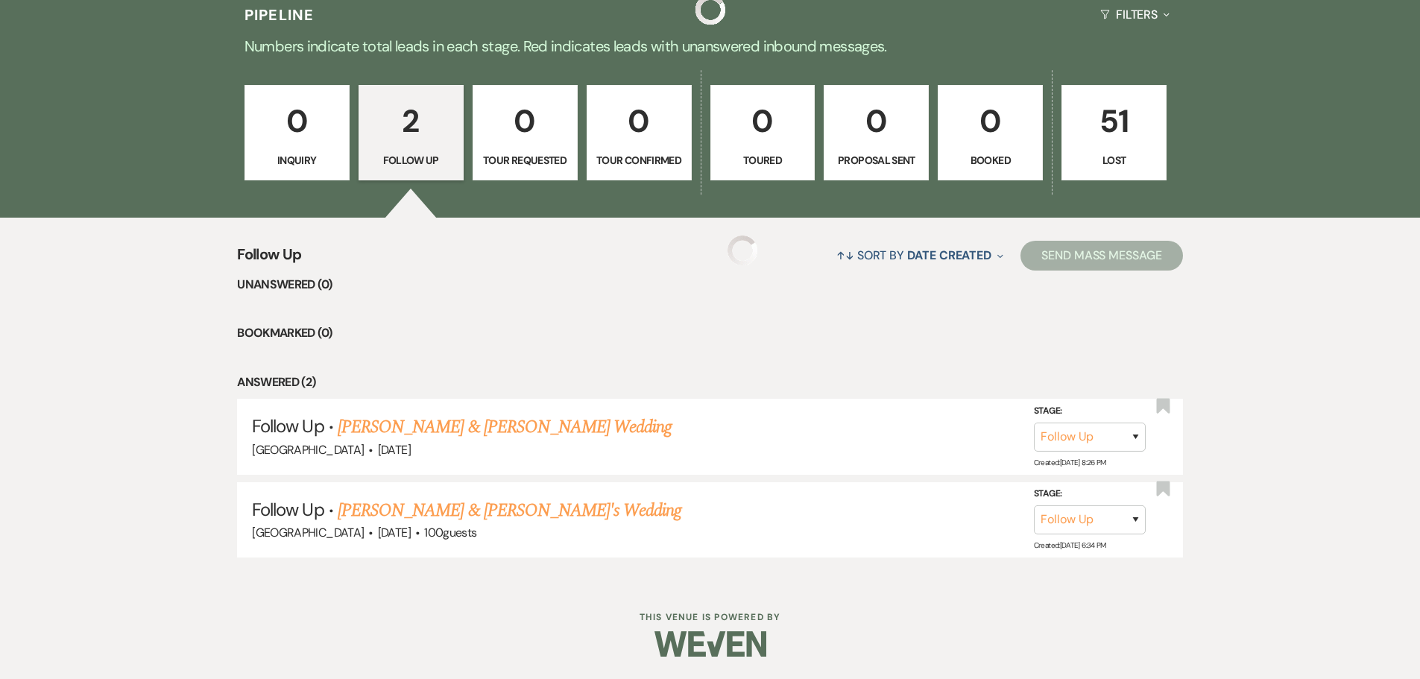
scroll to position [1249, 0]
click at [430, 520] on link "[PERSON_NAME] & [PERSON_NAME]'s Wedding" at bounding box center [510, 510] width 344 height 27
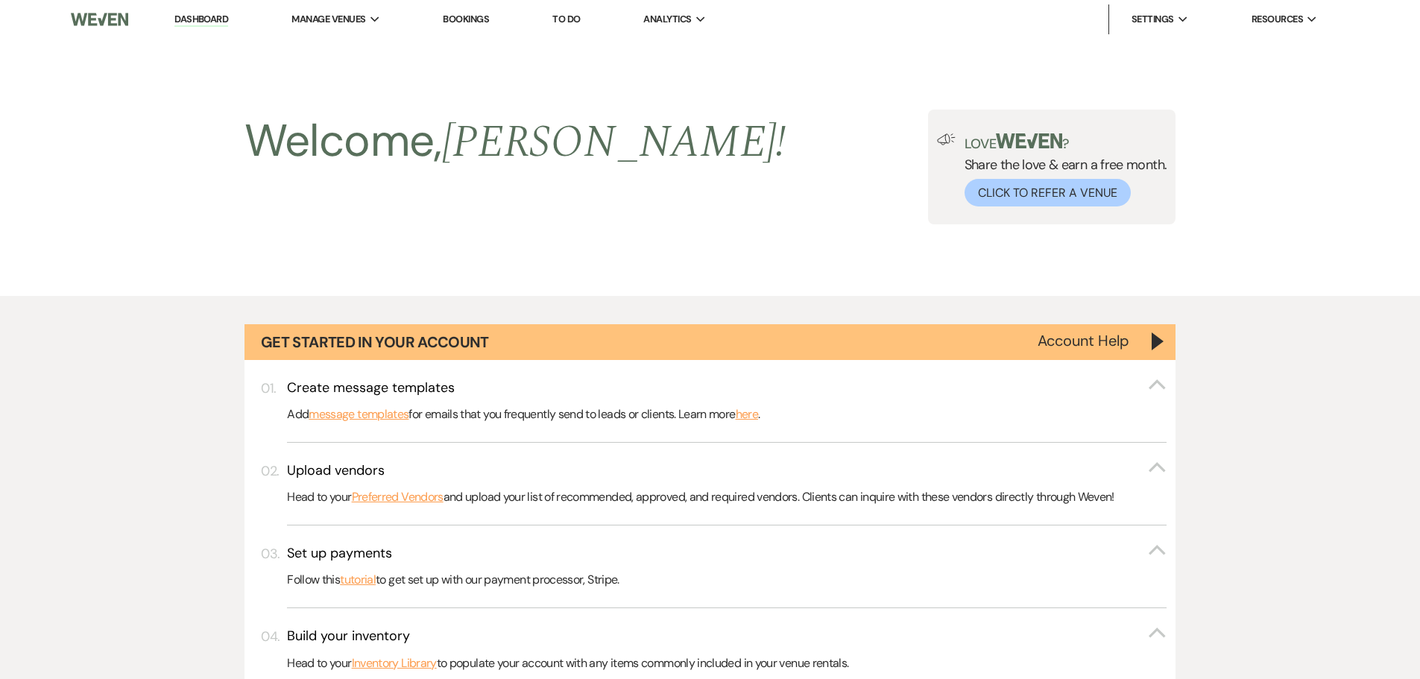
select select "9"
select select "5"
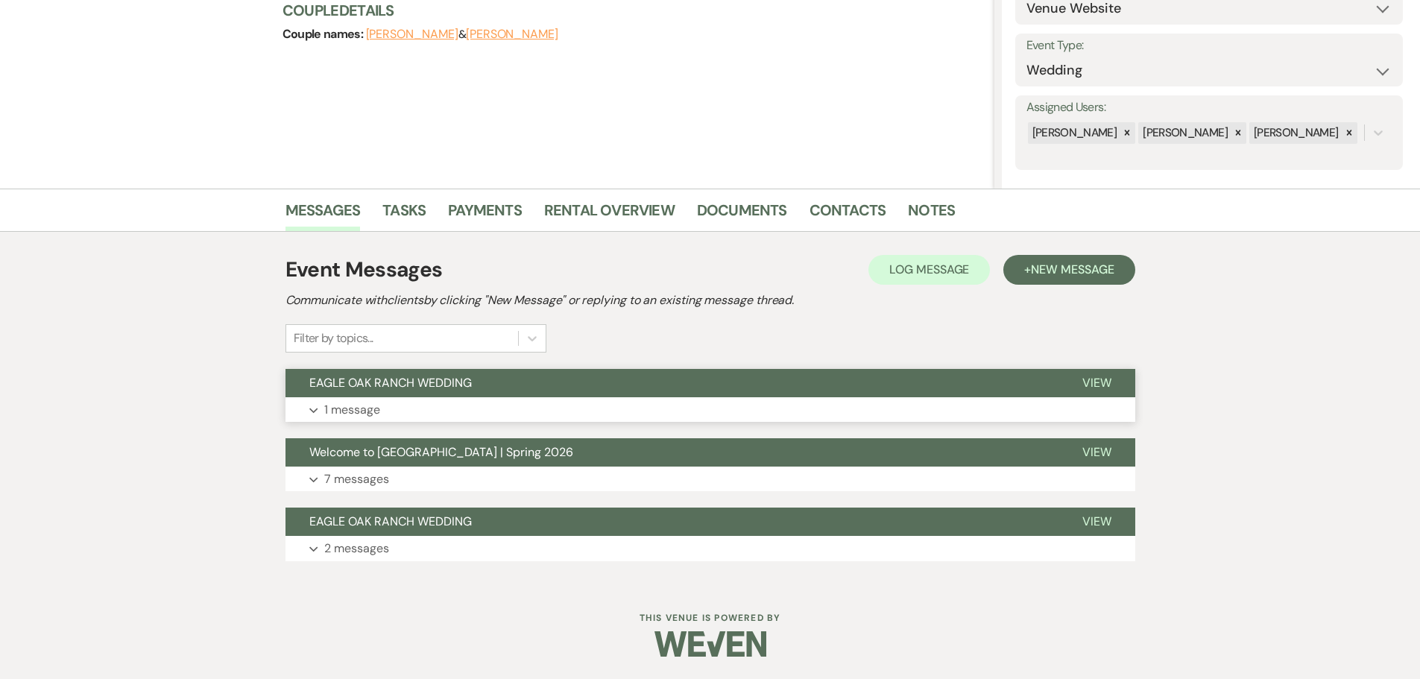
click at [473, 376] on button "EAGLE OAK RANCH WEDDING" at bounding box center [672, 383] width 773 height 28
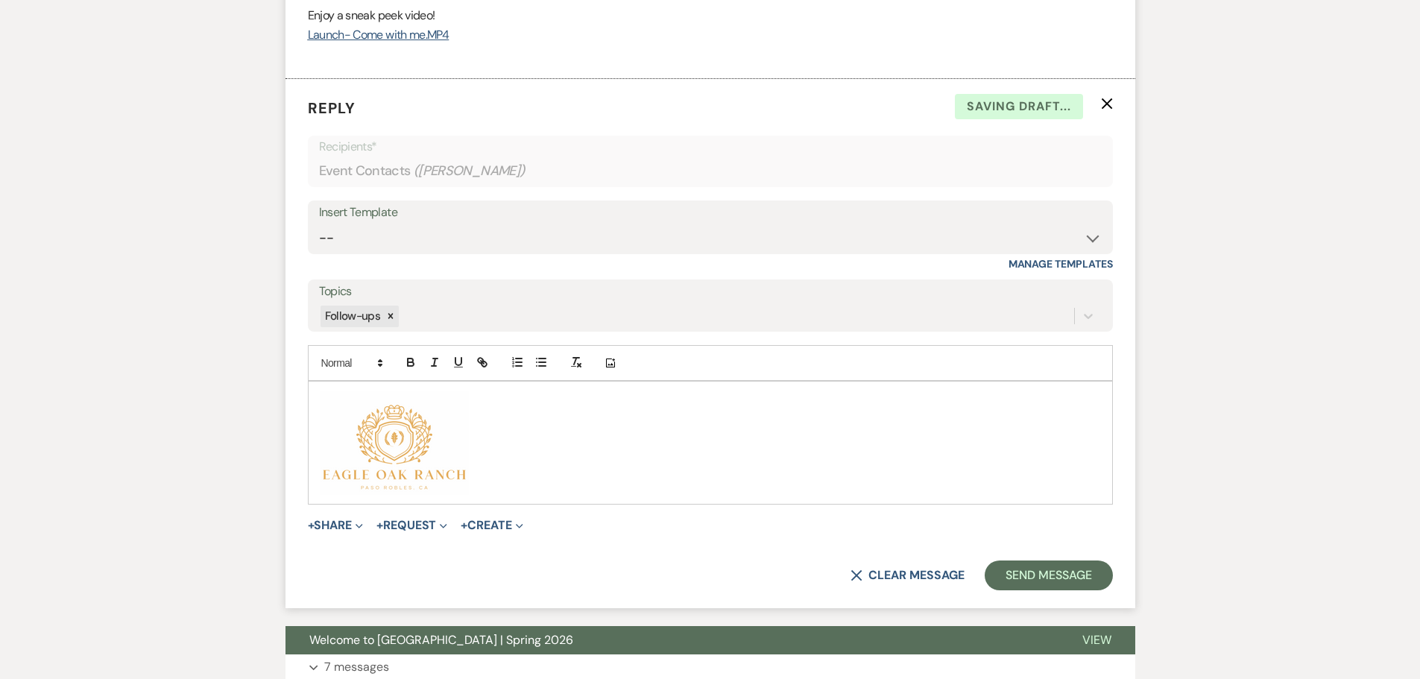
scroll to position [1079, 0]
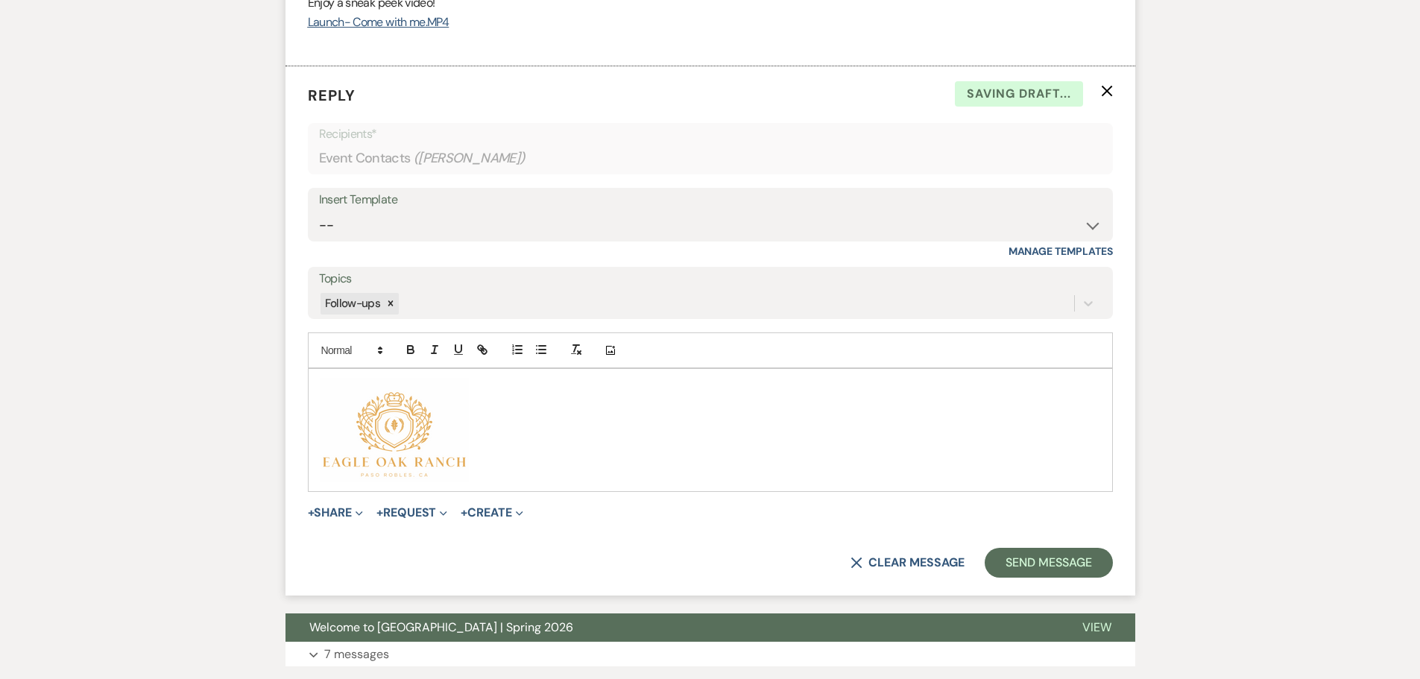
click at [517, 459] on p "﻿ ﻿" at bounding box center [710, 430] width 781 height 104
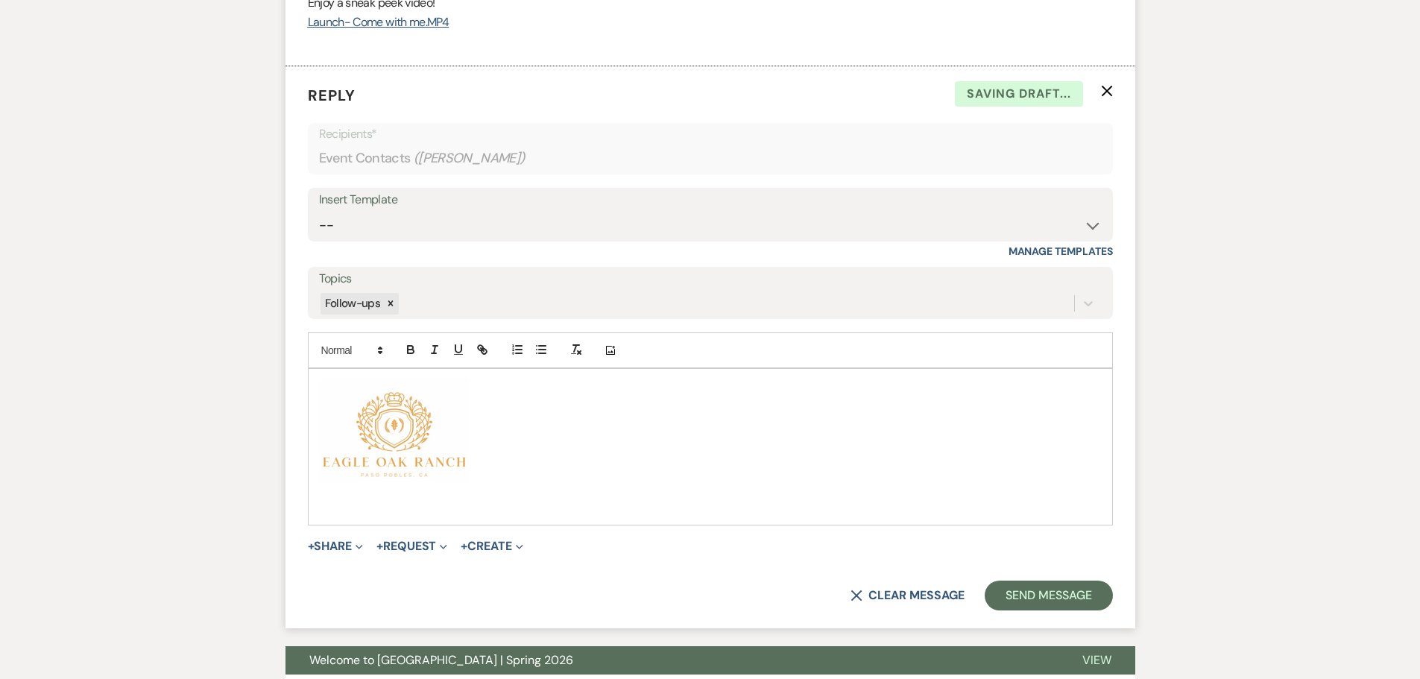
paste div
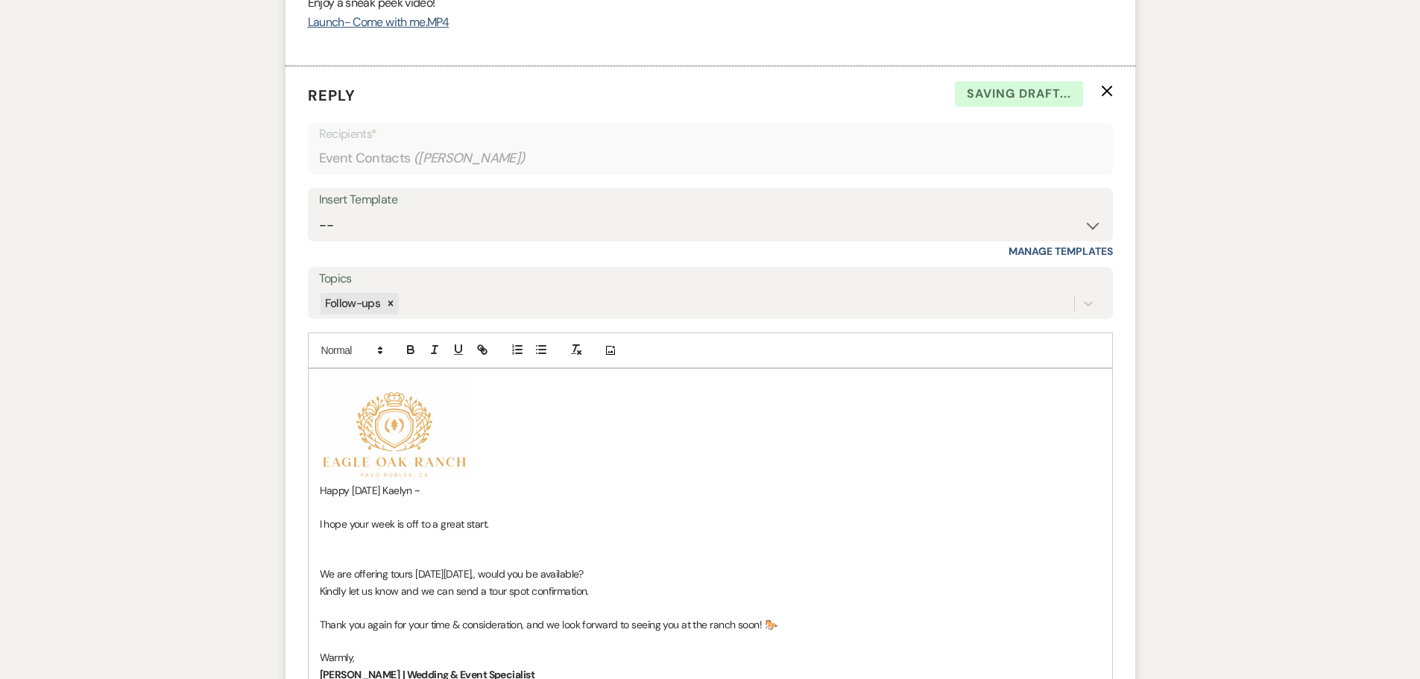
click at [485, 489] on p "Happy [DATE] Kaelyn ~" at bounding box center [710, 490] width 781 height 16
click at [477, 472] on p "﻿ ﻿" at bounding box center [710, 430] width 781 height 104
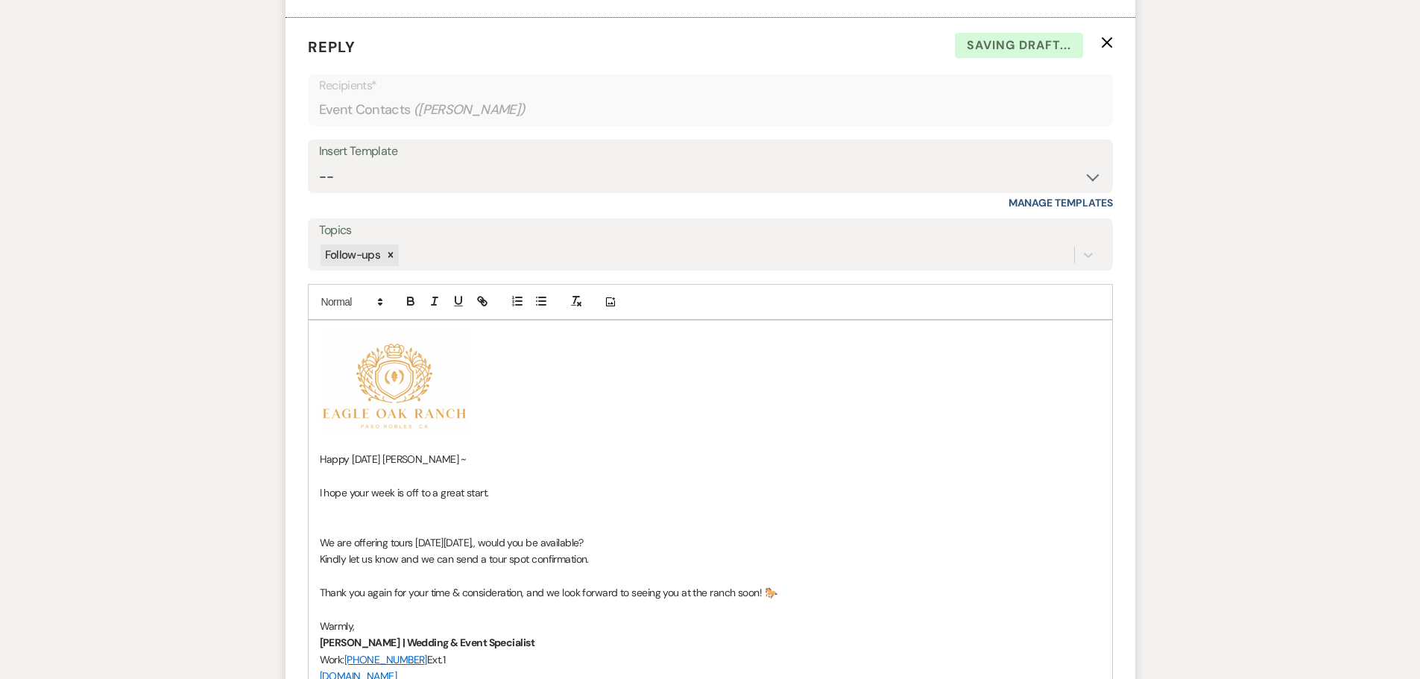
scroll to position [1154, 0]
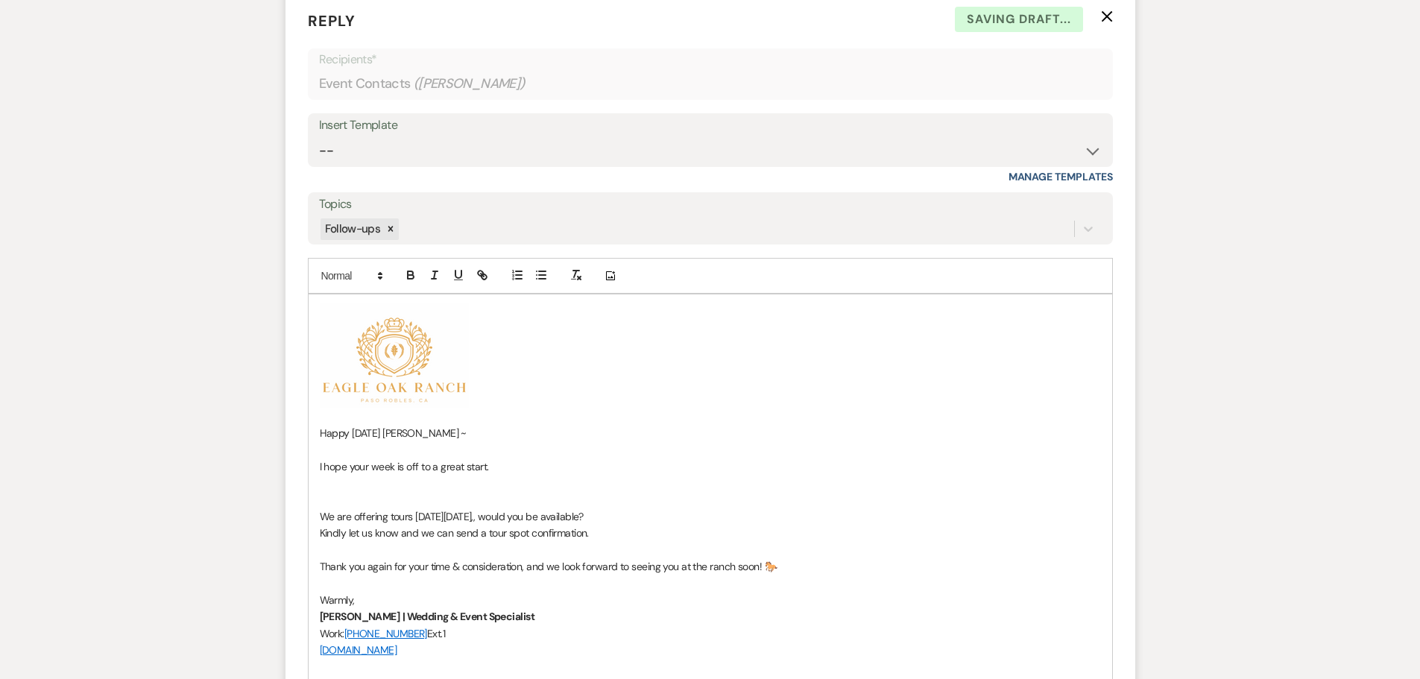
click at [362, 484] on p at bounding box center [710, 483] width 781 height 16
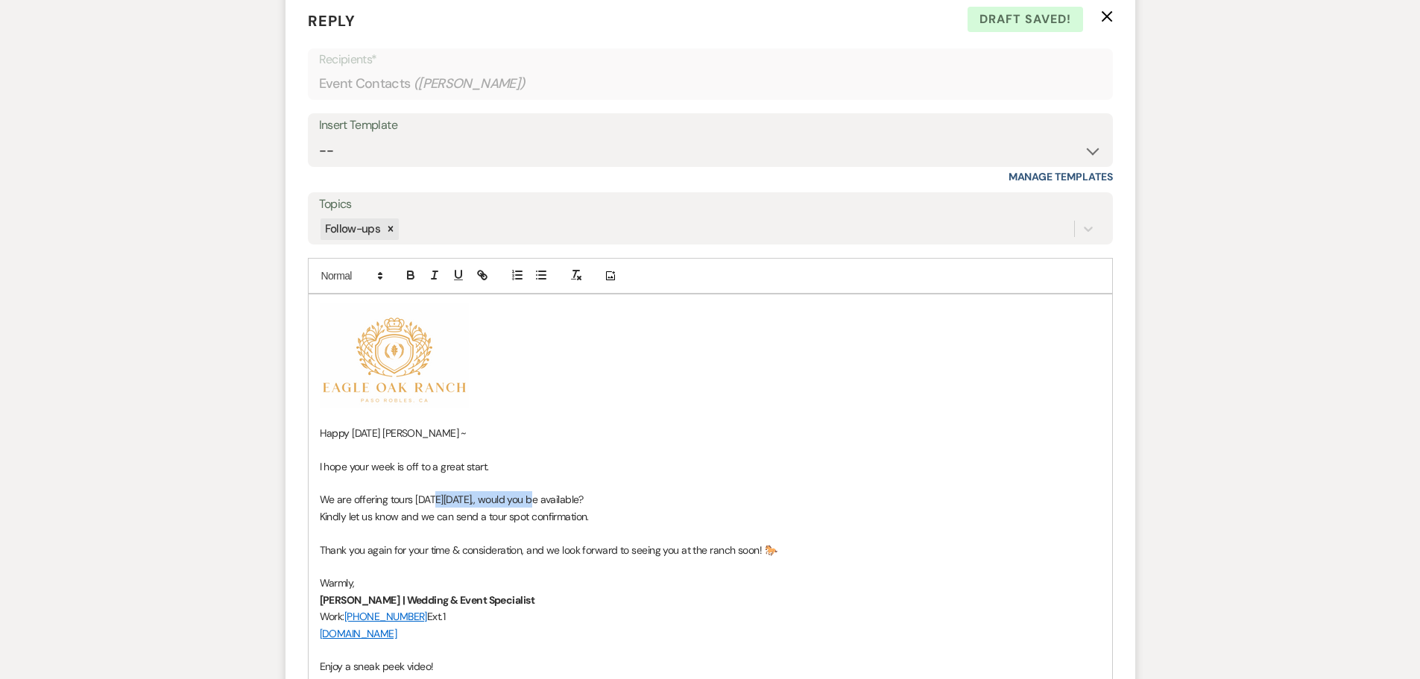
drag, startPoint x: 527, startPoint y: 499, endPoint x: 434, endPoint y: 500, distance: 93.2
click at [434, 500] on span "We are offering tours [DATE][DATE],, would you be available?" at bounding box center [452, 499] width 264 height 13
click at [410, 276] on icon "button" at bounding box center [411, 277] width 6 height 4
click at [561, 409] on p at bounding box center [710, 416] width 781 height 16
click at [533, 503] on span "would you be available?" at bounding box center [521, 499] width 106 height 13
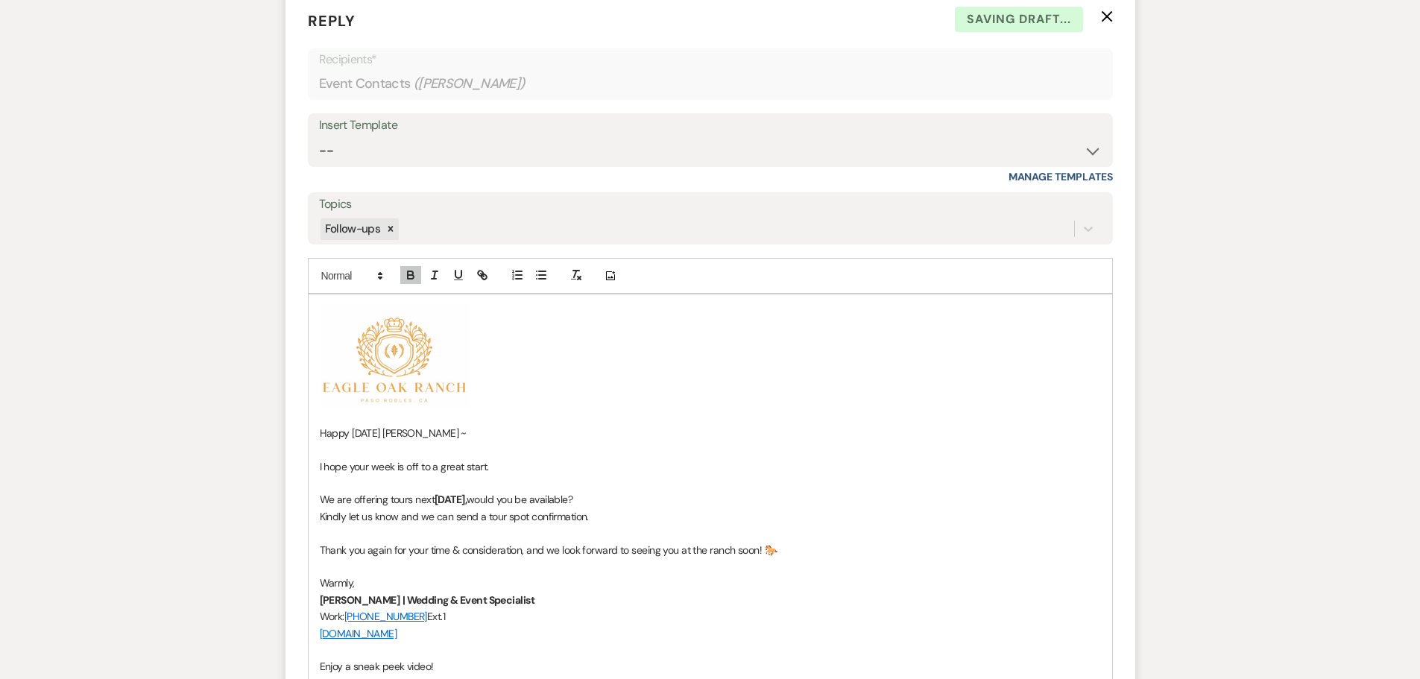
click at [670, 499] on p "We are offering tours [DATE][DATE], would you be available?" at bounding box center [710, 499] width 781 height 16
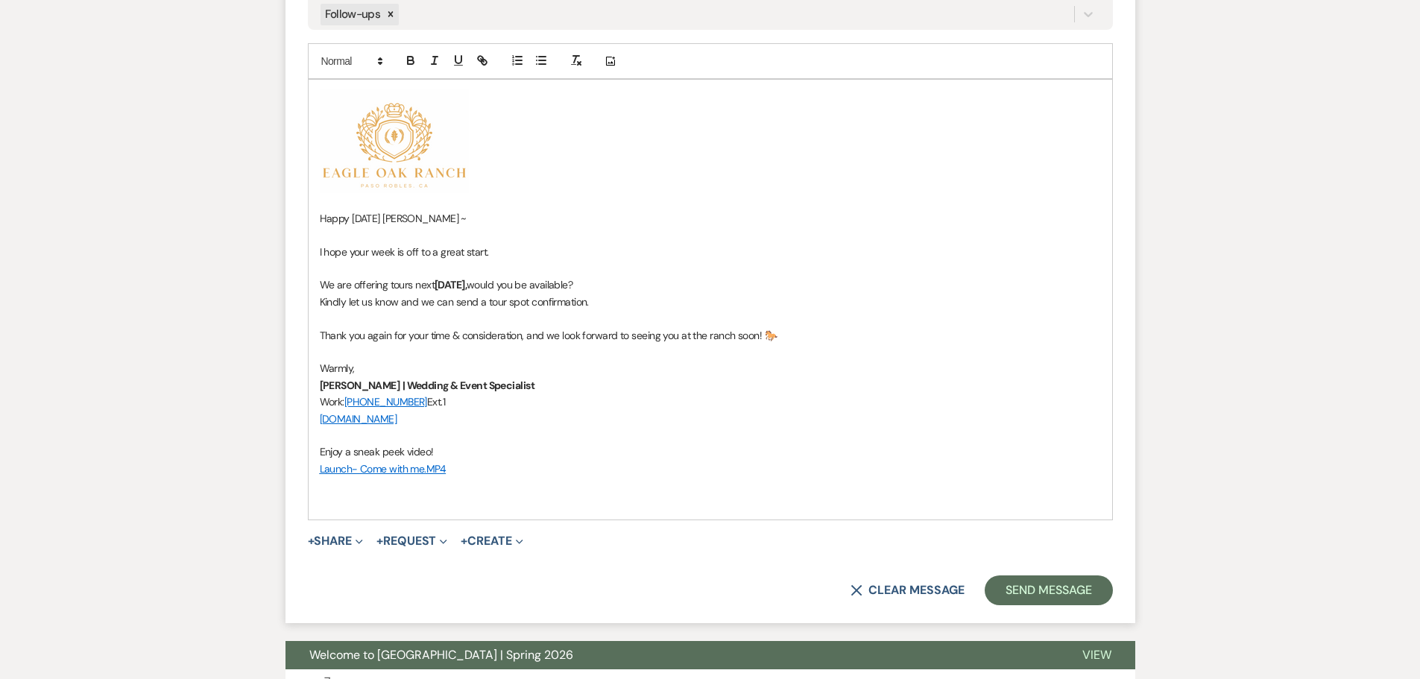
scroll to position [1377, 0]
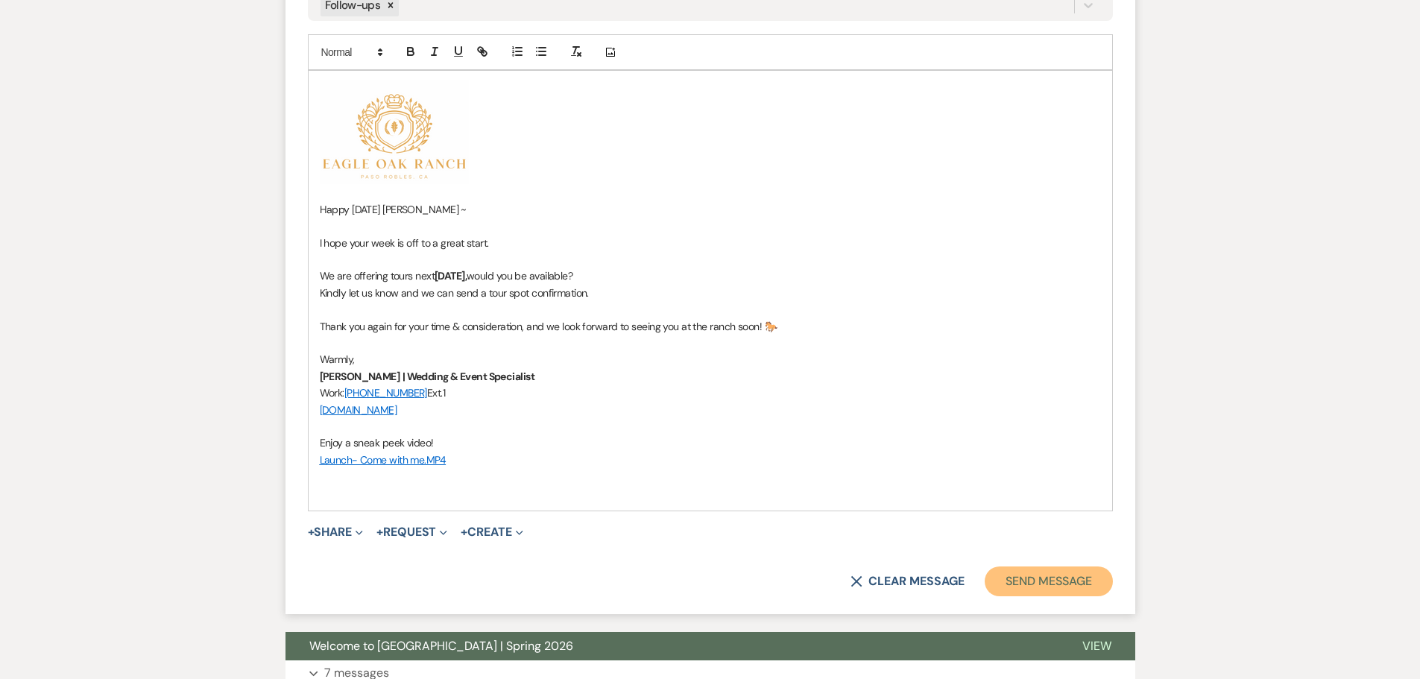
click at [1035, 578] on button "Send Message" at bounding box center [1049, 582] width 128 height 30
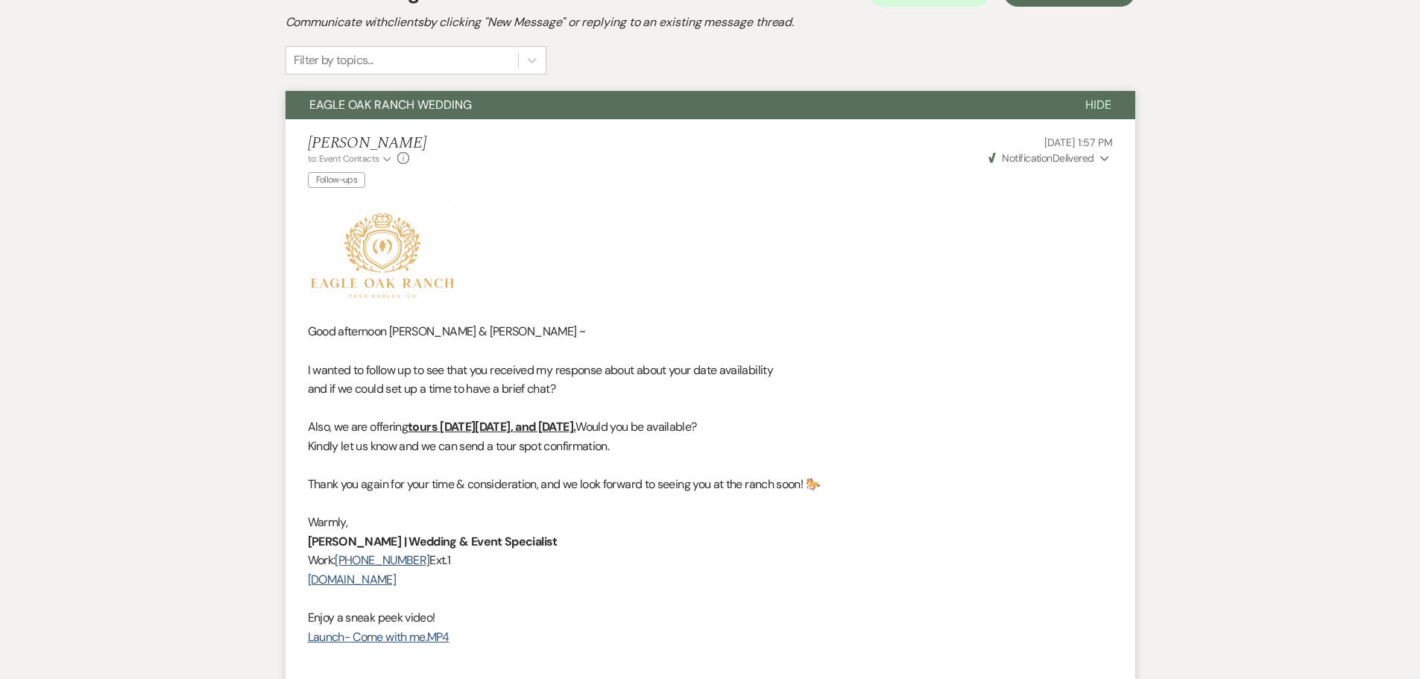
scroll to position [91, 0]
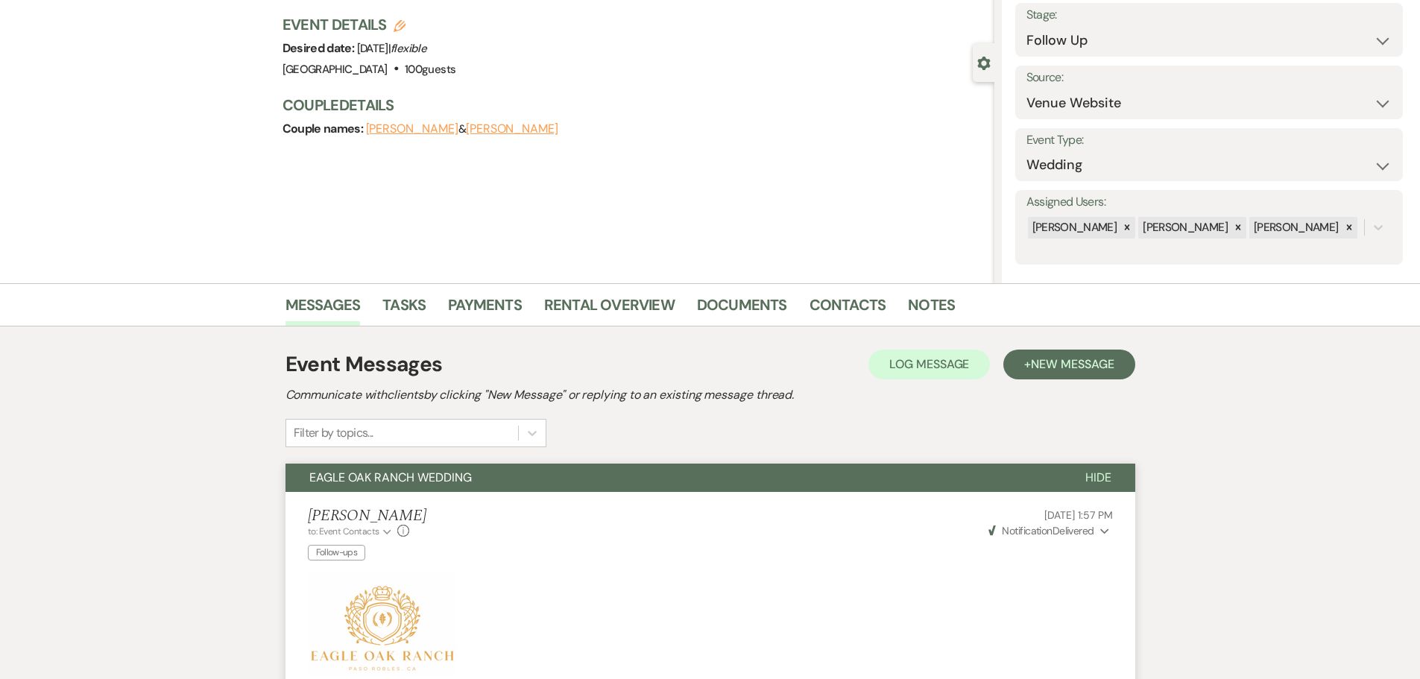
select select "9"
